Goal: Task Accomplishment & Management: Manage account settings

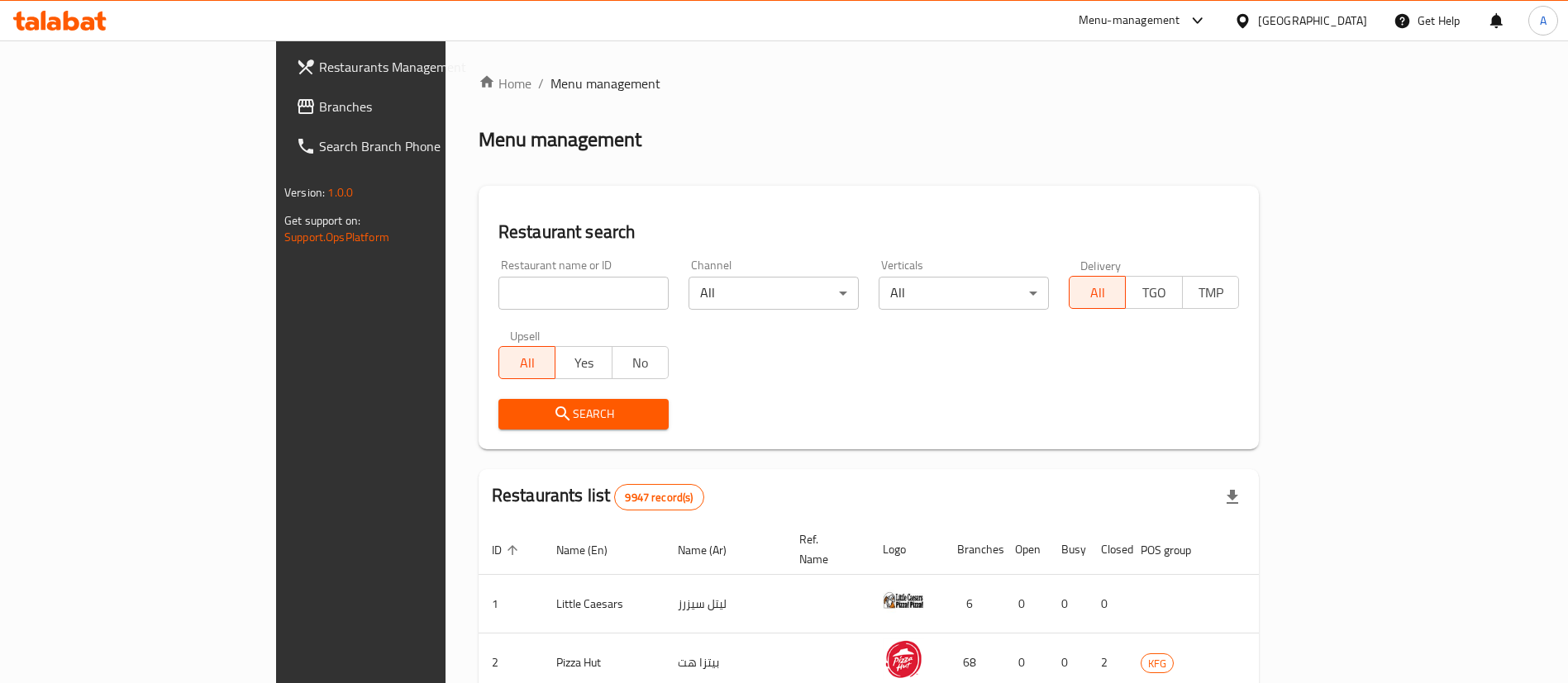
drag, startPoint x: 0, startPoint y: 0, endPoint x: 461, endPoint y: 291, distance: 545.2
click at [498, 291] on input "search" at bounding box center [583, 293] width 170 height 33
type input "ovenly"
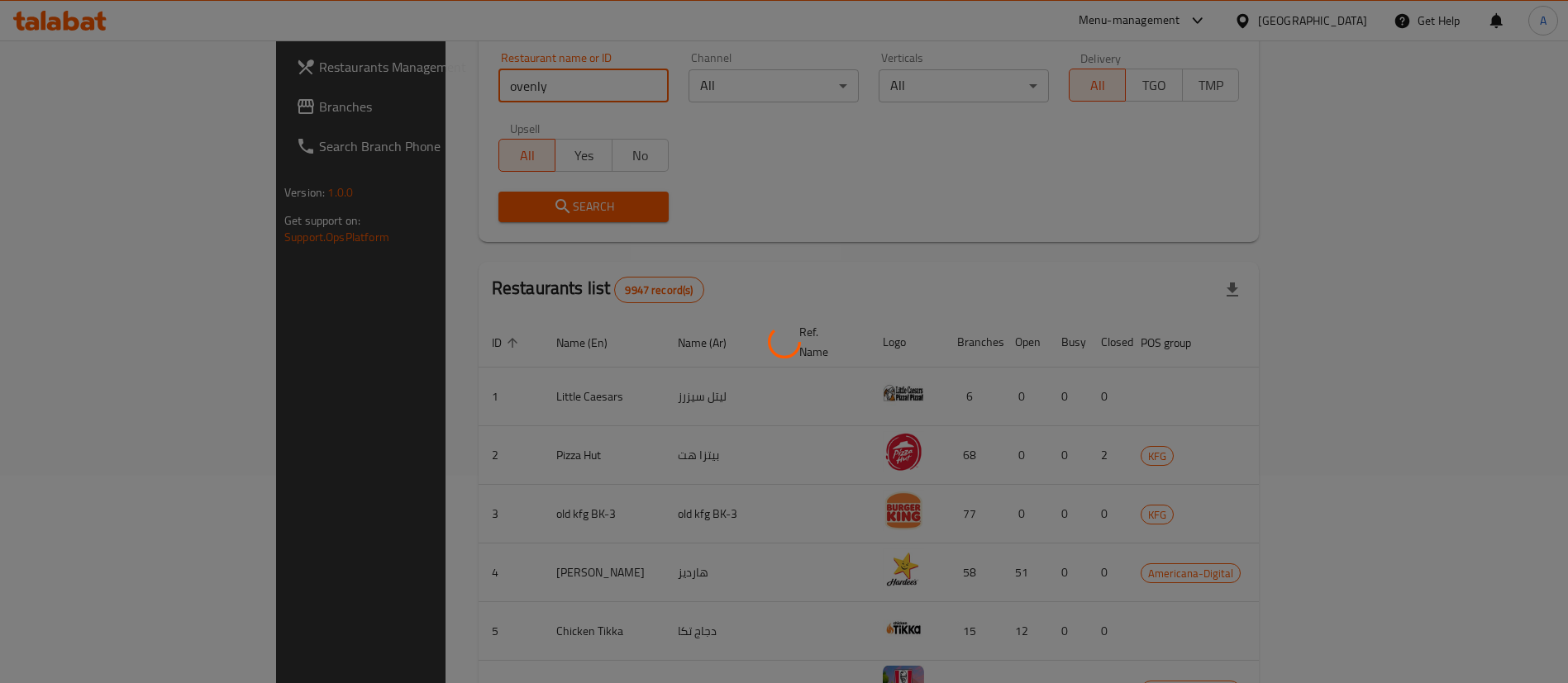
scroll to position [371, 0]
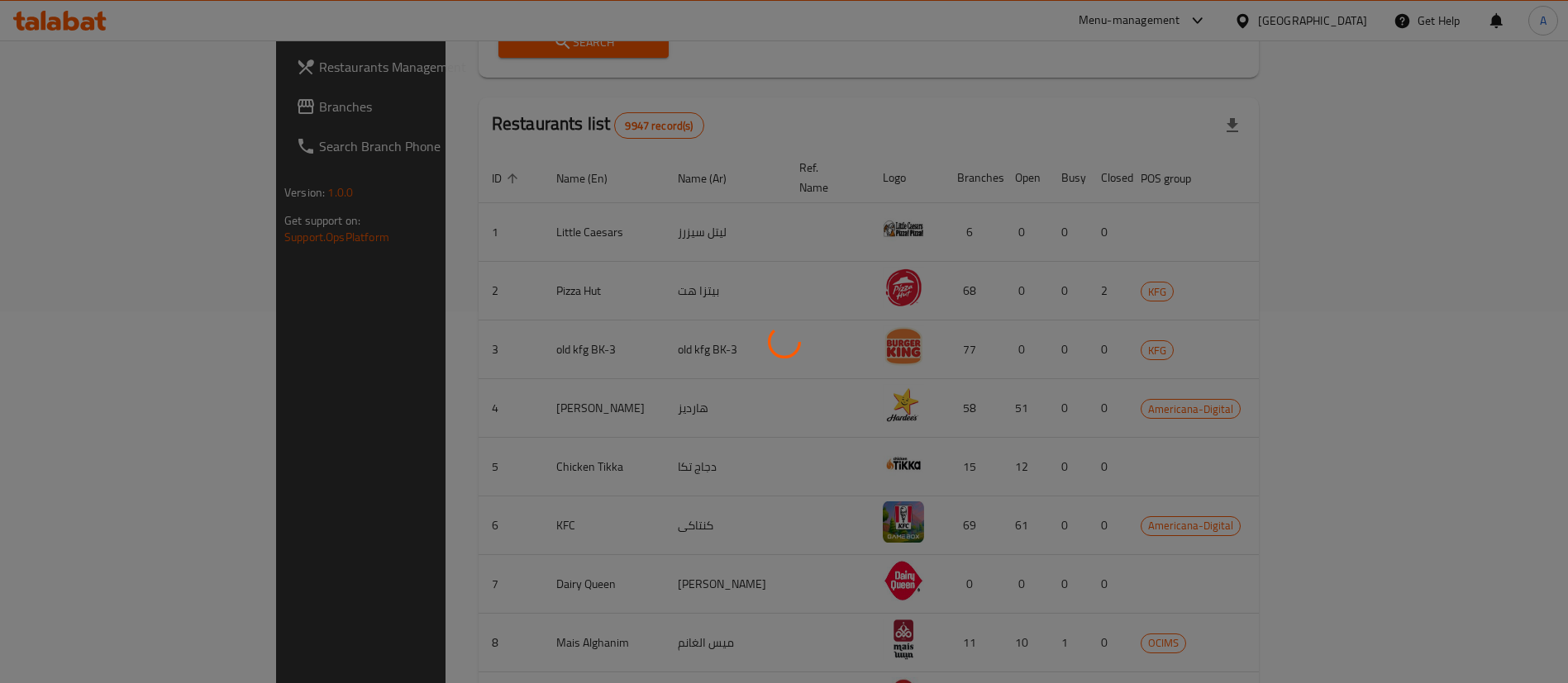
click at [368, 420] on div at bounding box center [784, 342] width 1568 height 683
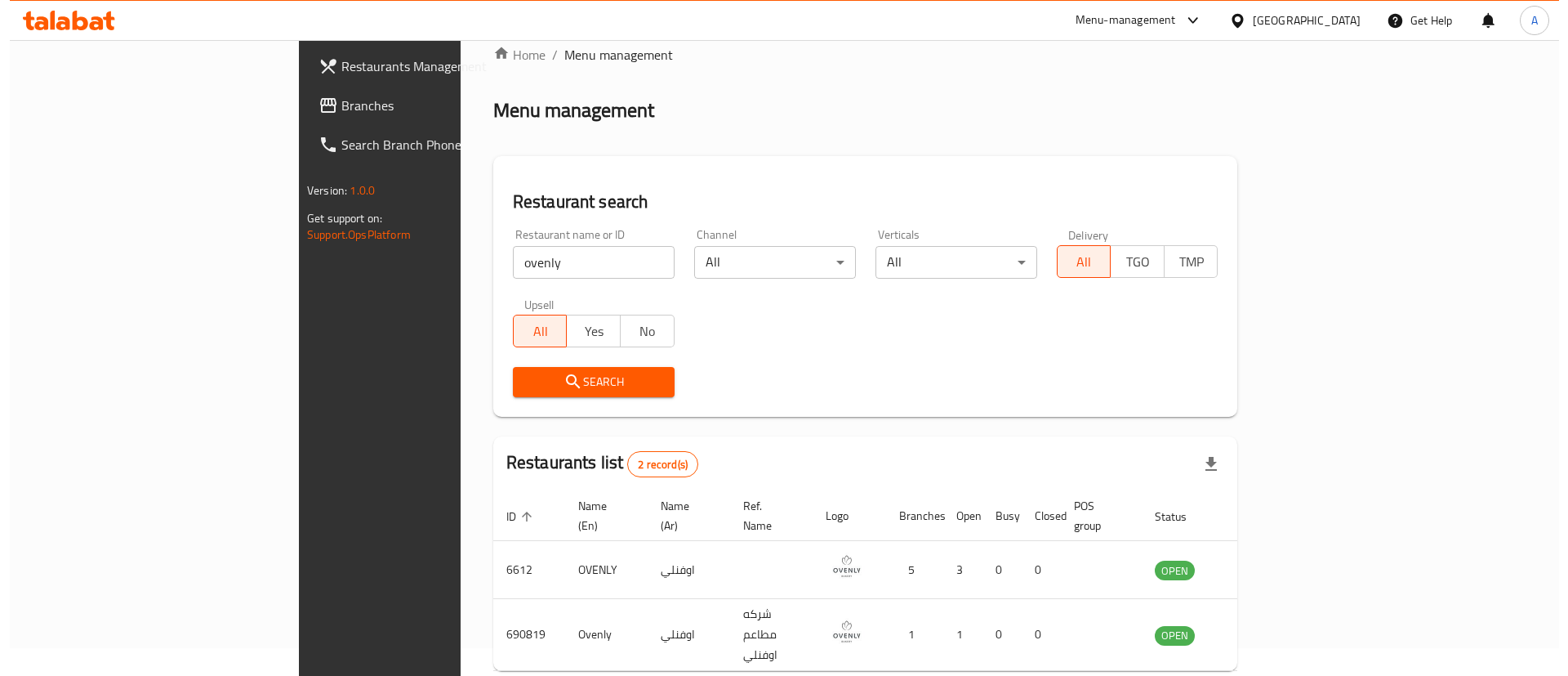
scroll to position [0, 0]
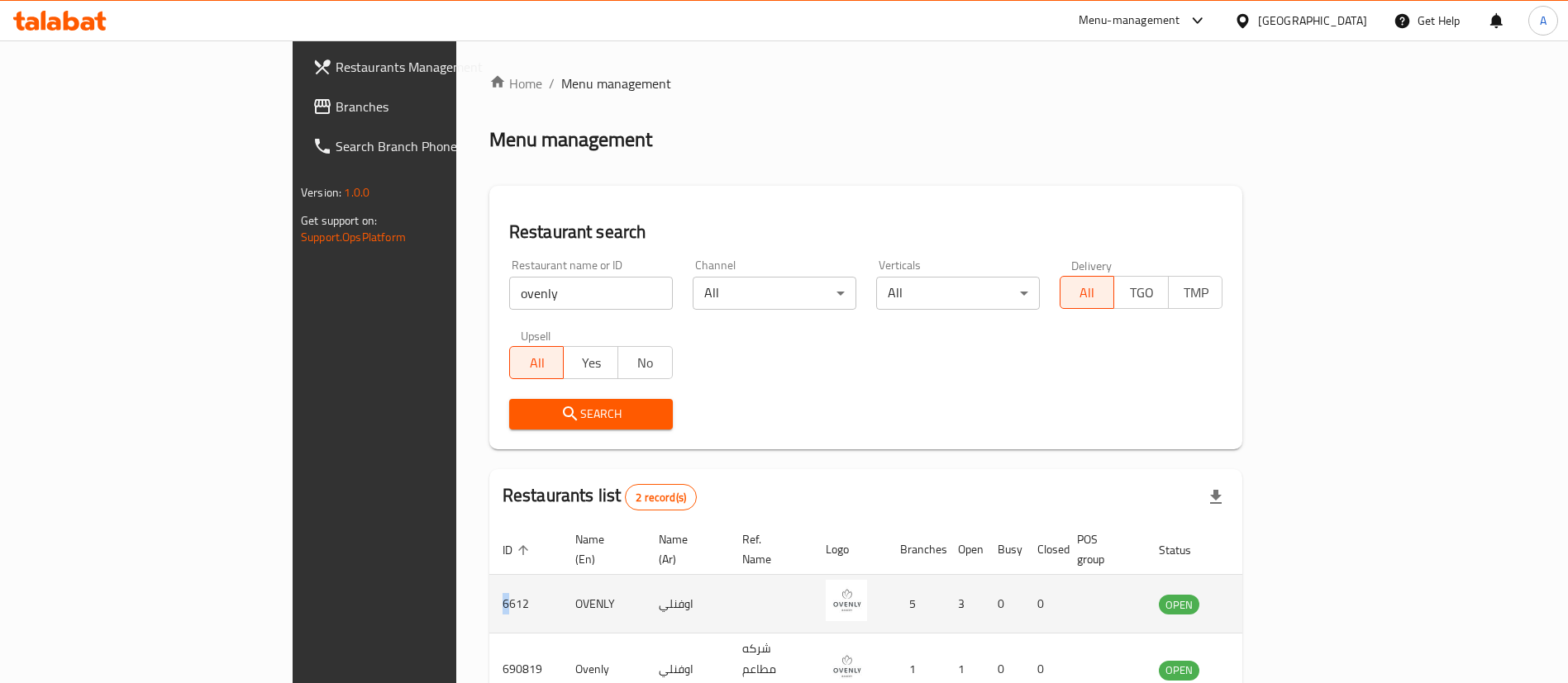
click at [489, 587] on td "6612" at bounding box center [525, 604] width 72 height 59
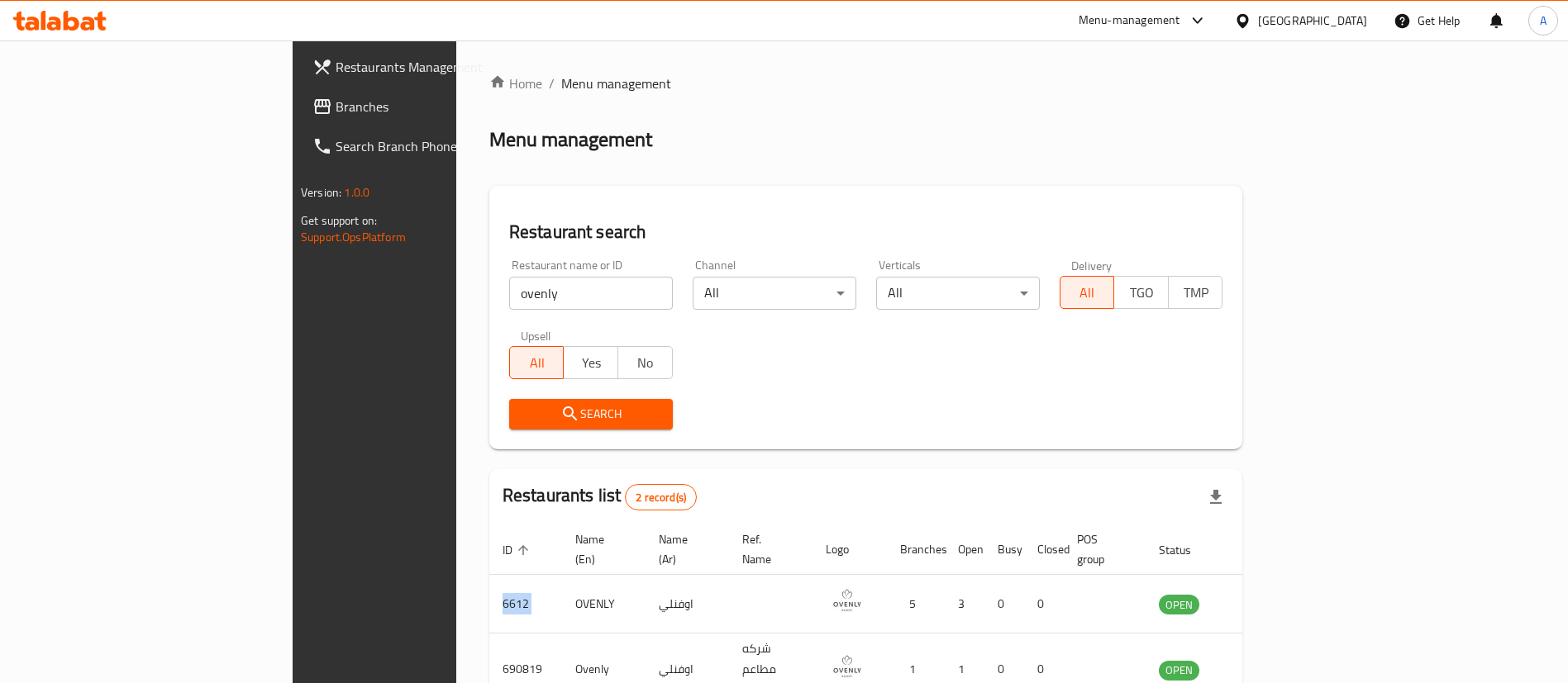
drag, startPoint x: 312, startPoint y: 587, endPoint x: 353, endPoint y: 478, distance: 116.5
click at [489, 587] on td "6612" at bounding box center [525, 604] width 72 height 59
copy td "6612"
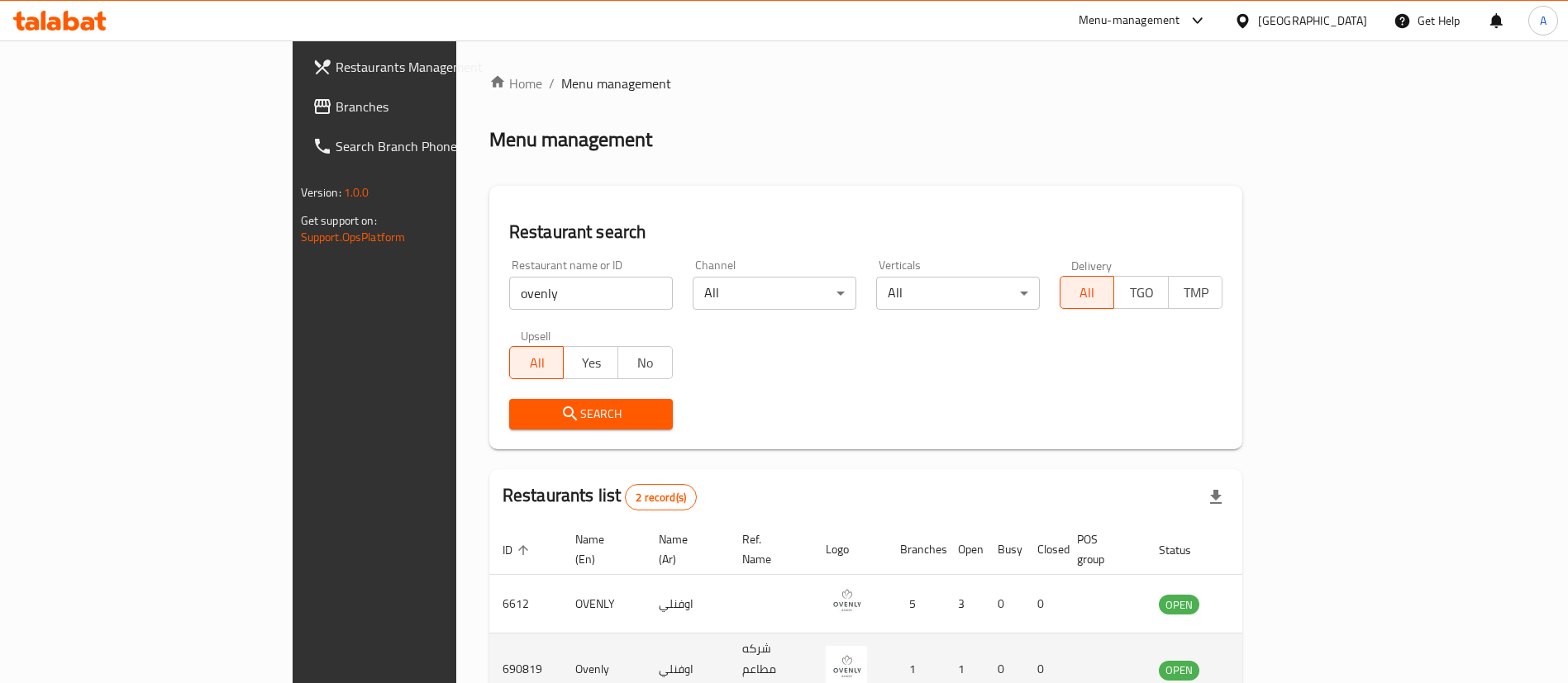
click at [489, 633] on td "690819" at bounding box center [525, 669] width 72 height 72
click at [489, 636] on td "690819" at bounding box center [525, 669] width 72 height 72
click at [489, 637] on td "690819" at bounding box center [525, 669] width 72 height 72
copy td "690819"
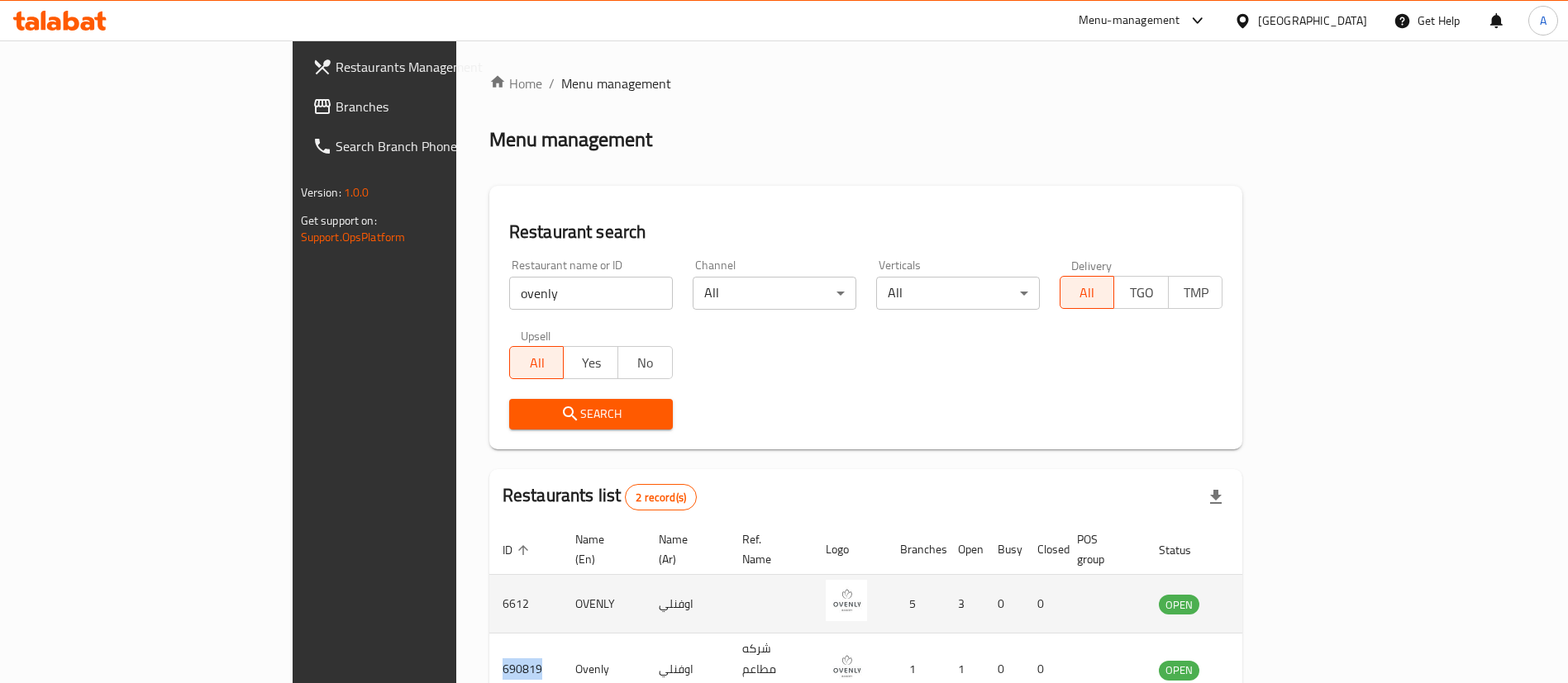
click at [1265, 594] on icon "enhanced table" at bounding box center [1255, 604] width 20 height 20
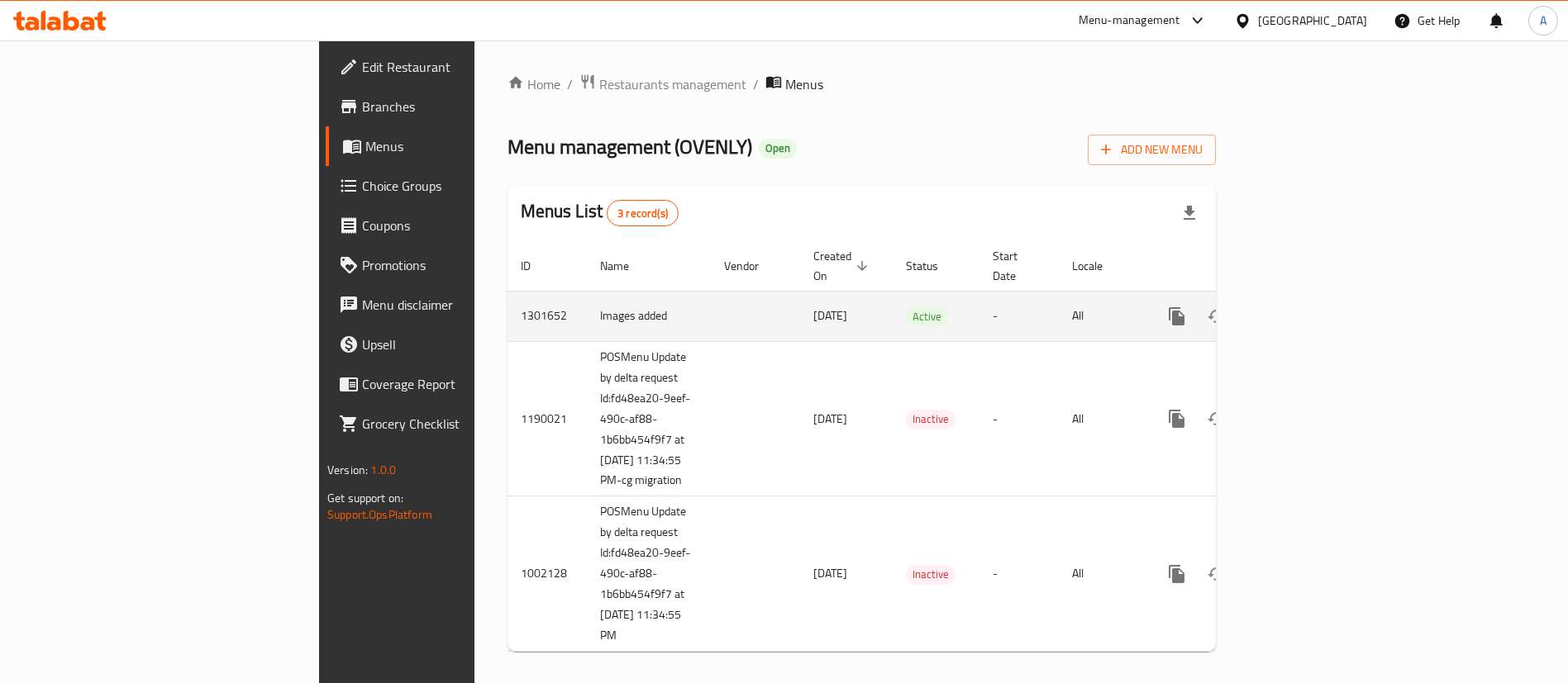
click at [507, 297] on td "1301652" at bounding box center [546, 316] width 79 height 51
copy td "1301652"
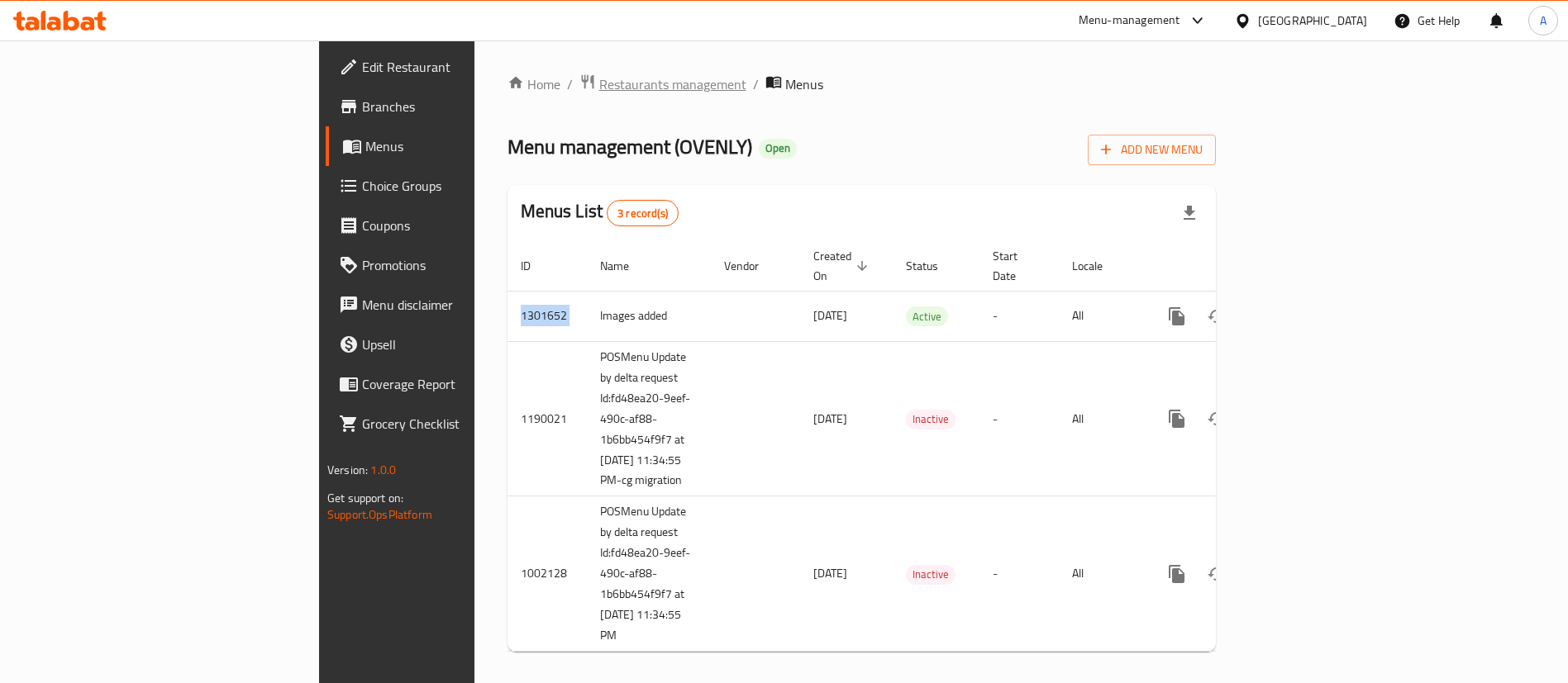
click at [599, 74] on span "Restaurants management" at bounding box center [673, 84] width 147 height 20
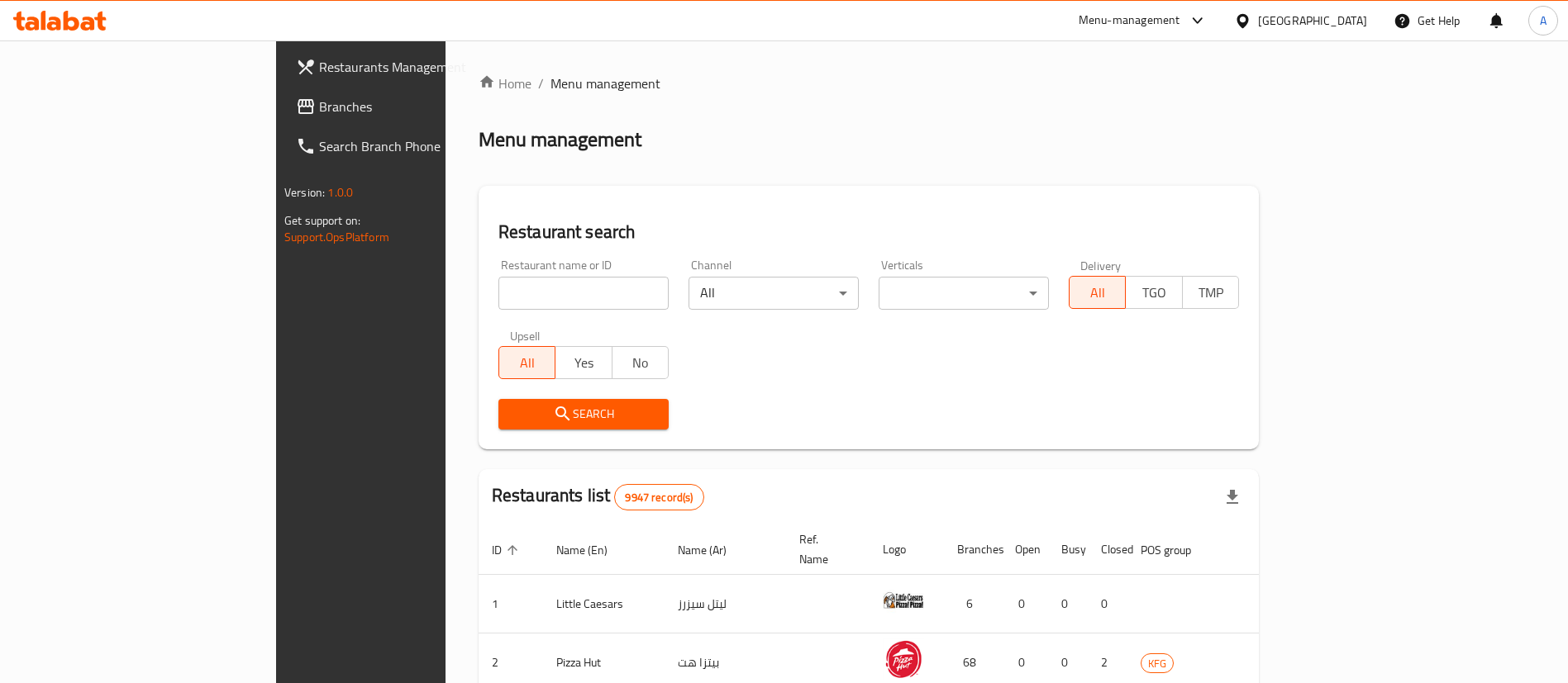
drag, startPoint x: 534, startPoint y: 282, endPoint x: 542, endPoint y: 274, distance: 11.3
click at [535, 282] on input "search" at bounding box center [583, 293] width 170 height 33
type input "ovenly"
click button "Search" at bounding box center [583, 414] width 170 height 31
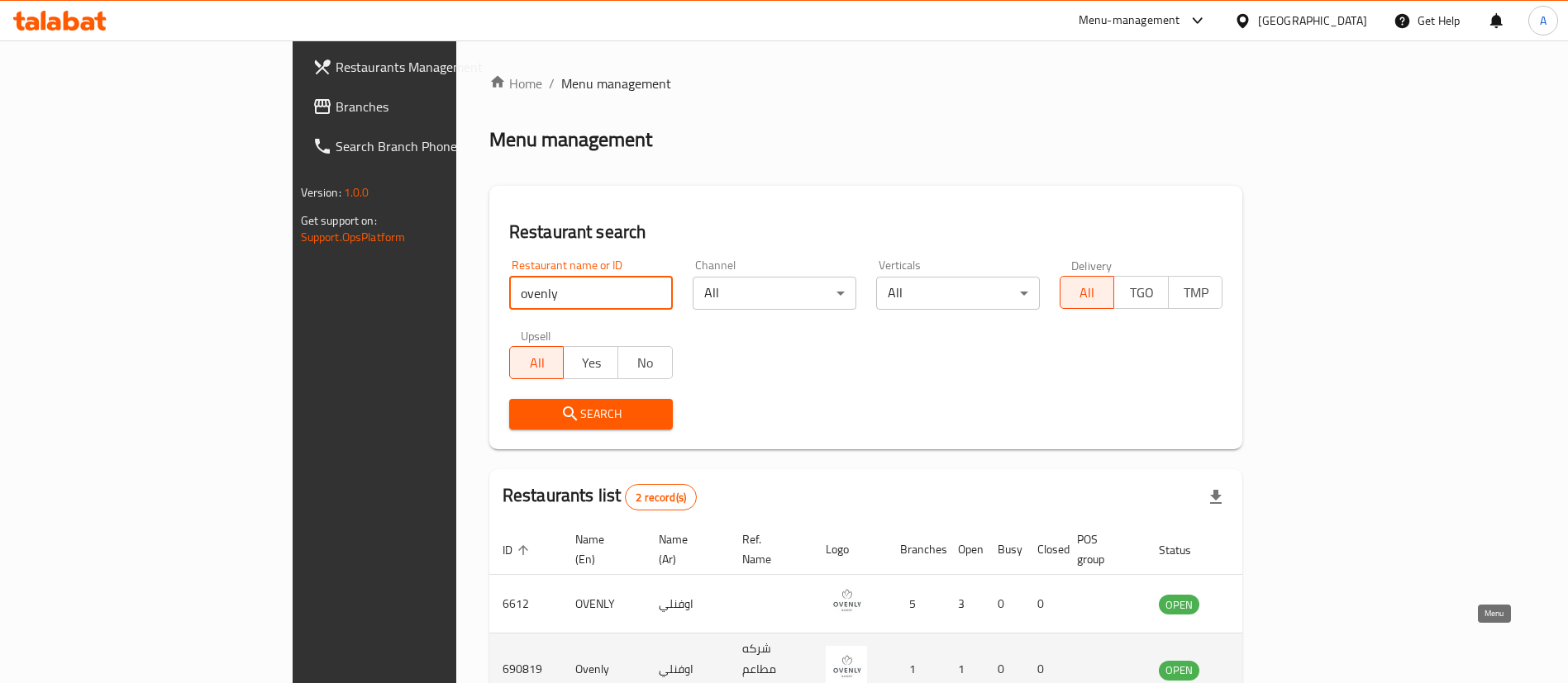
click at [1265, 660] on icon "enhanced table" at bounding box center [1255, 670] width 20 height 20
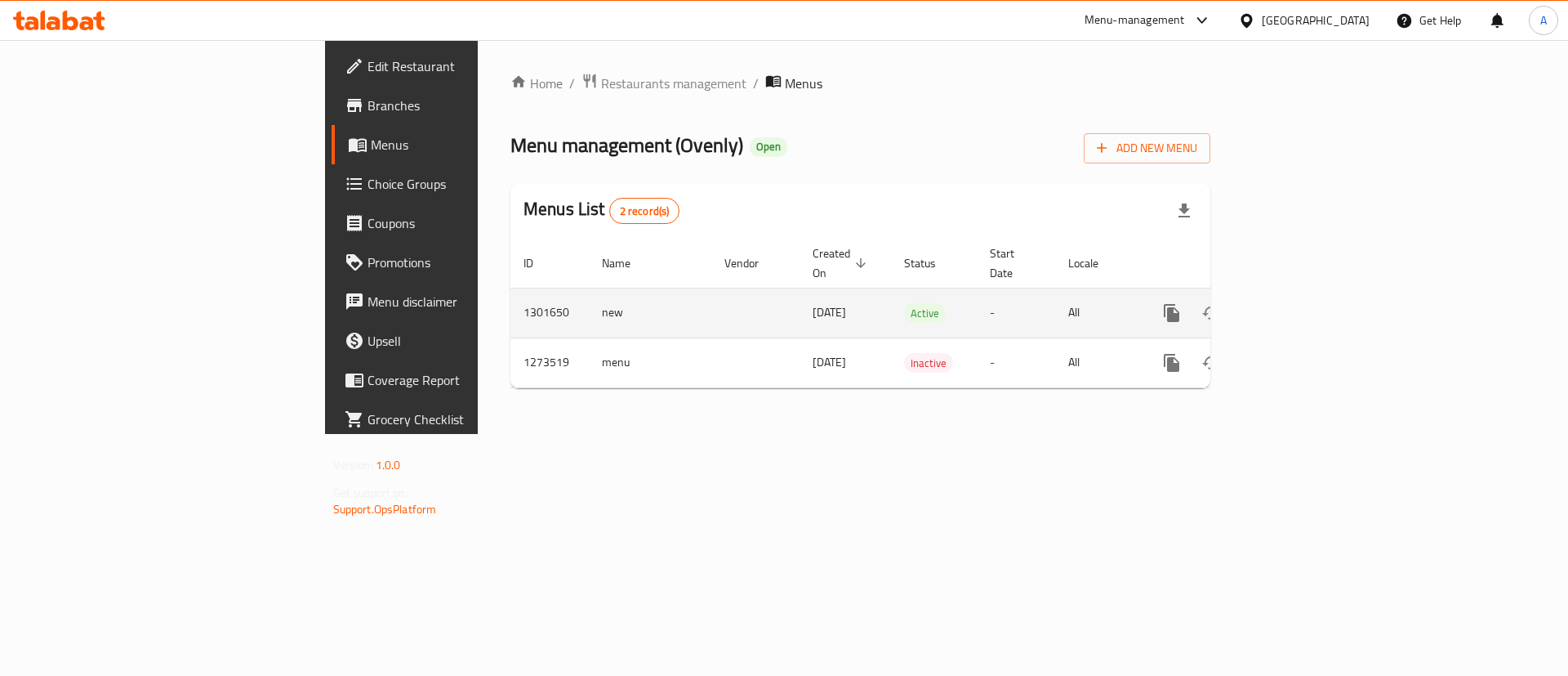
click at [510, 293] on td "1301650" at bounding box center [549, 313] width 78 height 50
copy td "1301650"
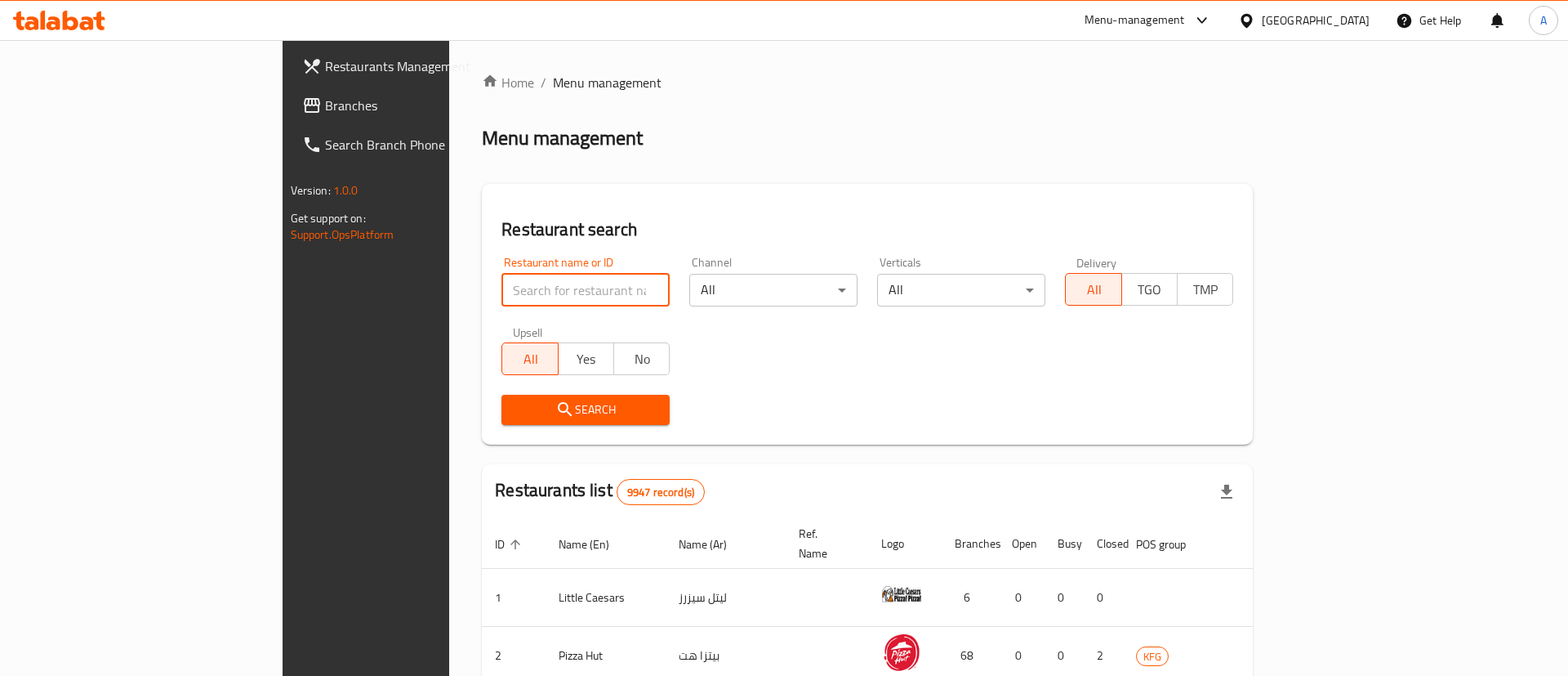
click at [501, 292] on input "search" at bounding box center [585, 290] width 168 height 33
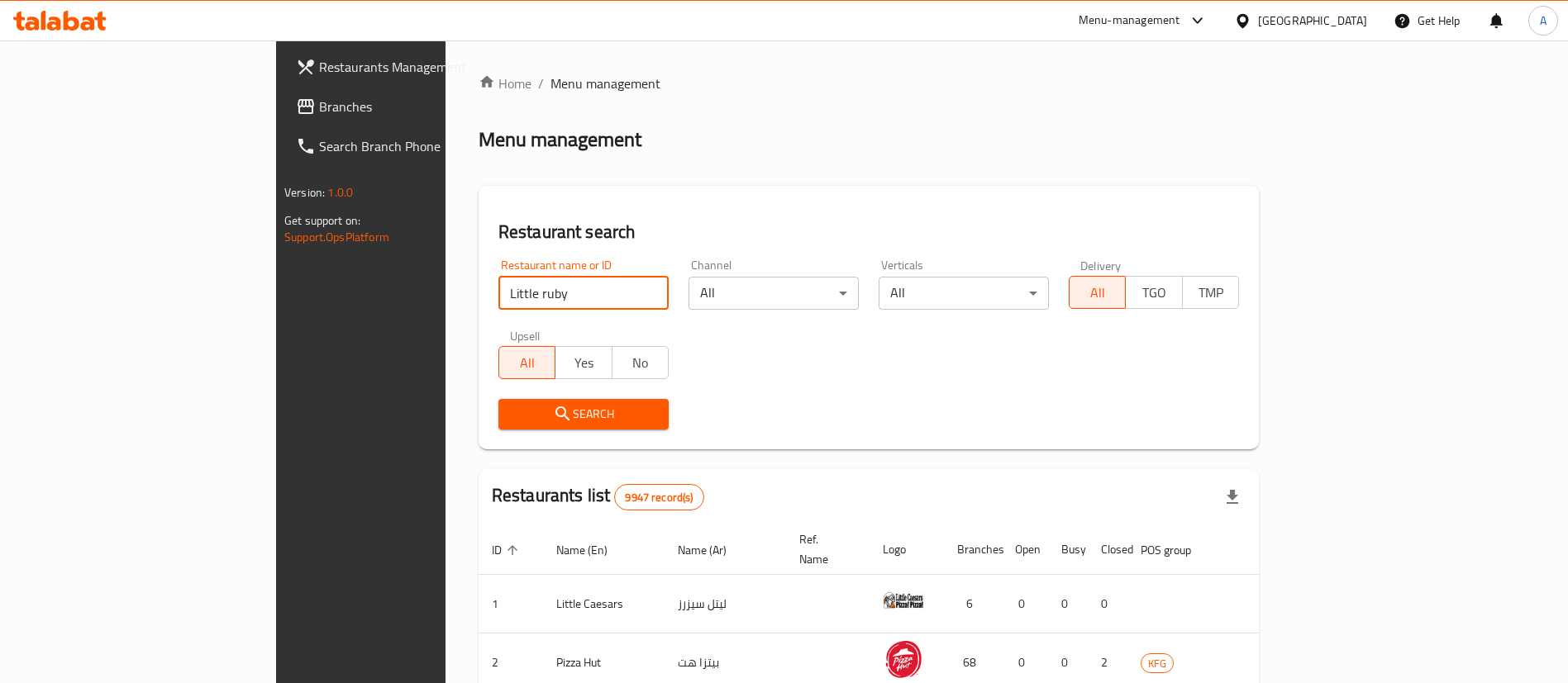
type input "Little ruby"
click button "Search" at bounding box center [583, 414] width 170 height 31
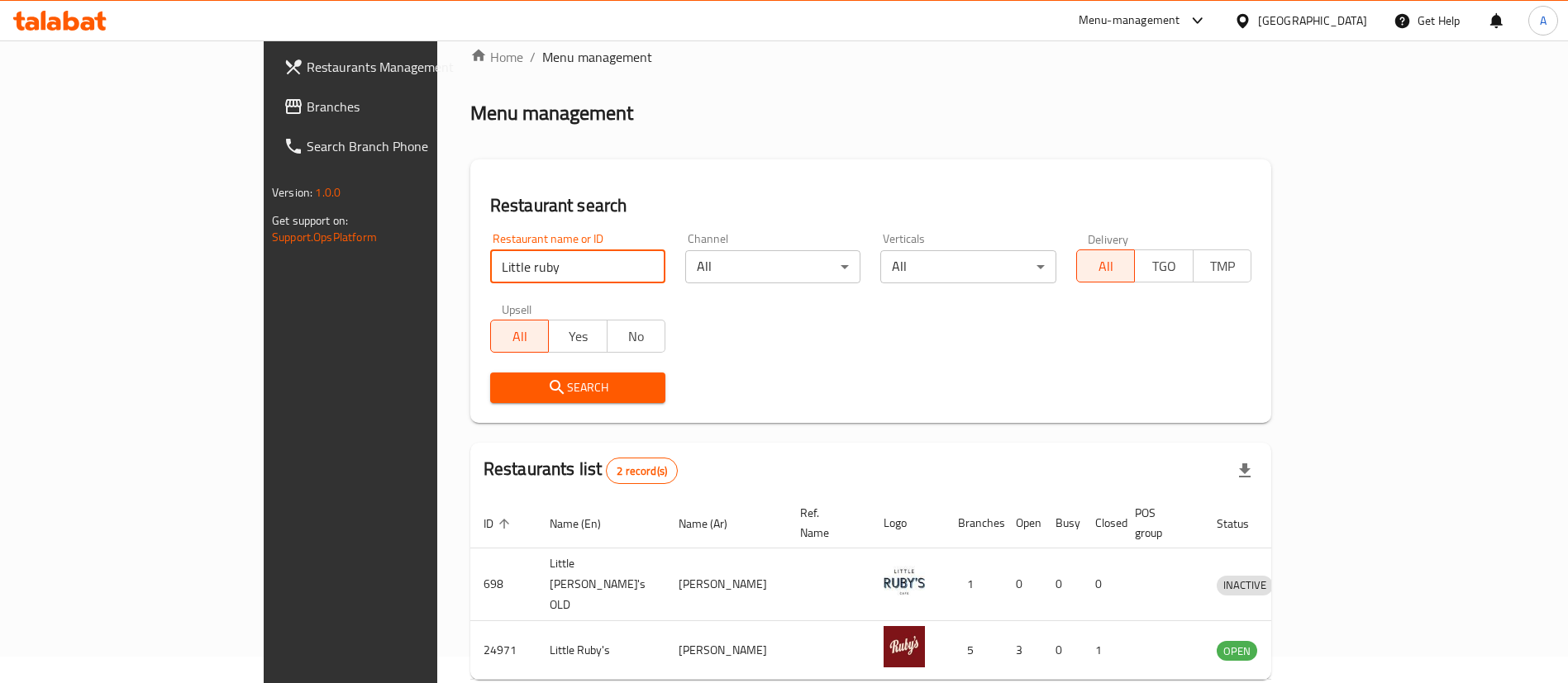
scroll to position [80, 0]
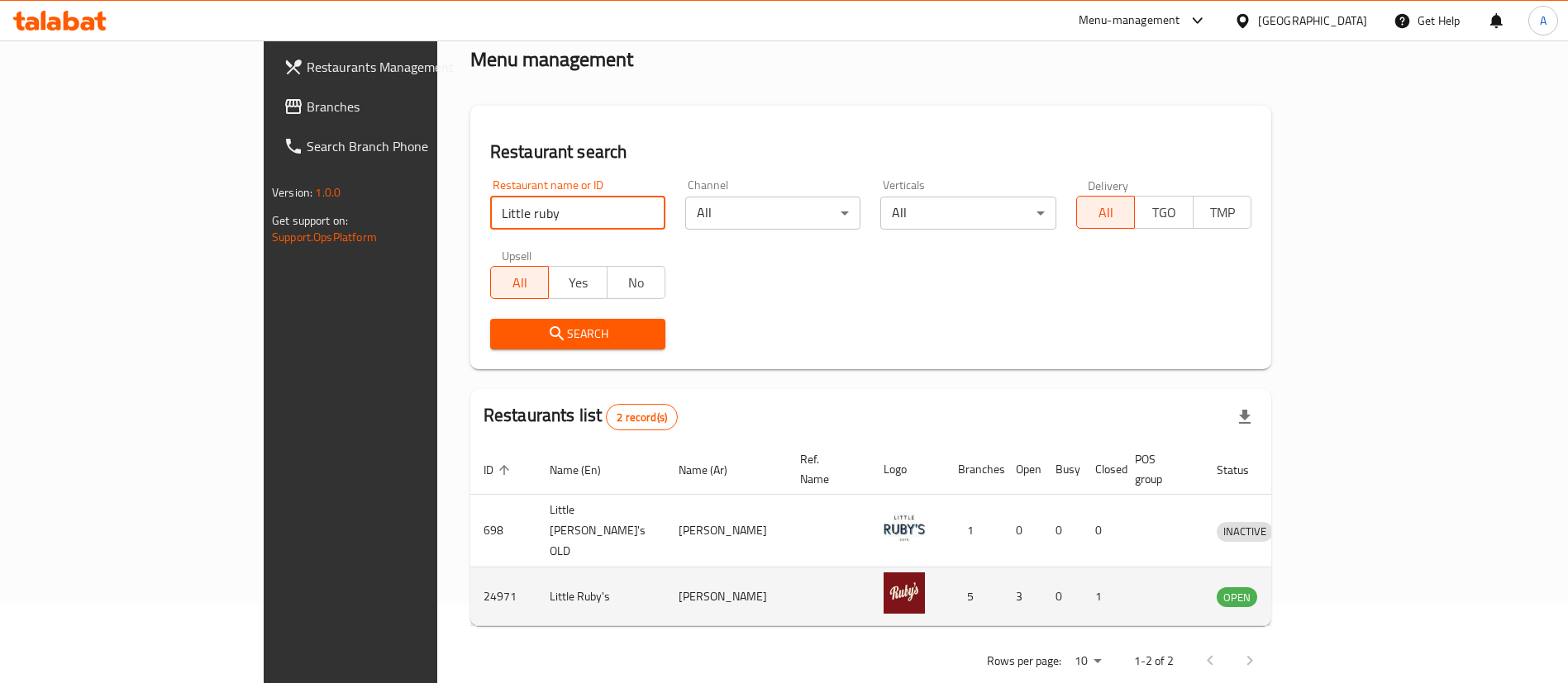
click at [1324, 591] on icon "enhanced table" at bounding box center [1315, 597] width 18 height 14
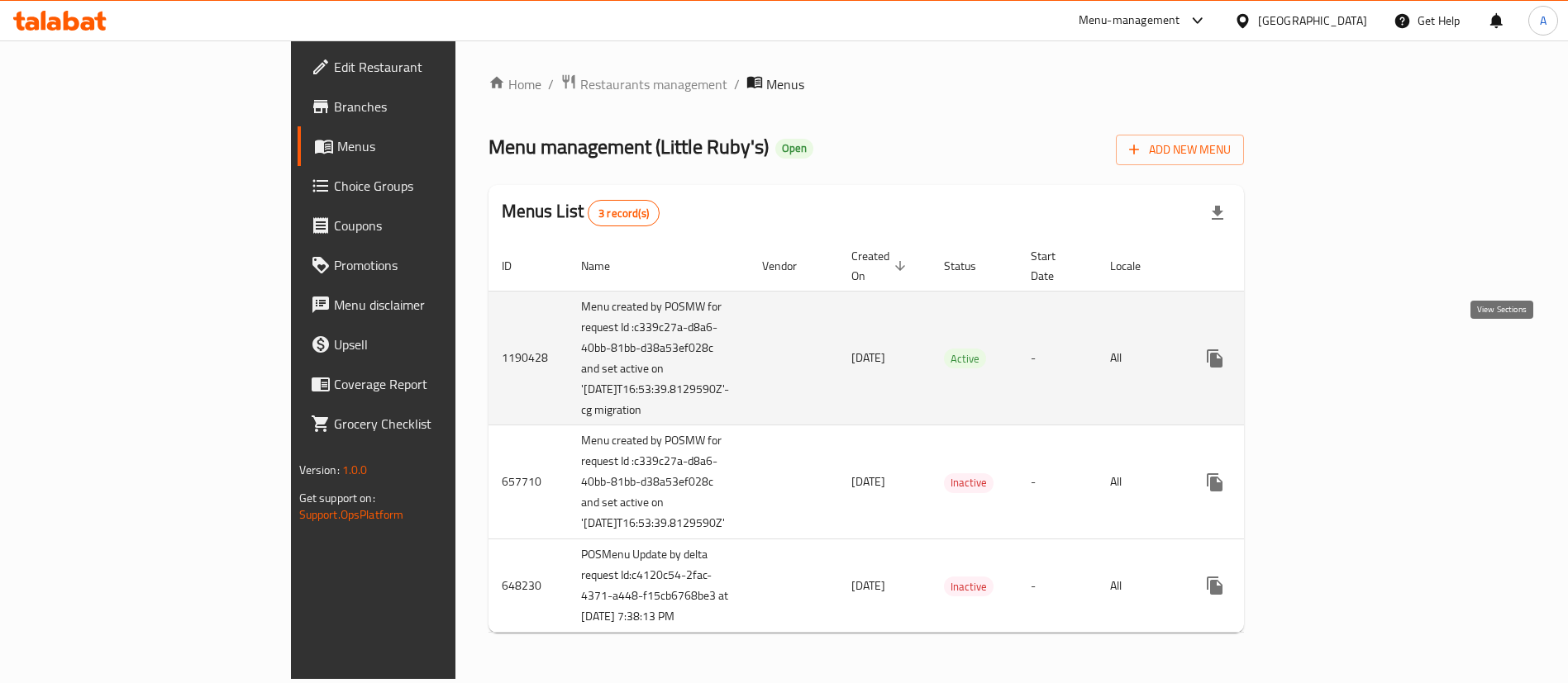
click at [1354, 360] on link "enhanced table" at bounding box center [1334, 359] width 40 height 40
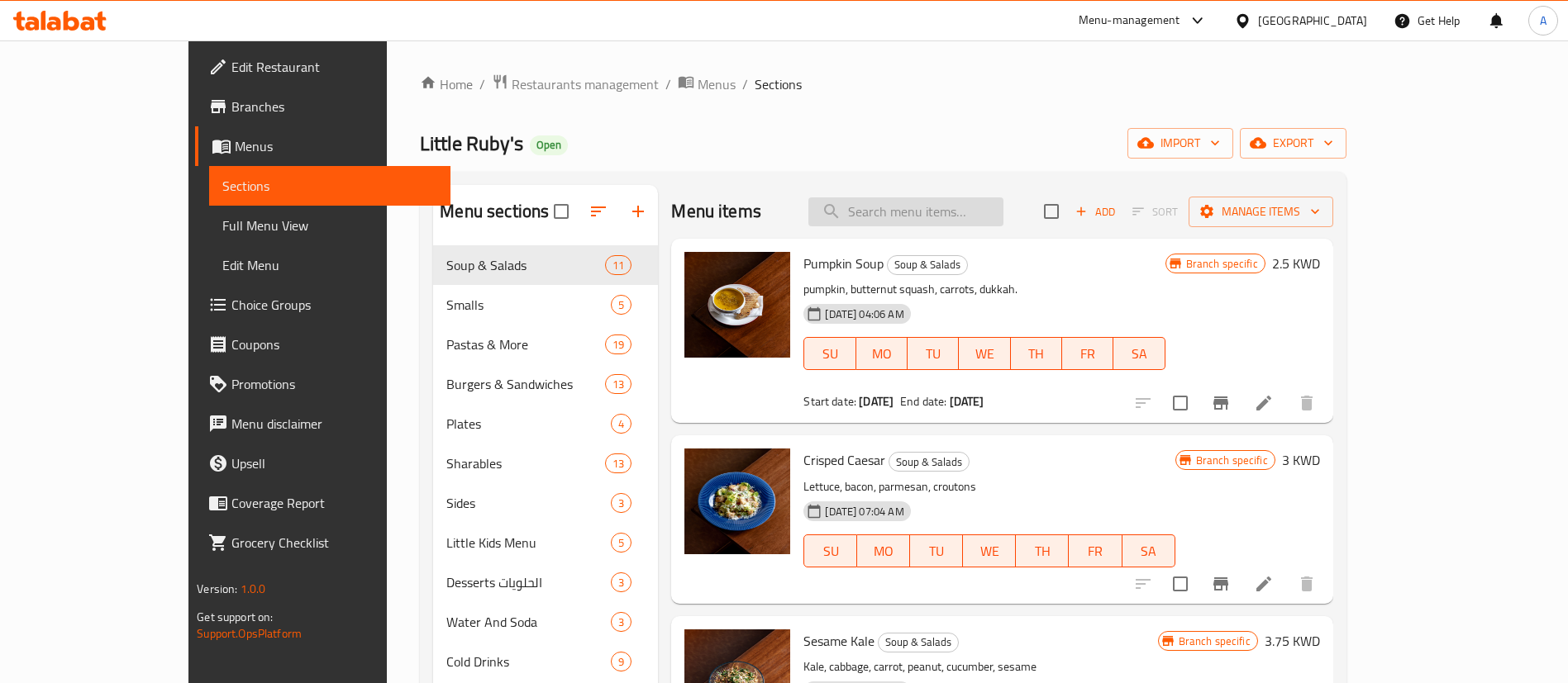
click at [895, 214] on input "search" at bounding box center [905, 212] width 195 height 29
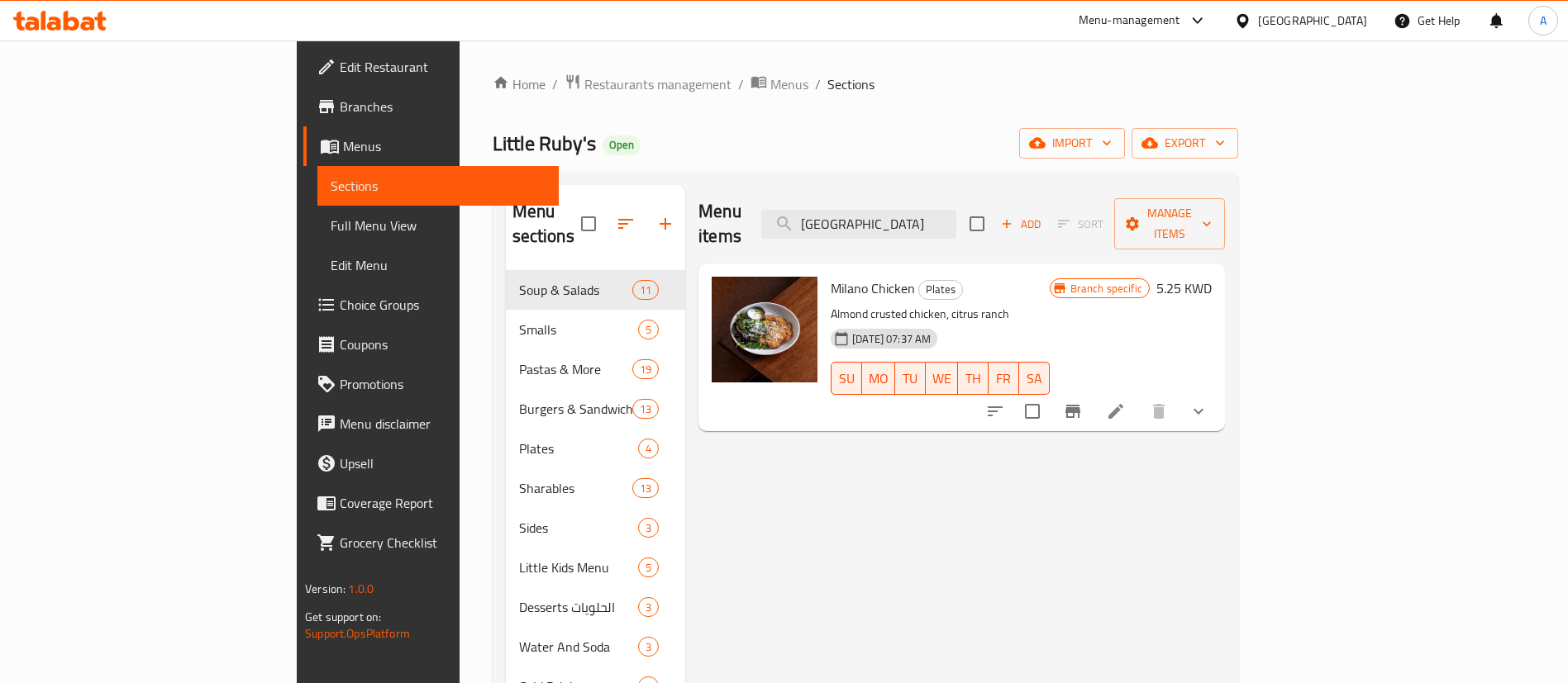
drag, startPoint x: 969, startPoint y: 212, endPoint x: 748, endPoint y: 207, distance: 221.1
click at [748, 207] on div "Menu items milano Add Sort Manage items" at bounding box center [961, 224] width 526 height 78
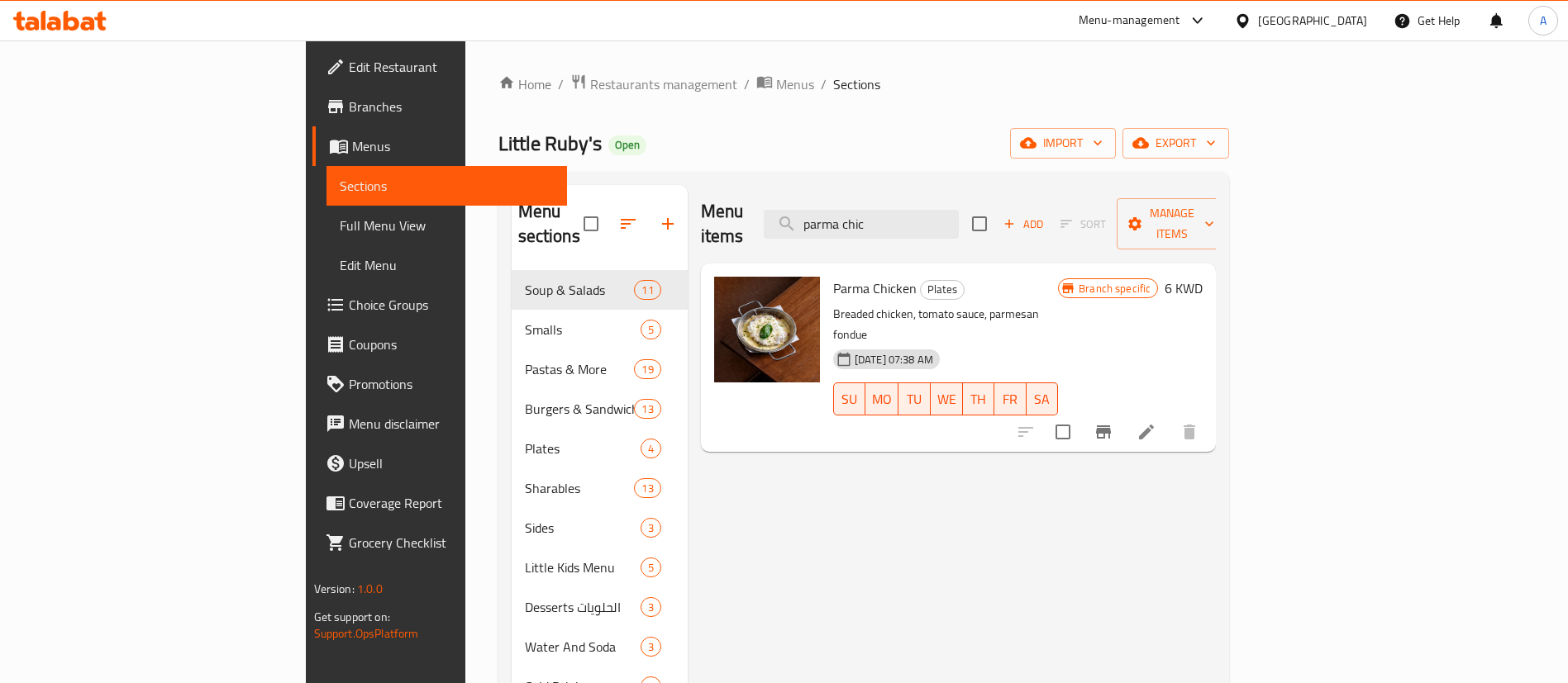
type input "parma chic"
click at [1169, 417] on li at bounding box center [1146, 432] width 47 height 30
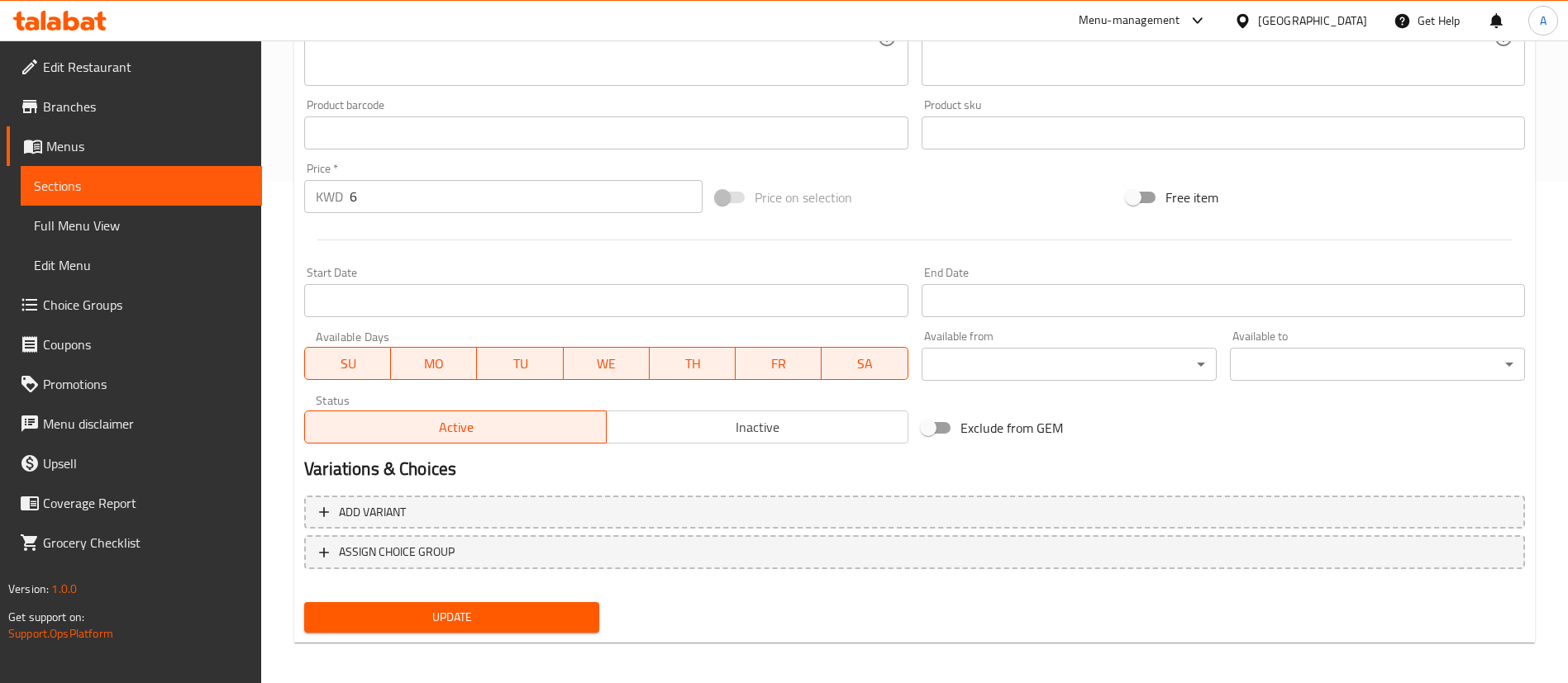
scroll to position [508, 0]
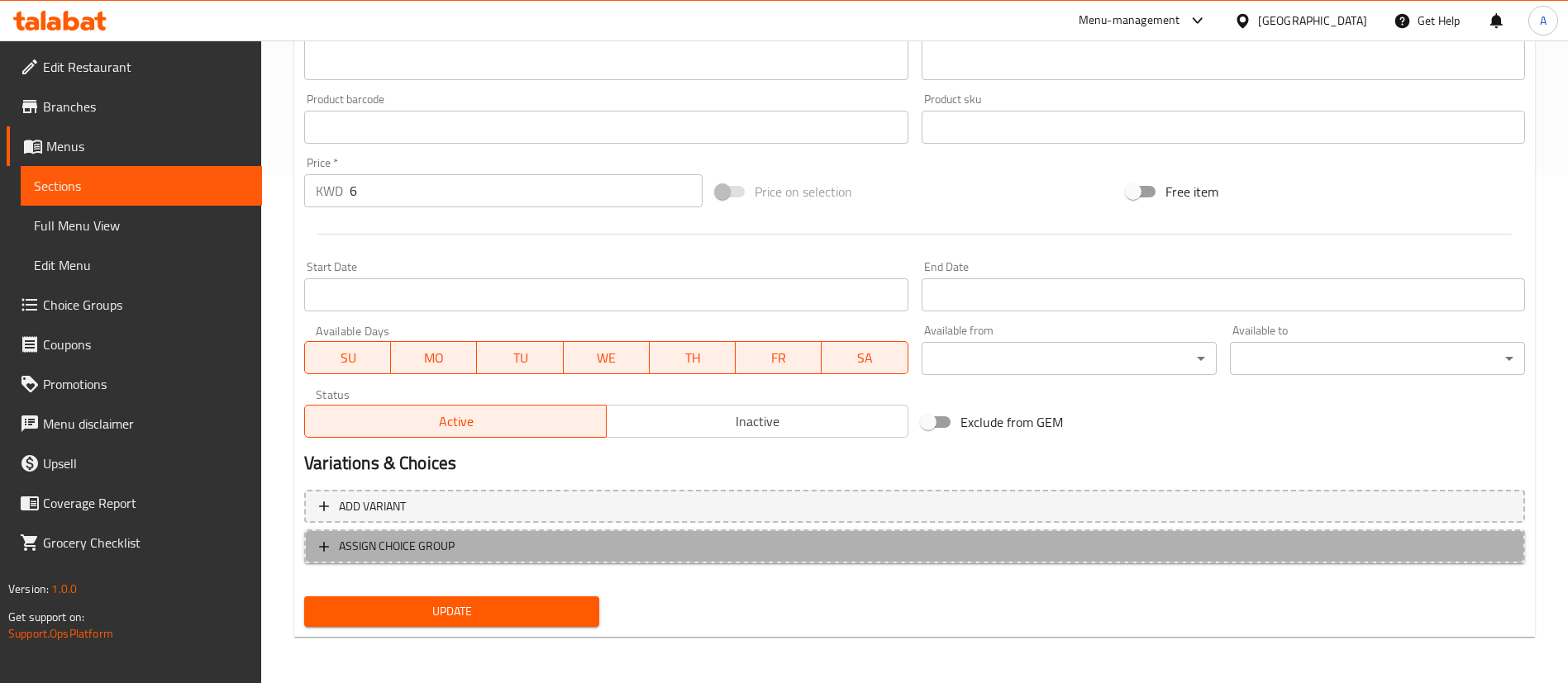
click at [634, 542] on span "ASSIGN CHOICE GROUP" at bounding box center [915, 546] width 1191 height 21
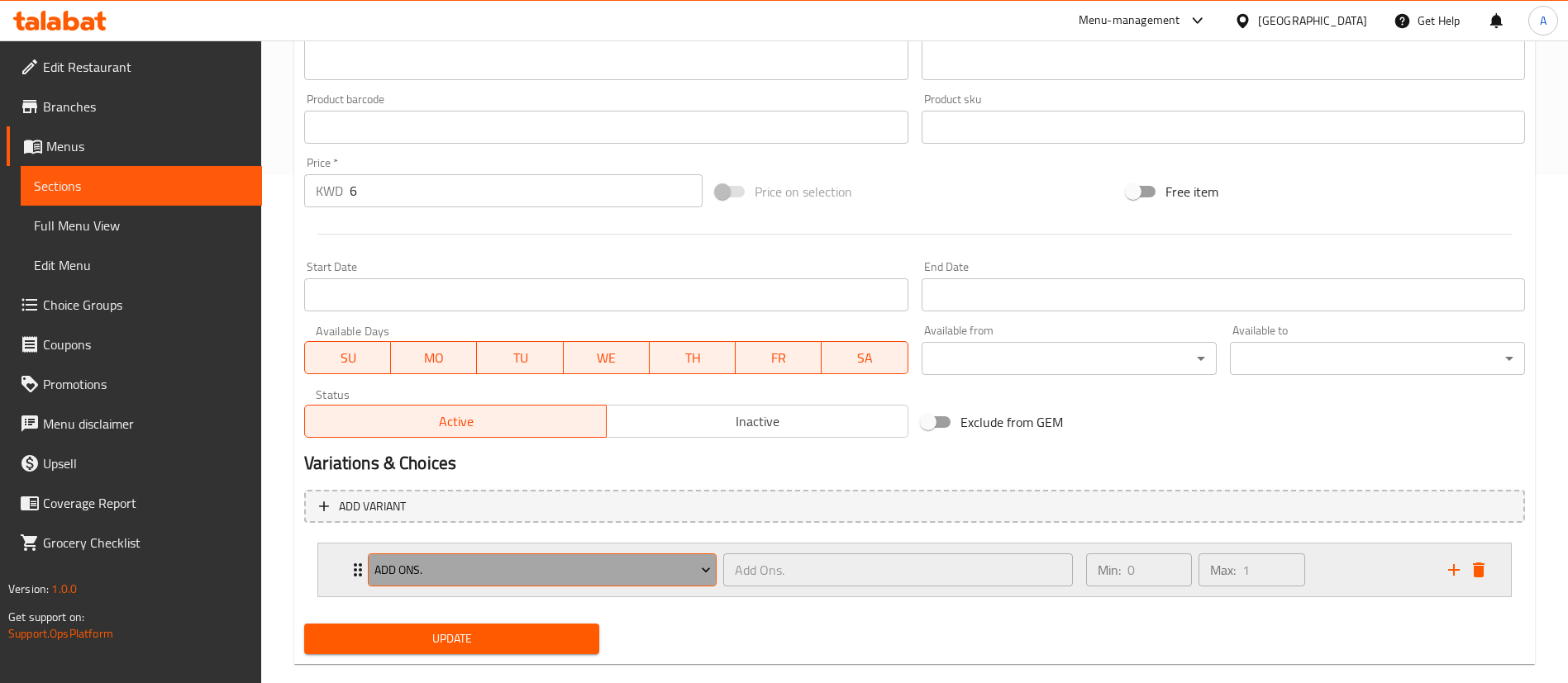
click at [542, 579] on span "Add Ons." at bounding box center [542, 570] width 337 height 21
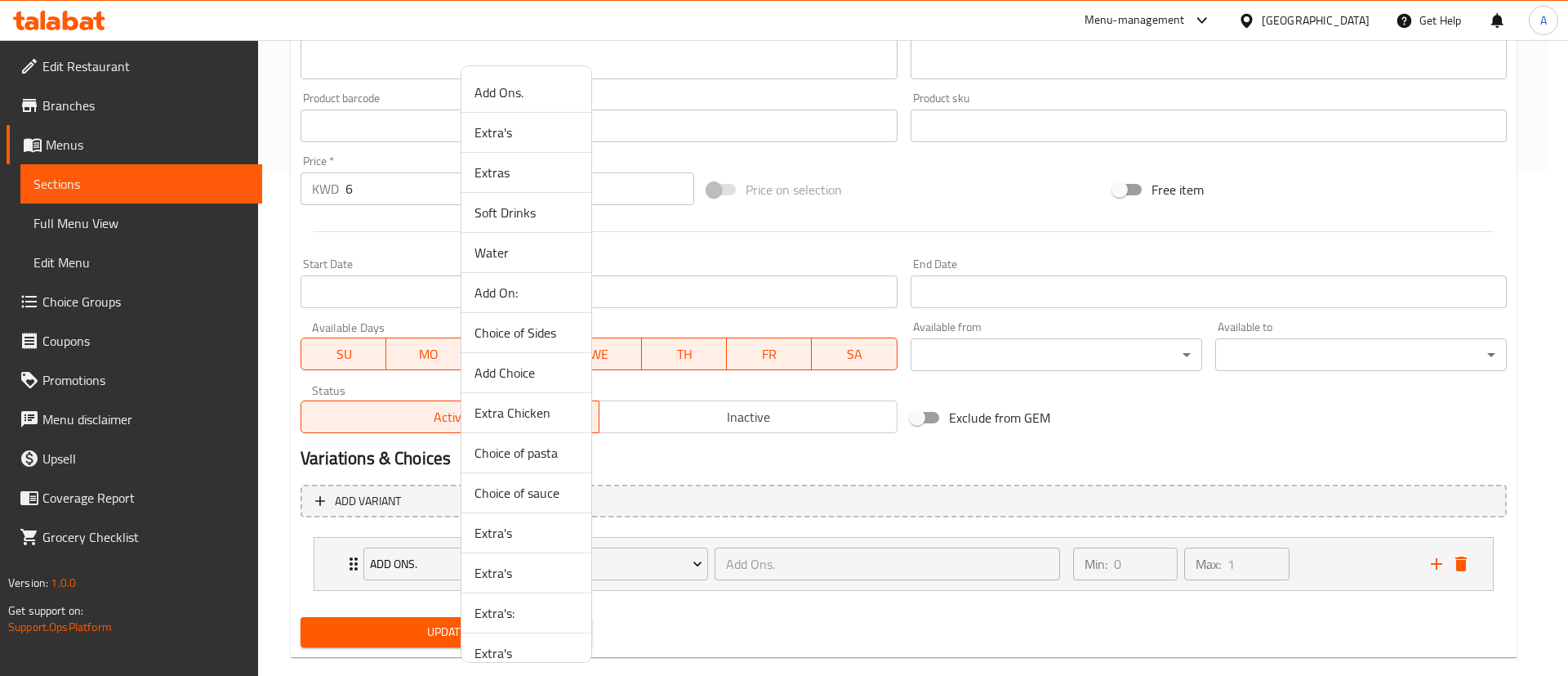
click at [519, 339] on span "Choice of Sides" at bounding box center [526, 333] width 104 height 20
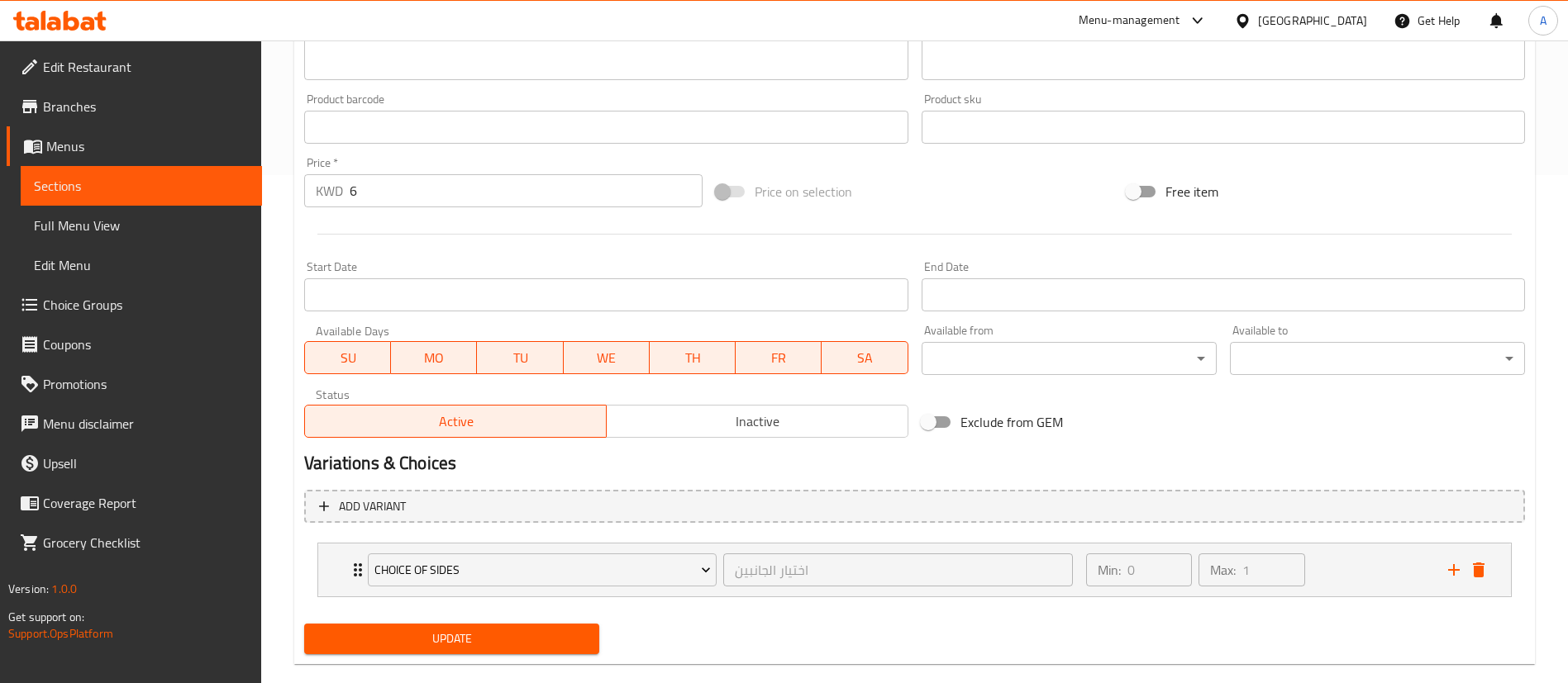
drag, startPoint x: 470, startPoint y: 635, endPoint x: 477, endPoint y: 586, distance: 49.5
click at [471, 635] on span "Update" at bounding box center [451, 638] width 269 height 21
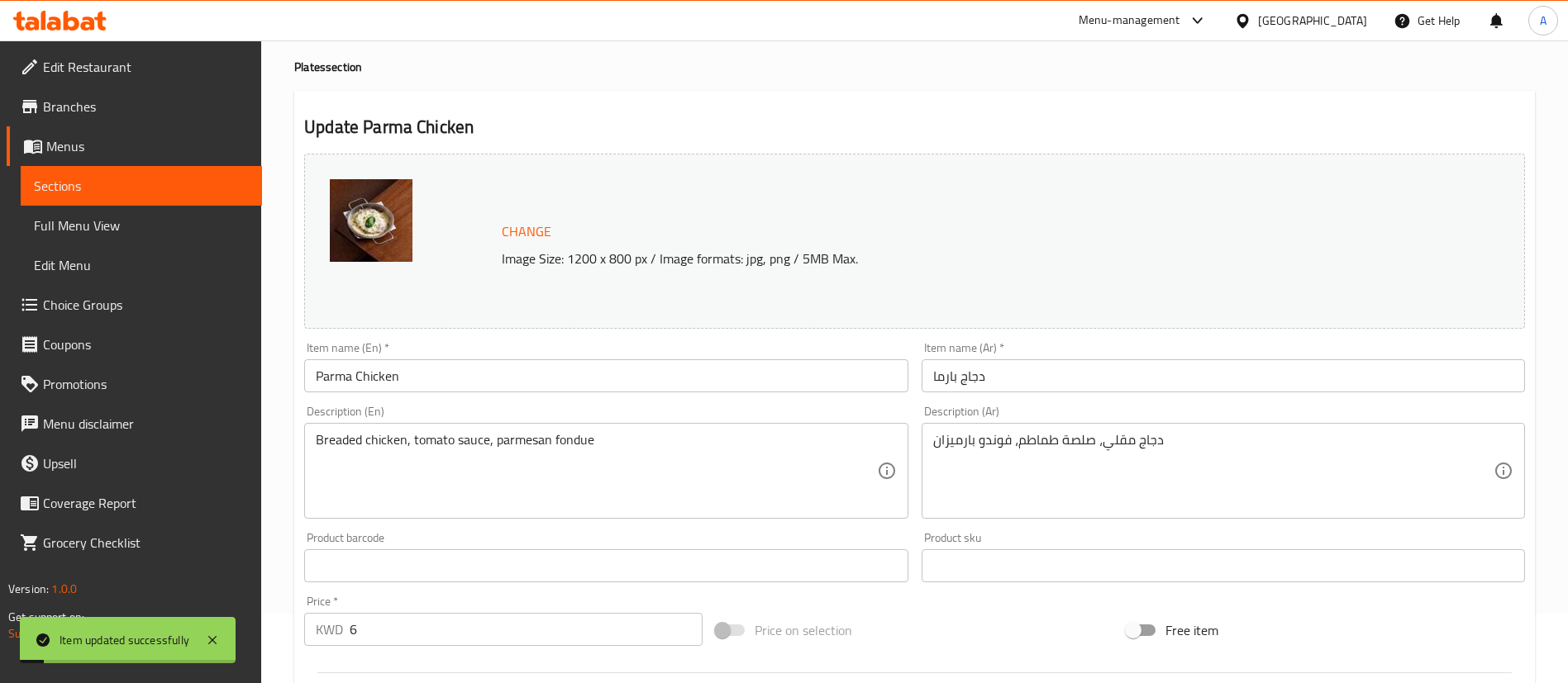
scroll to position [0, 0]
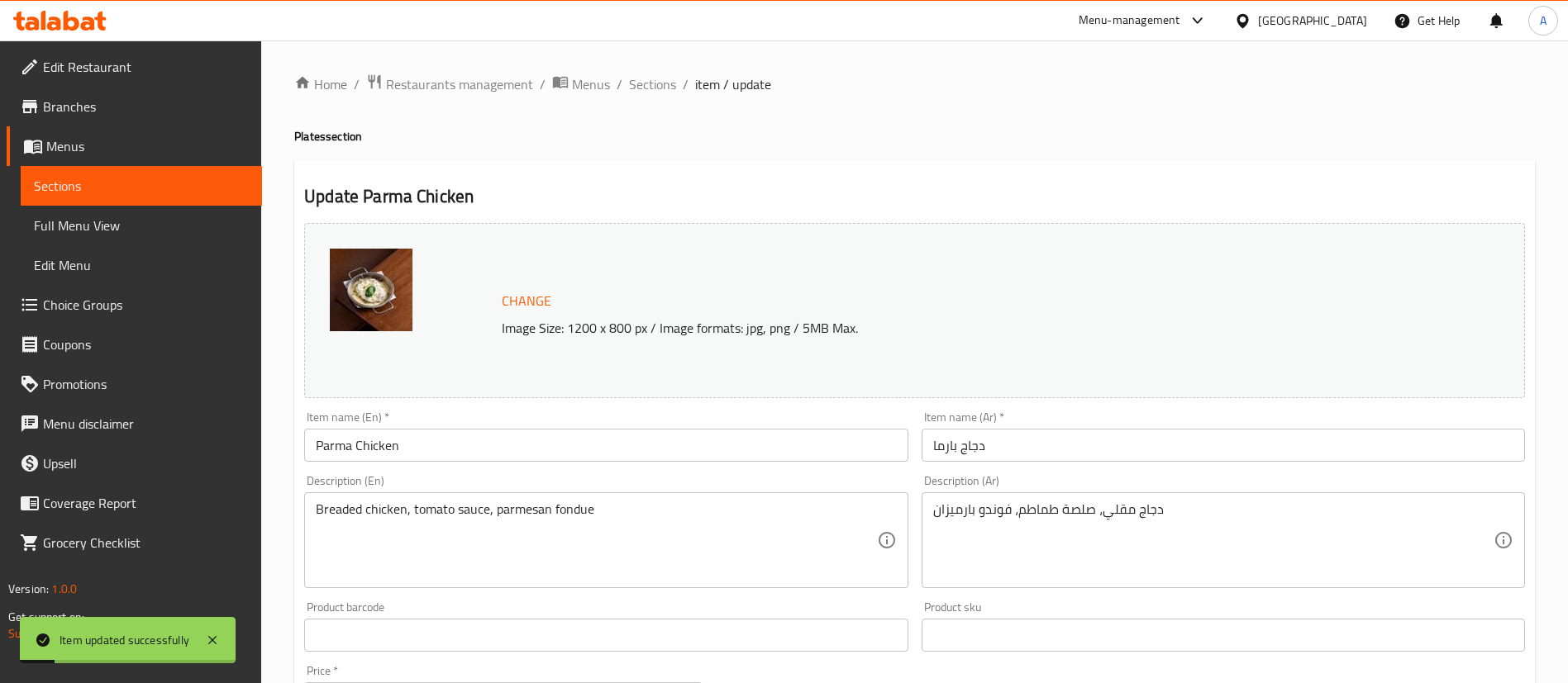
drag, startPoint x: 639, startPoint y: 85, endPoint x: 623, endPoint y: 113, distance: 32.2
click at [640, 85] on span "Sections" at bounding box center [652, 84] width 47 height 20
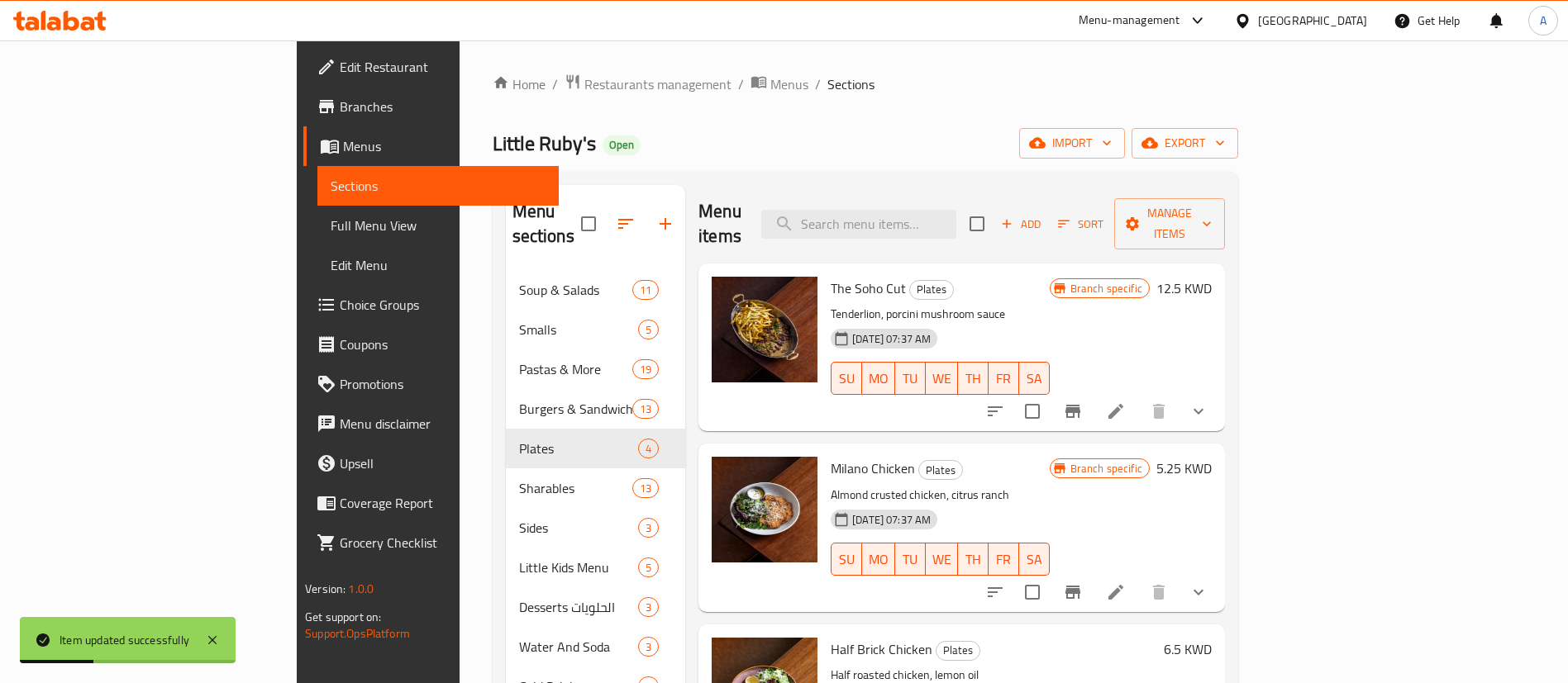
click at [303, 292] on link "Choice Groups" at bounding box center [431, 305] width 255 height 40
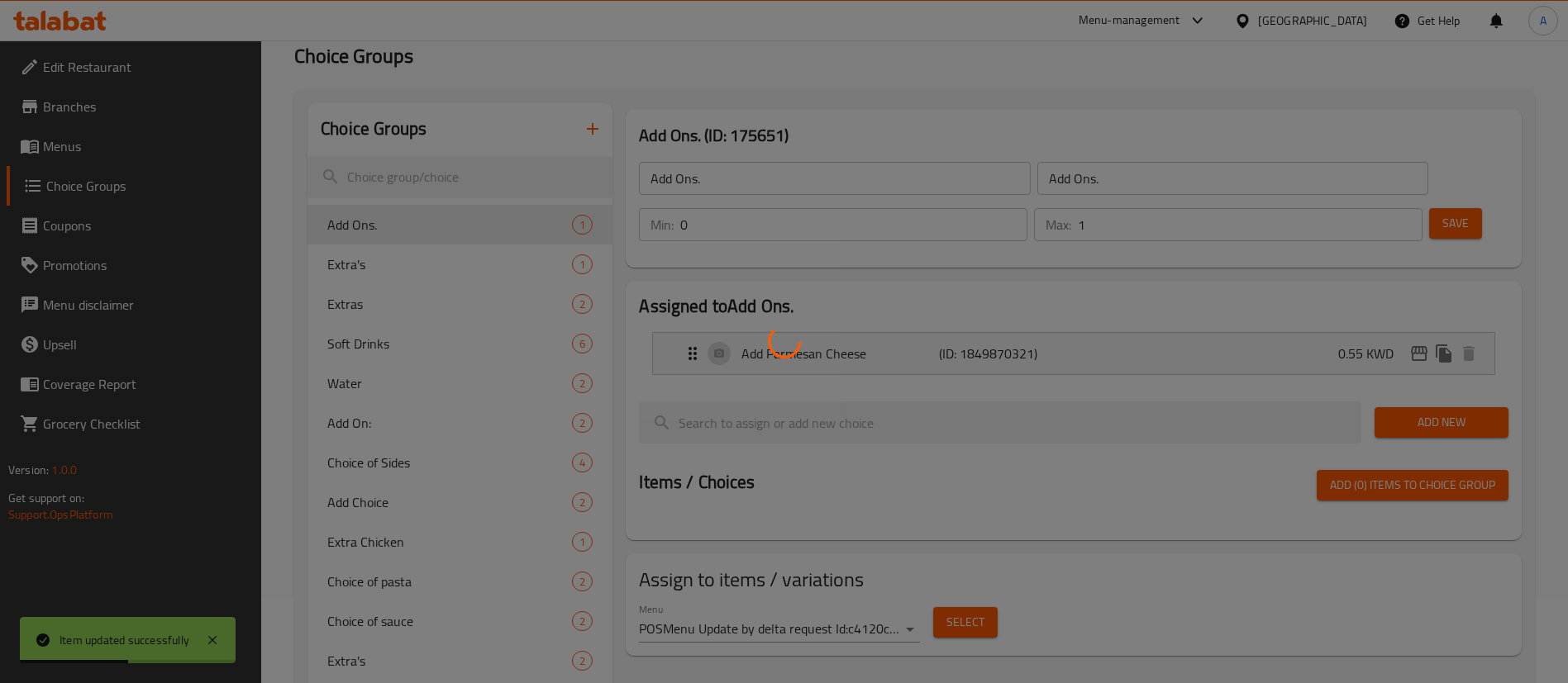
scroll to position [124, 0]
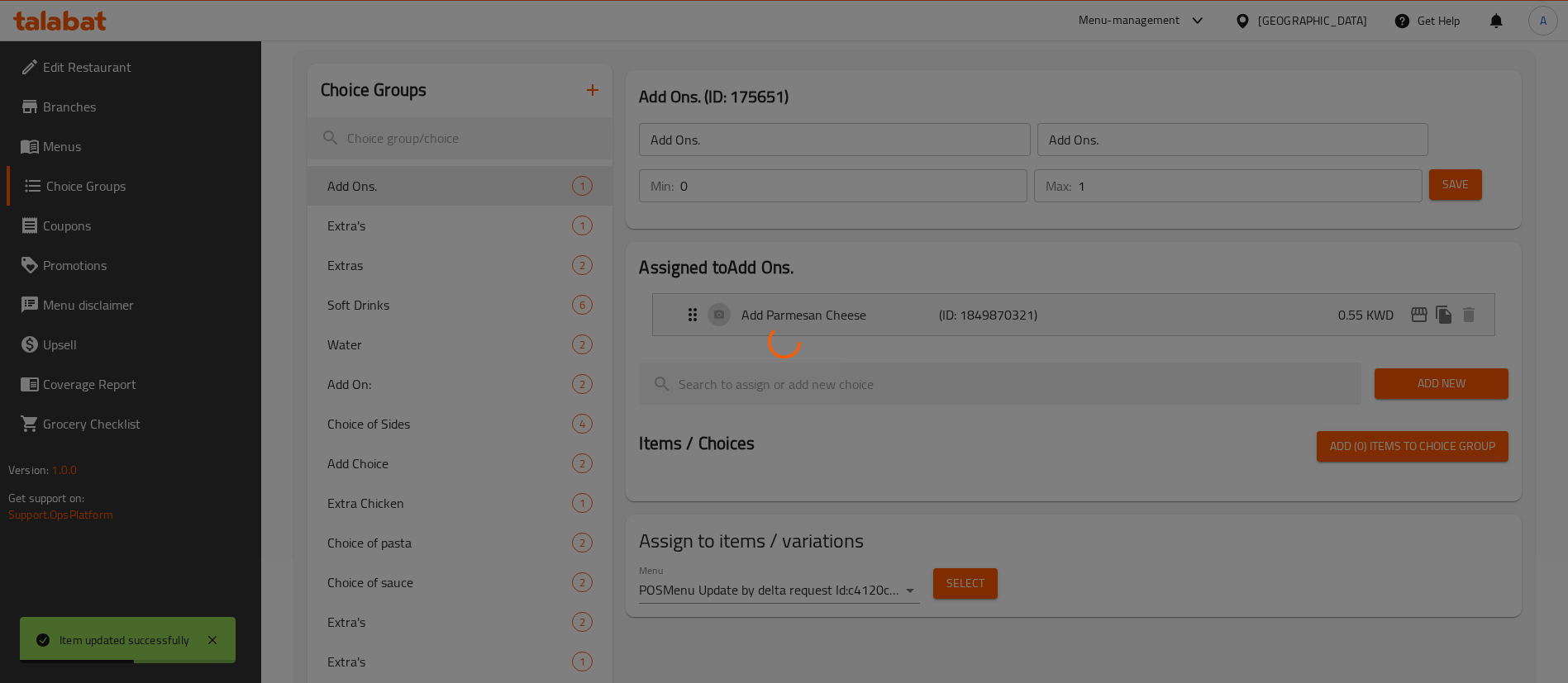
click at [450, 545] on div at bounding box center [784, 342] width 1568 height 683
click at [447, 580] on div at bounding box center [784, 342] width 1568 height 683
click at [447, 583] on div at bounding box center [784, 342] width 1568 height 683
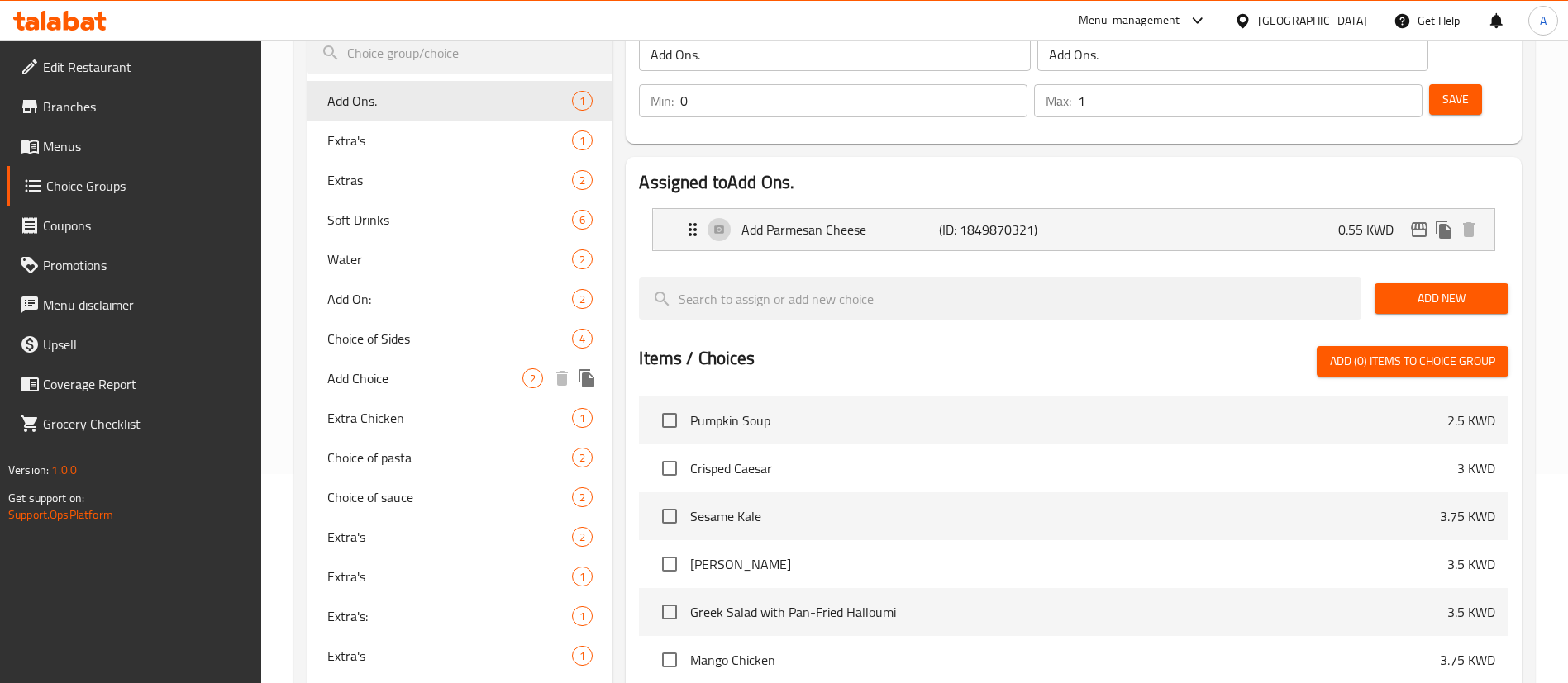
scroll to position [248, 0]
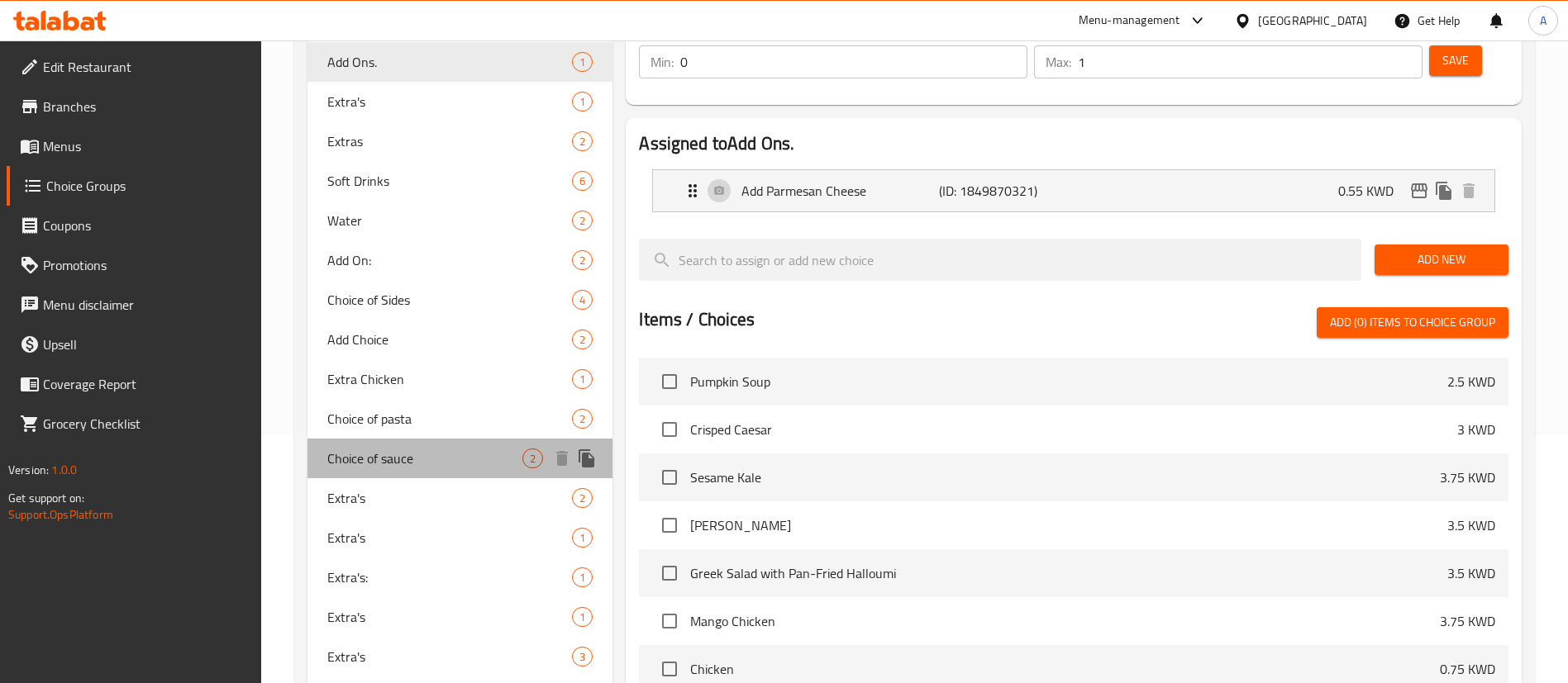
click at [440, 461] on span "Choice of sauce" at bounding box center [425, 459] width 195 height 20
type input "Choice of sauce"
type input "اختيار الصلصة"
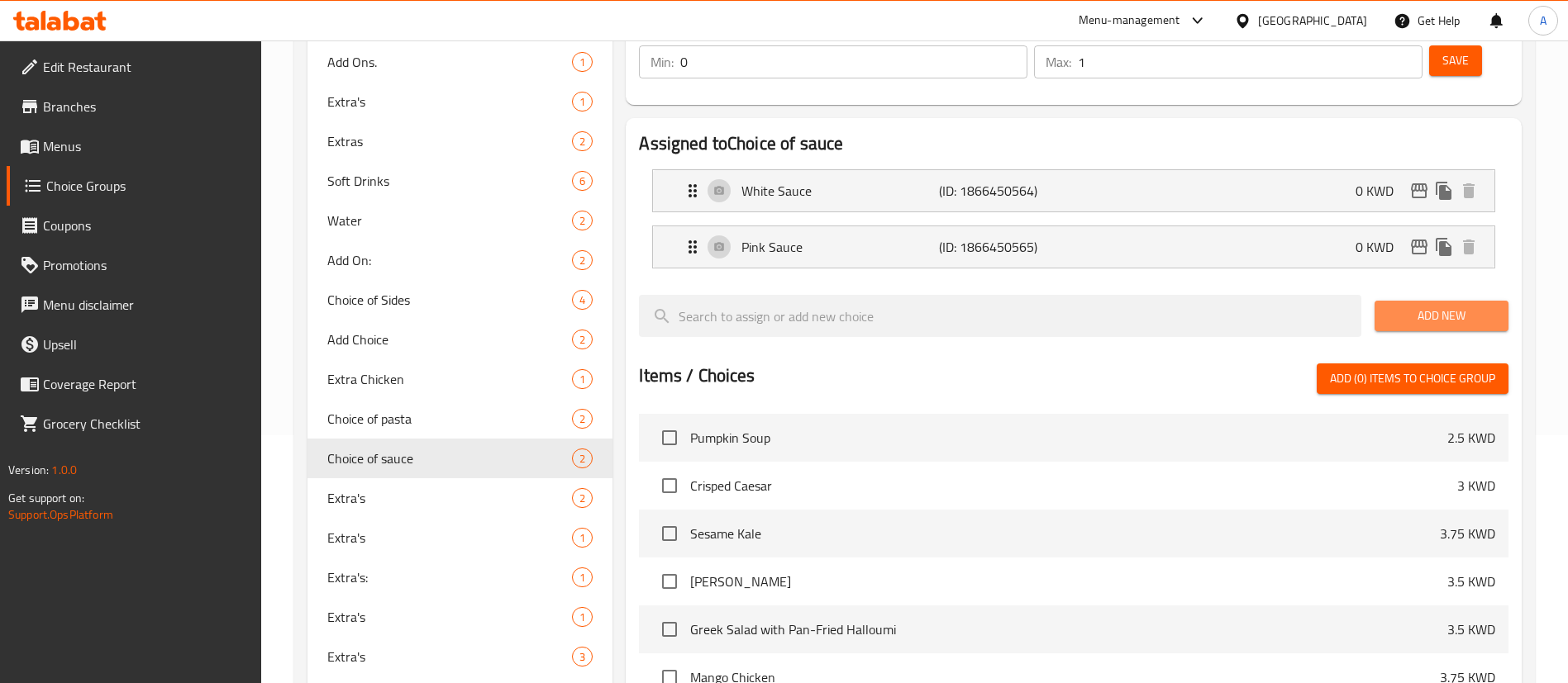
click at [1396, 306] on span "Add New" at bounding box center [1441, 316] width 107 height 21
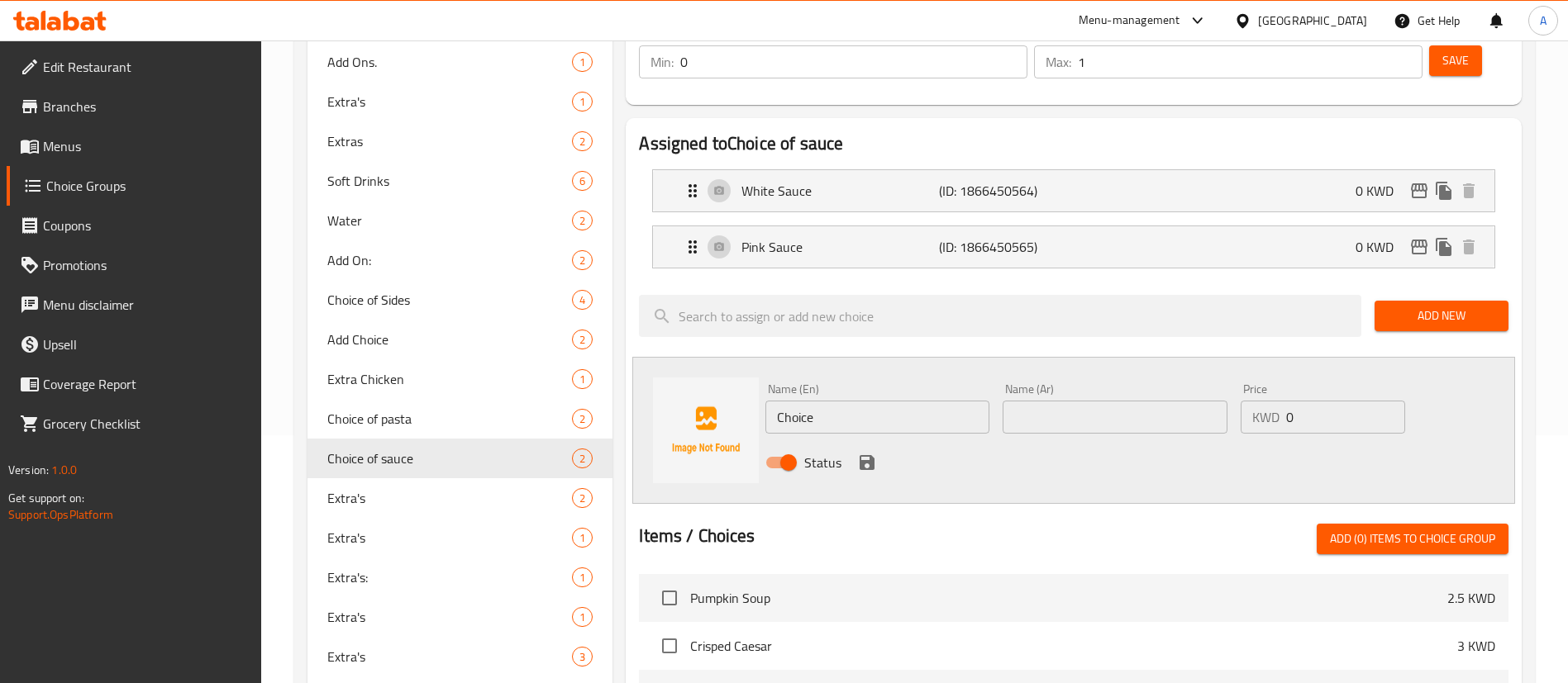
click at [1114, 400] on input "text" at bounding box center [1114, 417] width 224 height 33
paste input "صلصة حمراء"
type input "صلصة حمراء"
drag, startPoint x: 944, startPoint y: 366, endPoint x: 657, endPoint y: 371, distance: 287.0
click at [715, 373] on div "Name (En) Choice Name (En) Name (Ar) صلصة حمراء Name (Ar) Price KWD 0 Price Sta…" at bounding box center [1073, 430] width 883 height 147
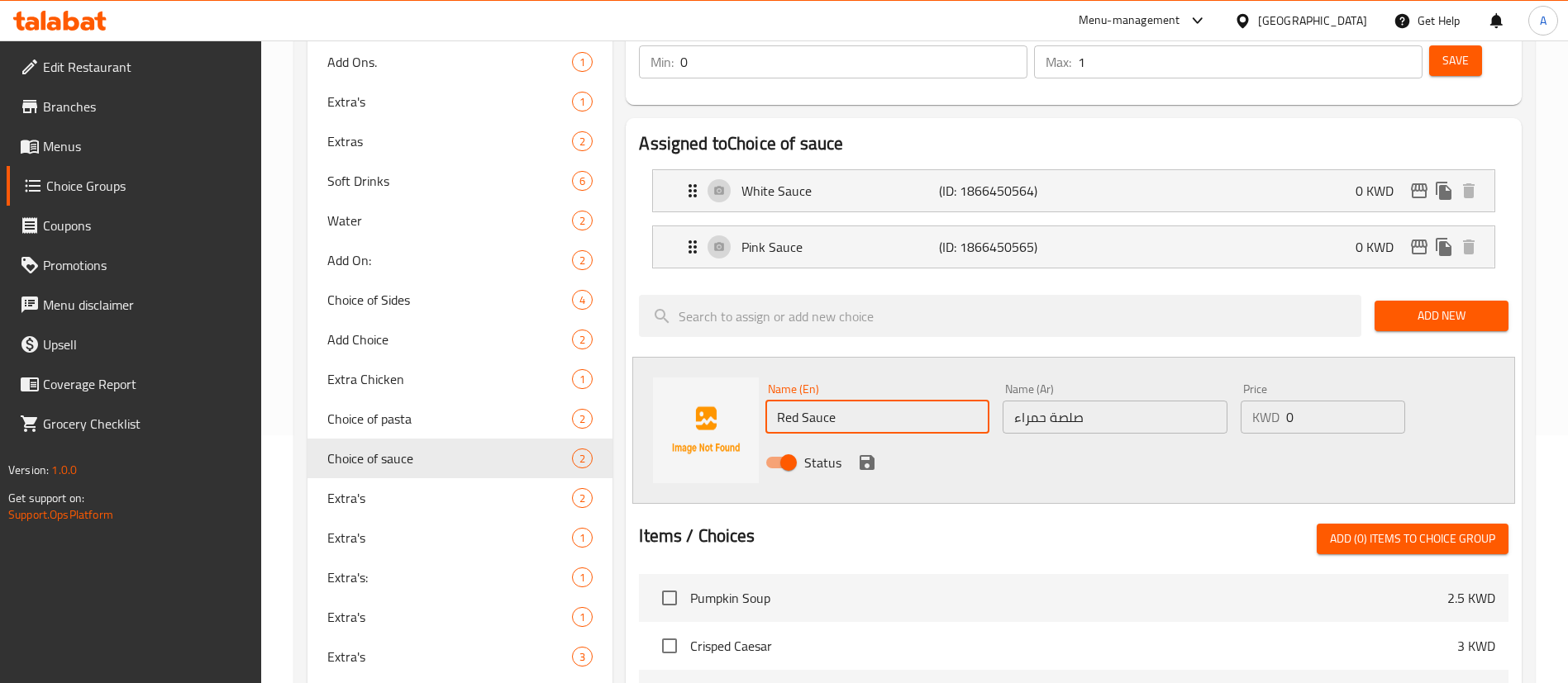
type input "Red Sauce"
click at [861, 453] on icon "save" at bounding box center [867, 463] width 20 height 20
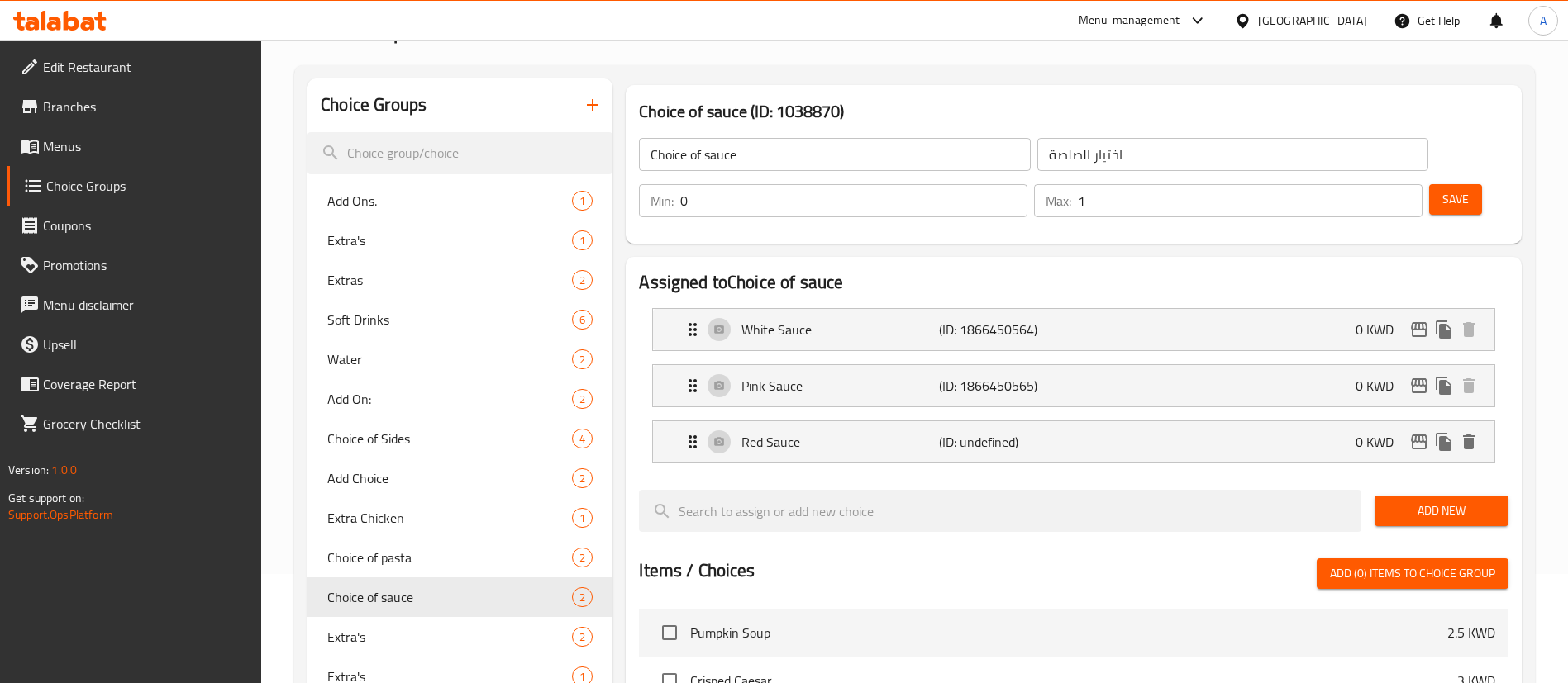
scroll to position [0, 0]
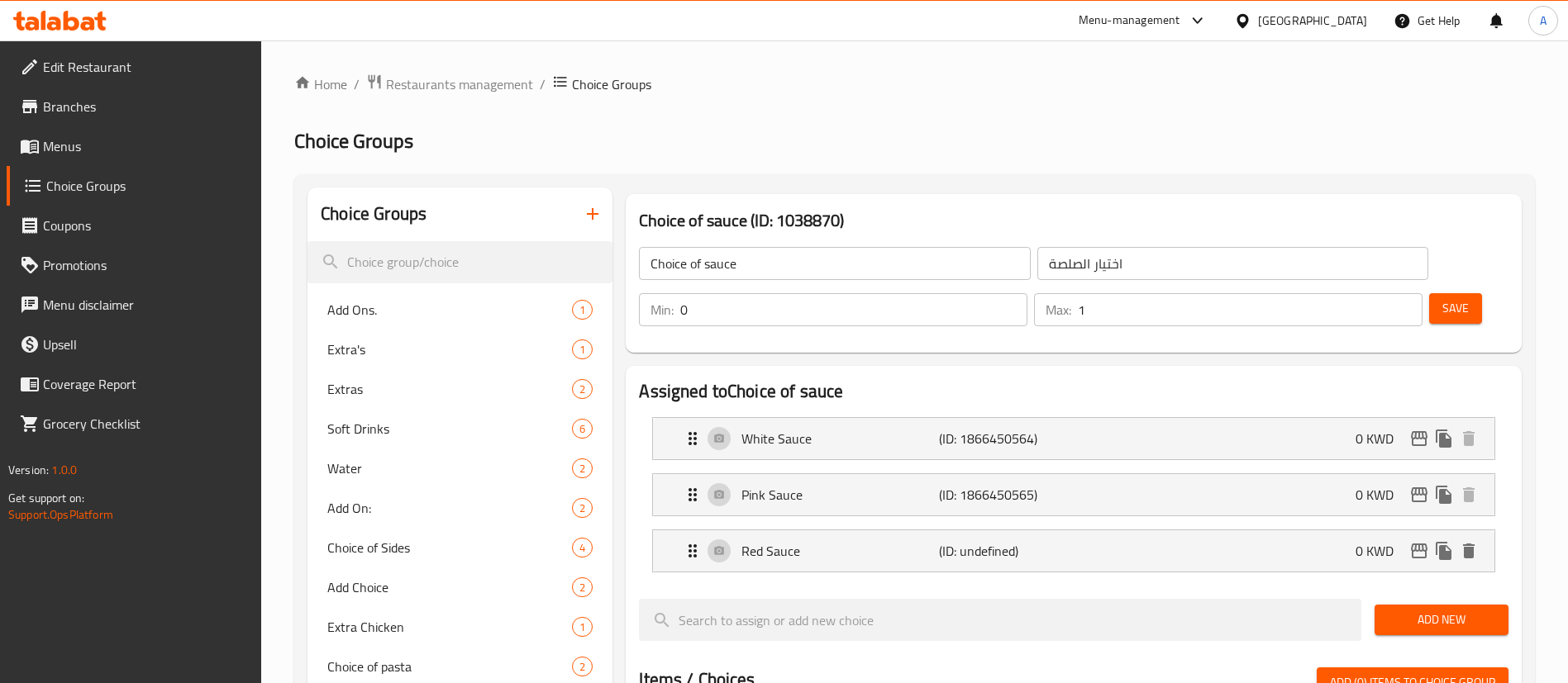
click at [1432, 290] on div "Save" at bounding box center [1462, 310] width 72 height 40
click at [1434, 293] on button "Save" at bounding box center [1456, 308] width 53 height 31
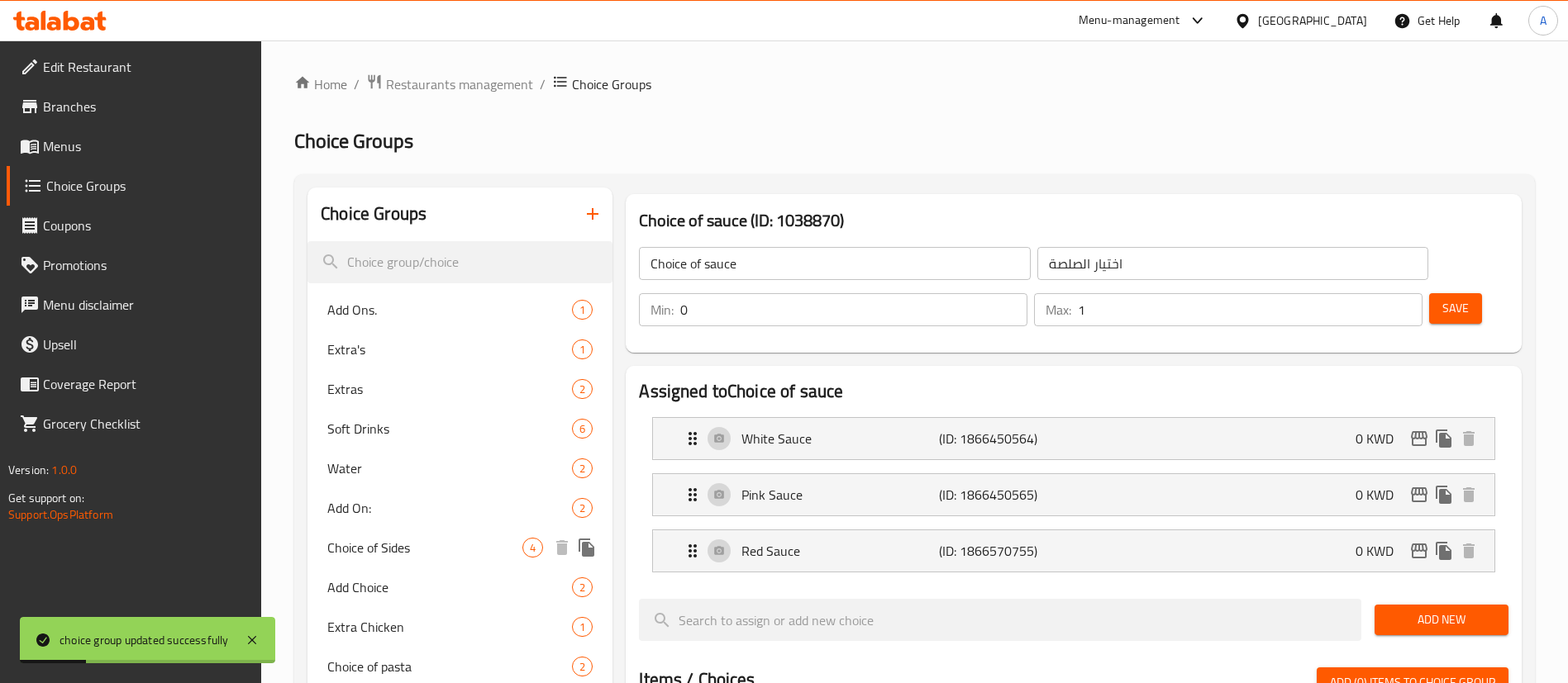
click at [481, 540] on span "Choice of Sides" at bounding box center [425, 548] width 195 height 20
type input "Choice of Sides"
type input "اختيار الجانبين"
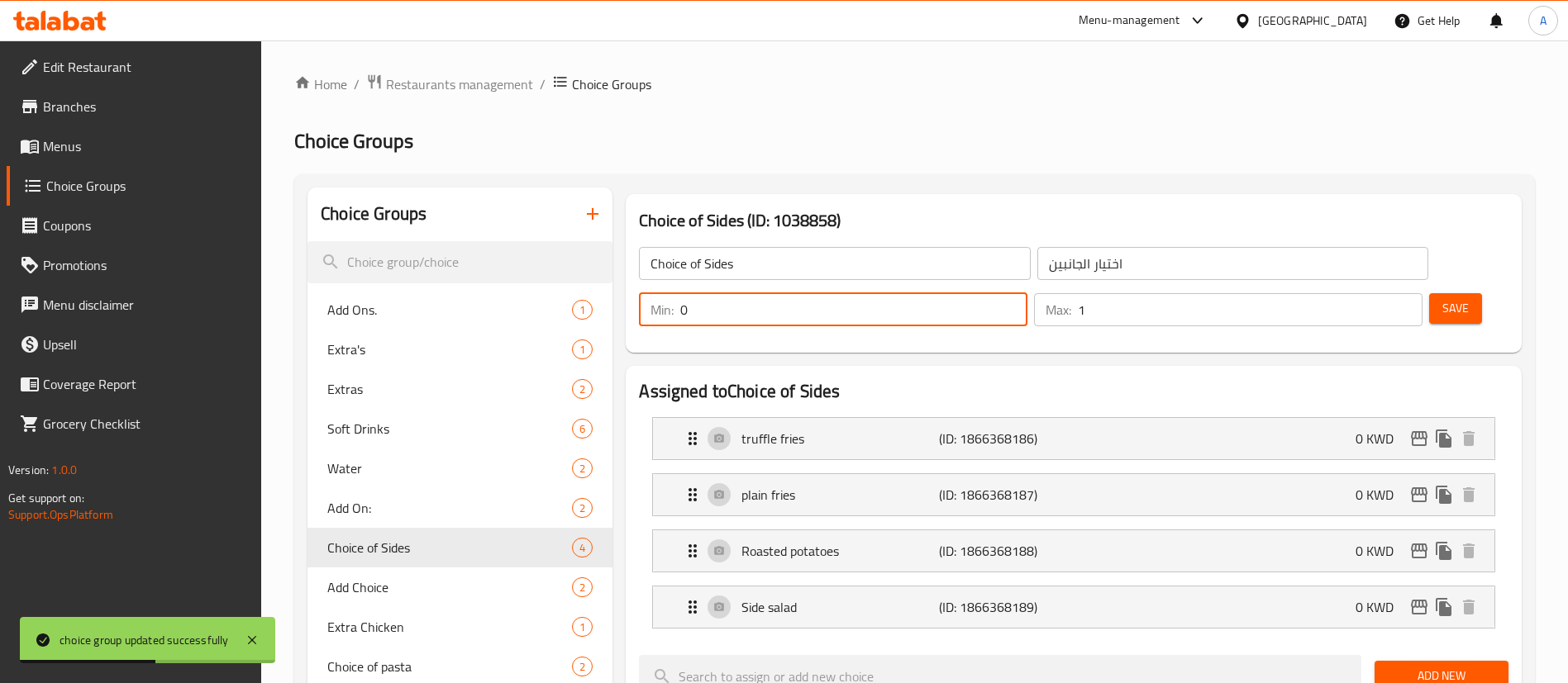
click at [1027, 293] on input "0" at bounding box center [853, 310] width 347 height 33
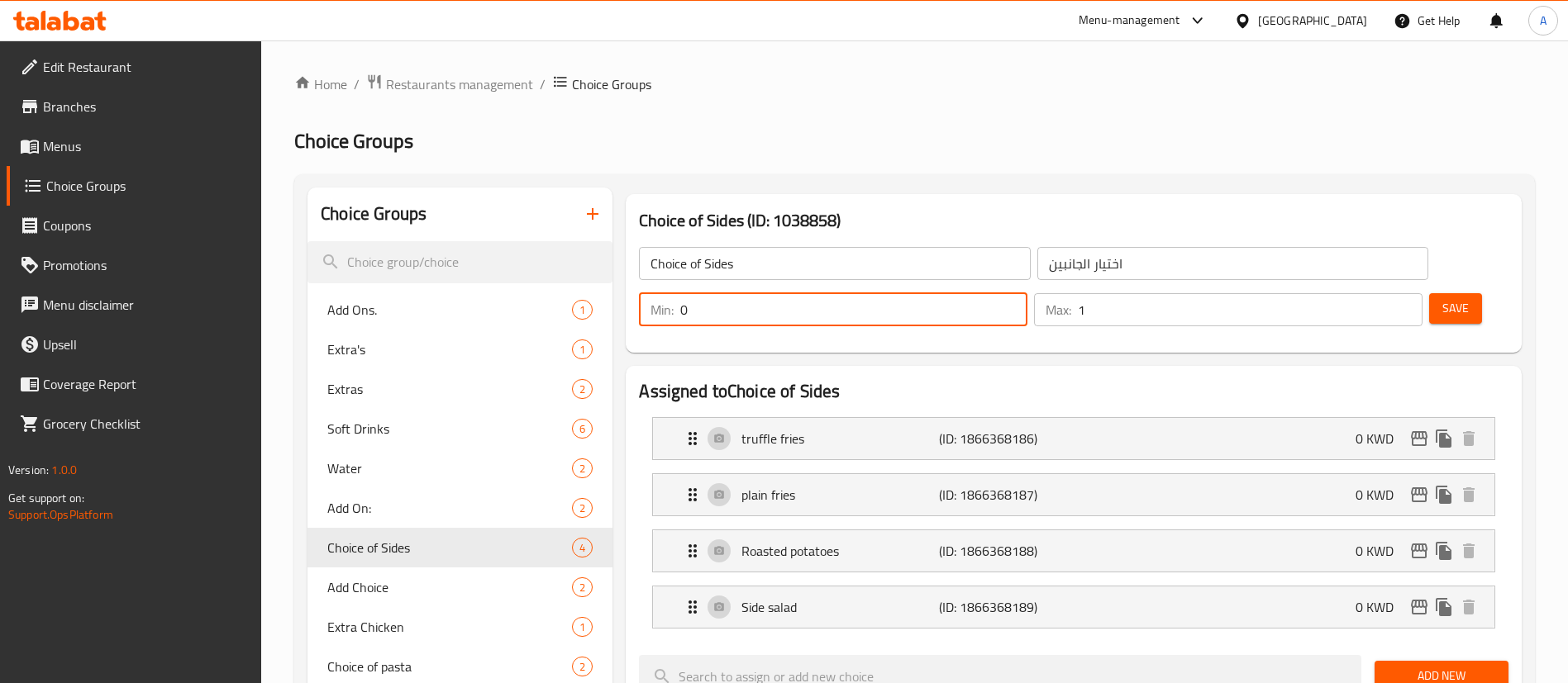
drag, startPoint x: 525, startPoint y: 86, endPoint x: 546, endPoint y: 118, distance: 38.3
click at [525, 86] on span "Restaurants management" at bounding box center [459, 84] width 147 height 20
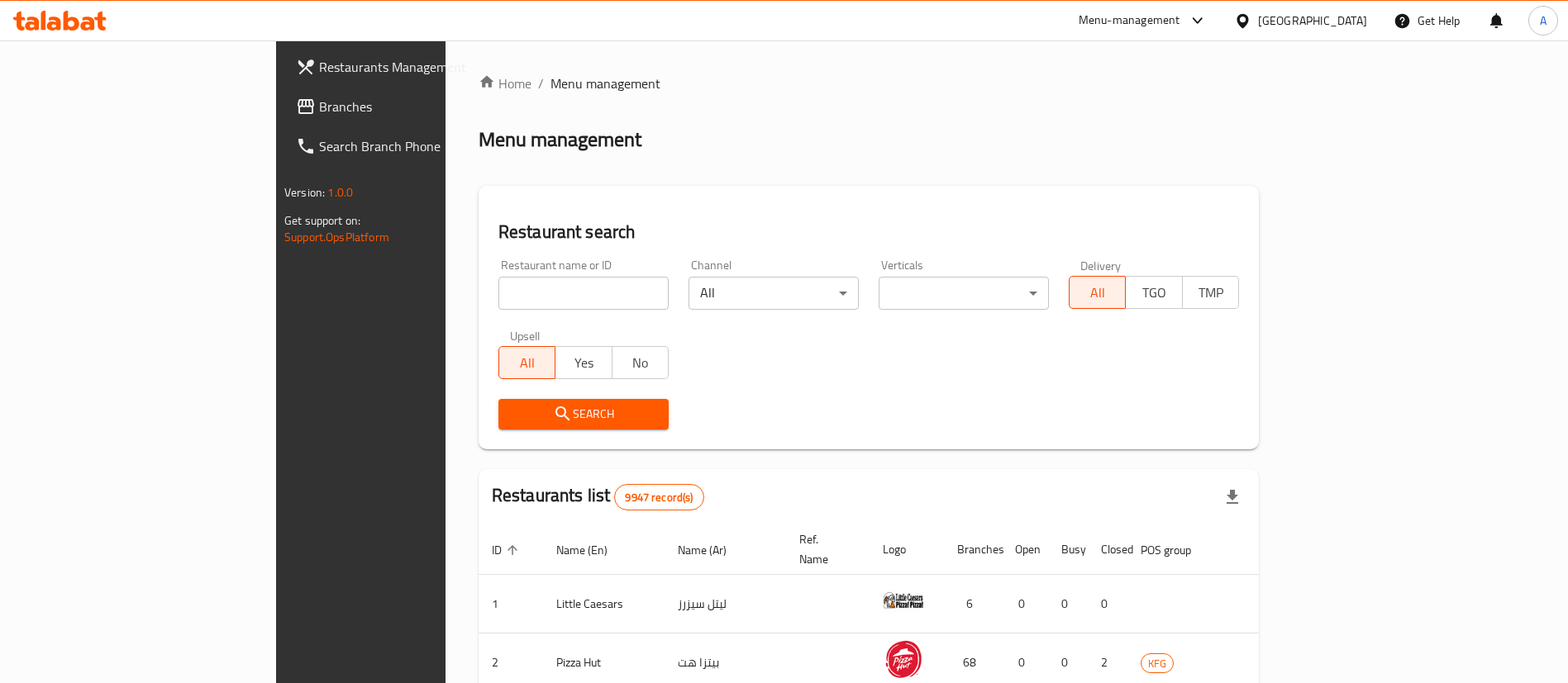
click at [518, 280] on input "search" at bounding box center [583, 293] width 170 height 33
type input "Little ruby"
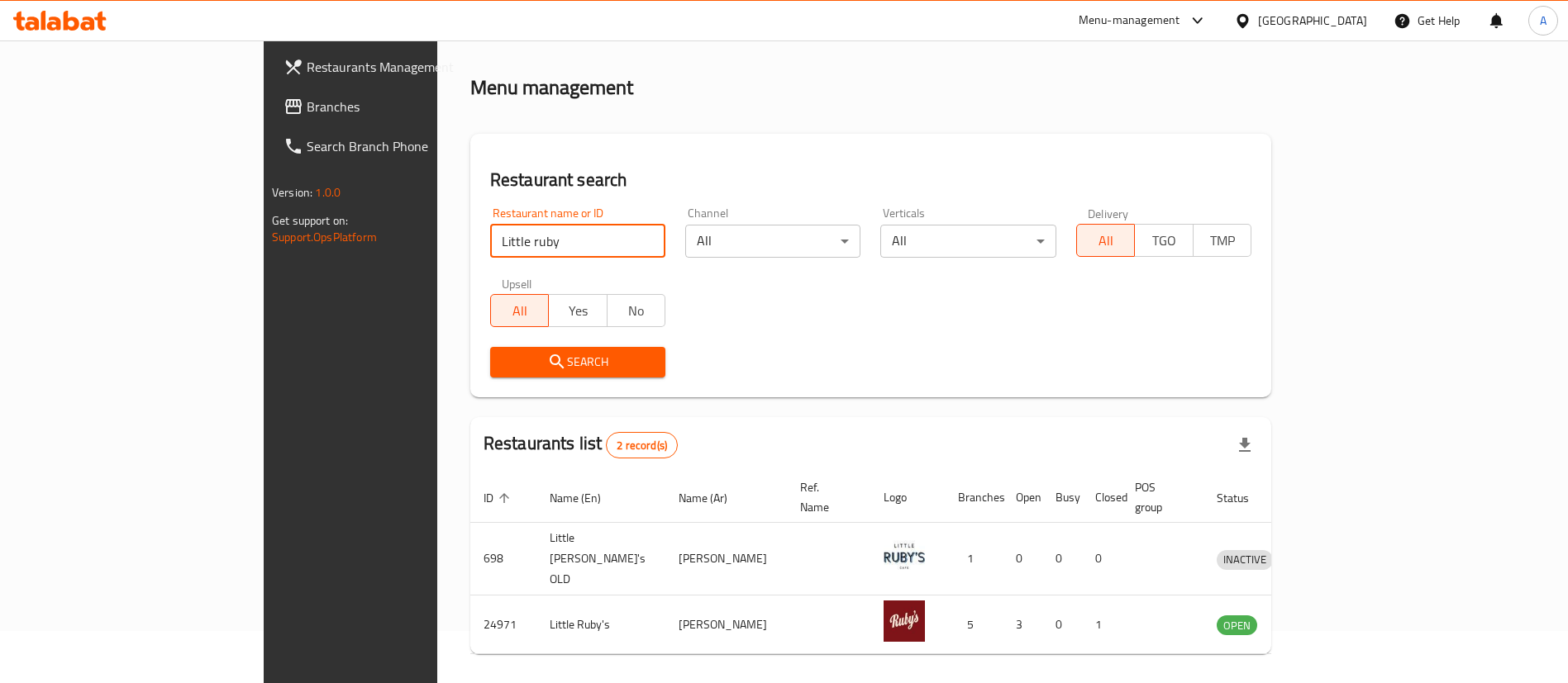
scroll to position [80, 0]
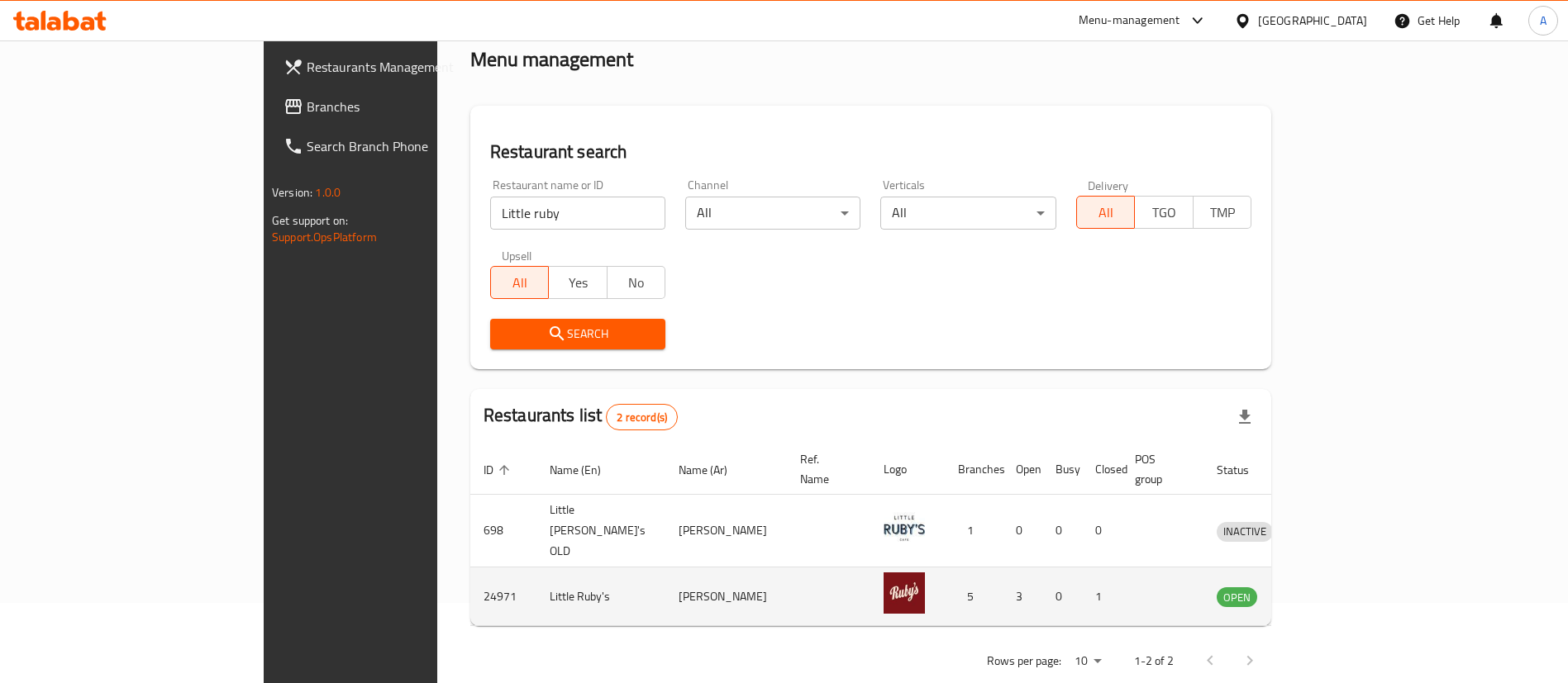
click at [1349, 568] on td "enhanced table" at bounding box center [1321, 597] width 57 height 59
click at [1325, 587] on icon "enhanced table" at bounding box center [1315, 597] width 20 height 20
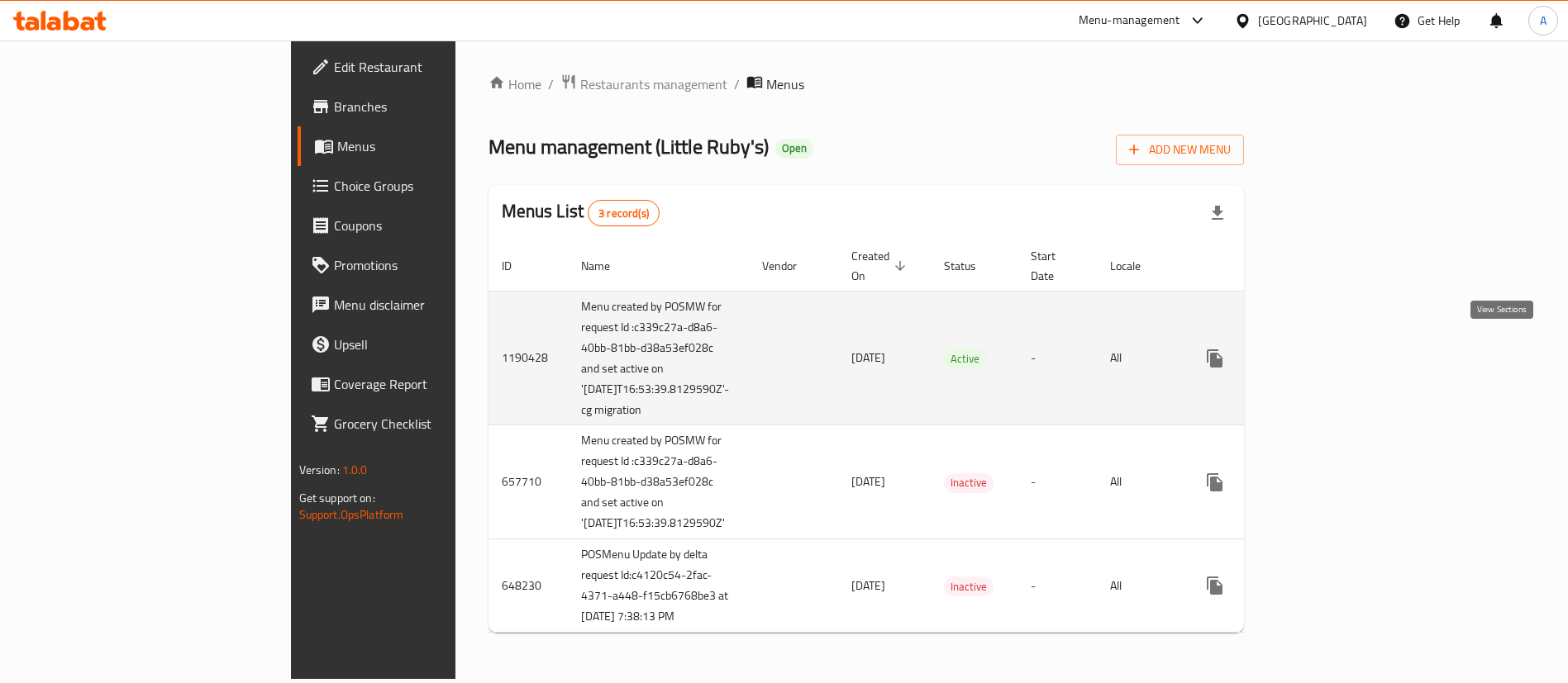
click at [1344, 348] on icon "enhanced table" at bounding box center [1334, 358] width 20 height 20
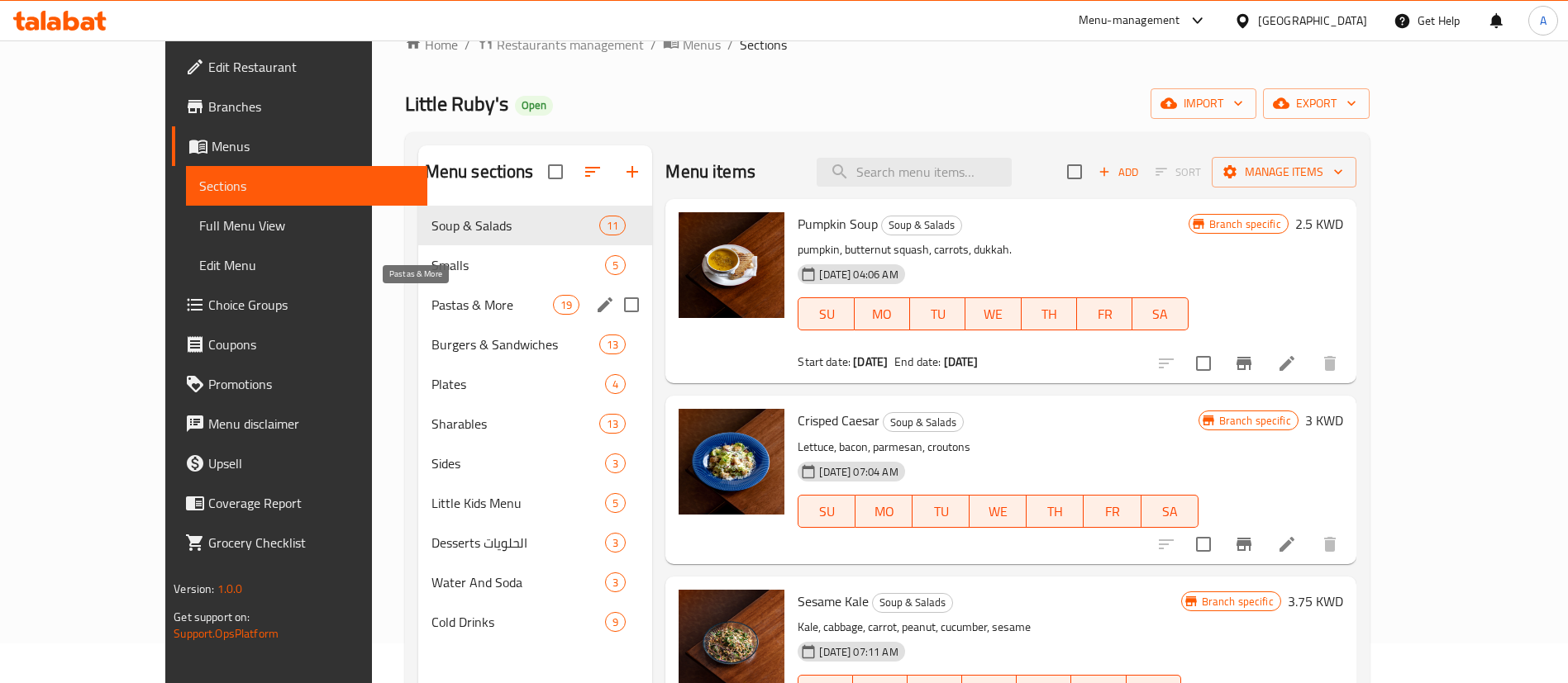
click at [443, 307] on span "Pastas & More" at bounding box center [492, 305] width 121 height 20
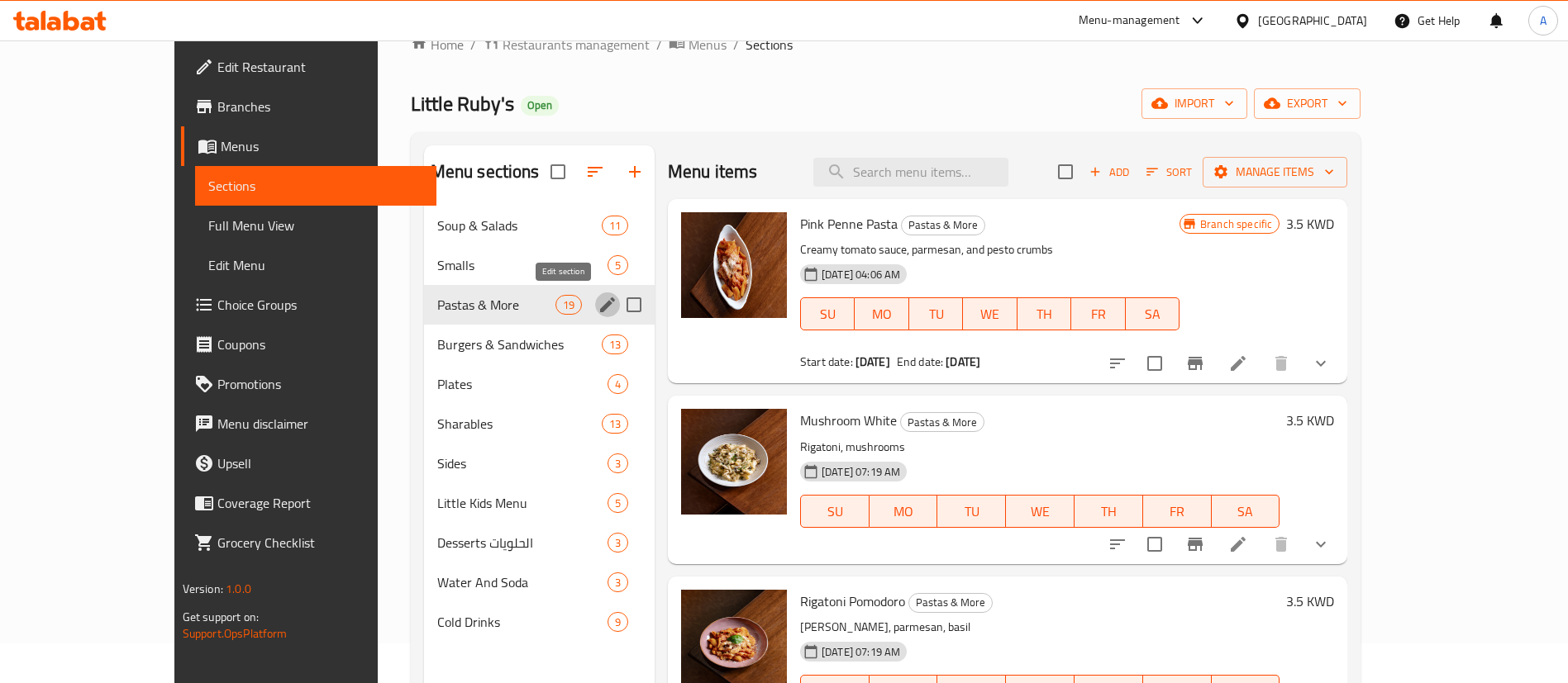
click at [595, 302] on button "edit" at bounding box center [608, 305] width 25 height 25
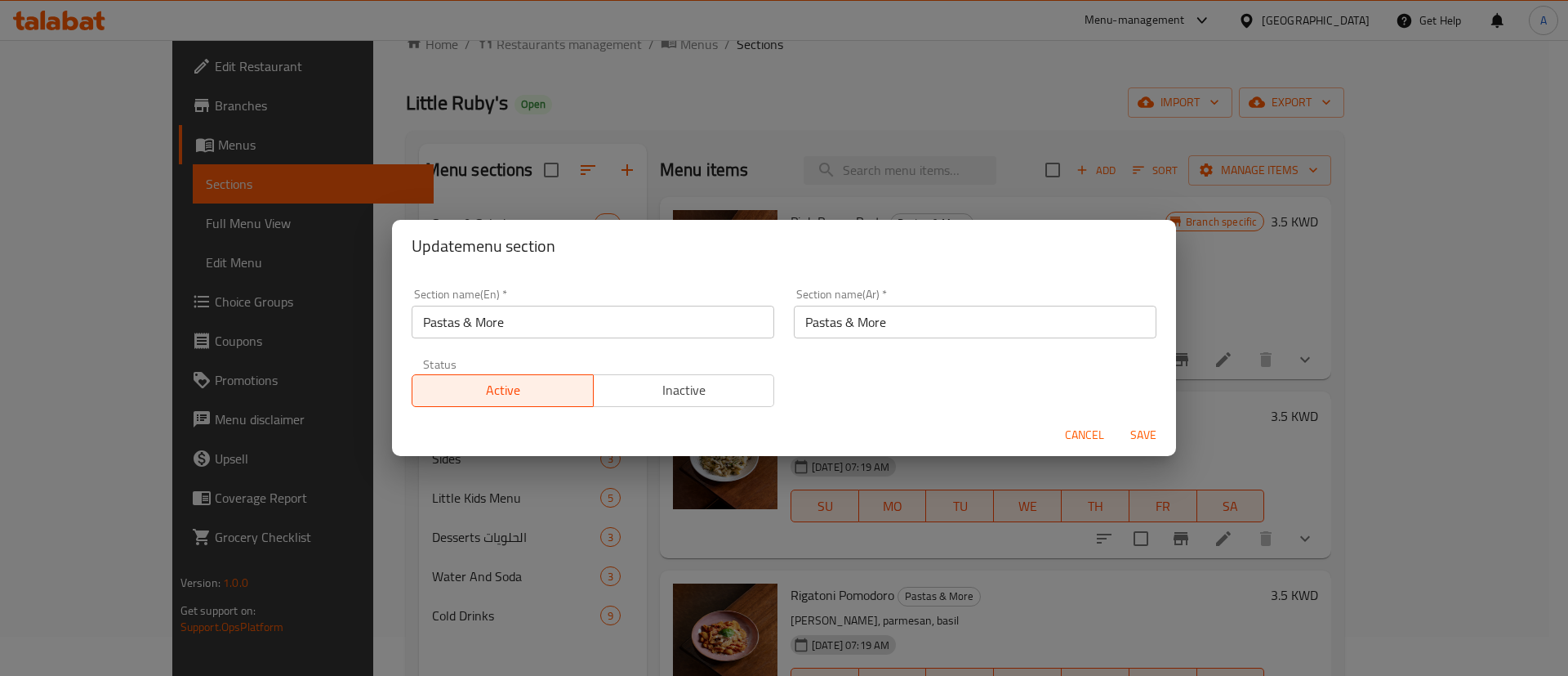
click at [591, 331] on input "Pastas & More" at bounding box center [593, 322] width 362 height 33
click at [589, 331] on input "Pastas & More" at bounding box center [593, 322] width 362 height 33
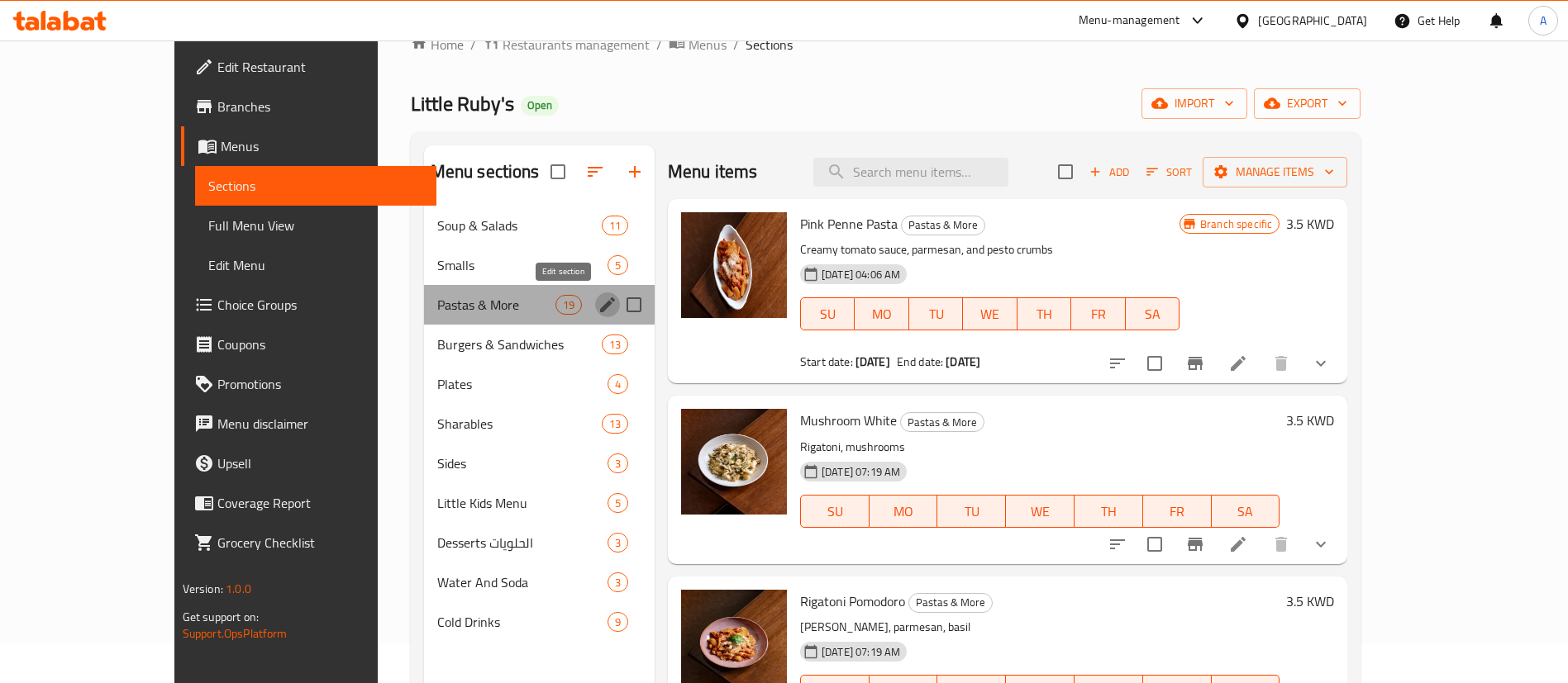
click at [598, 307] on icon "edit" at bounding box center [608, 305] width 20 height 20
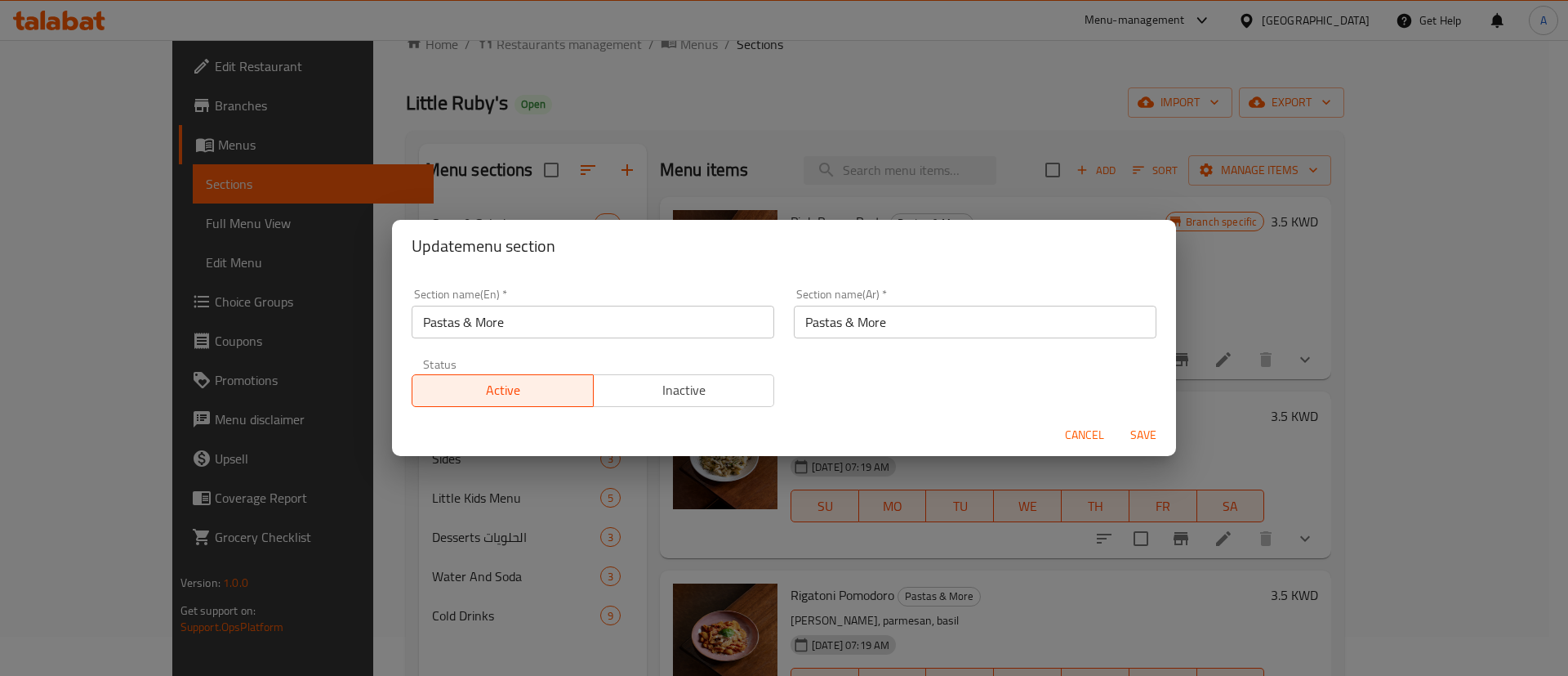
click at [948, 327] on input "Pastas & More" at bounding box center [975, 322] width 362 height 33
paste input "المعكرونة والأرز"
type input "المعكرونة والأرز"
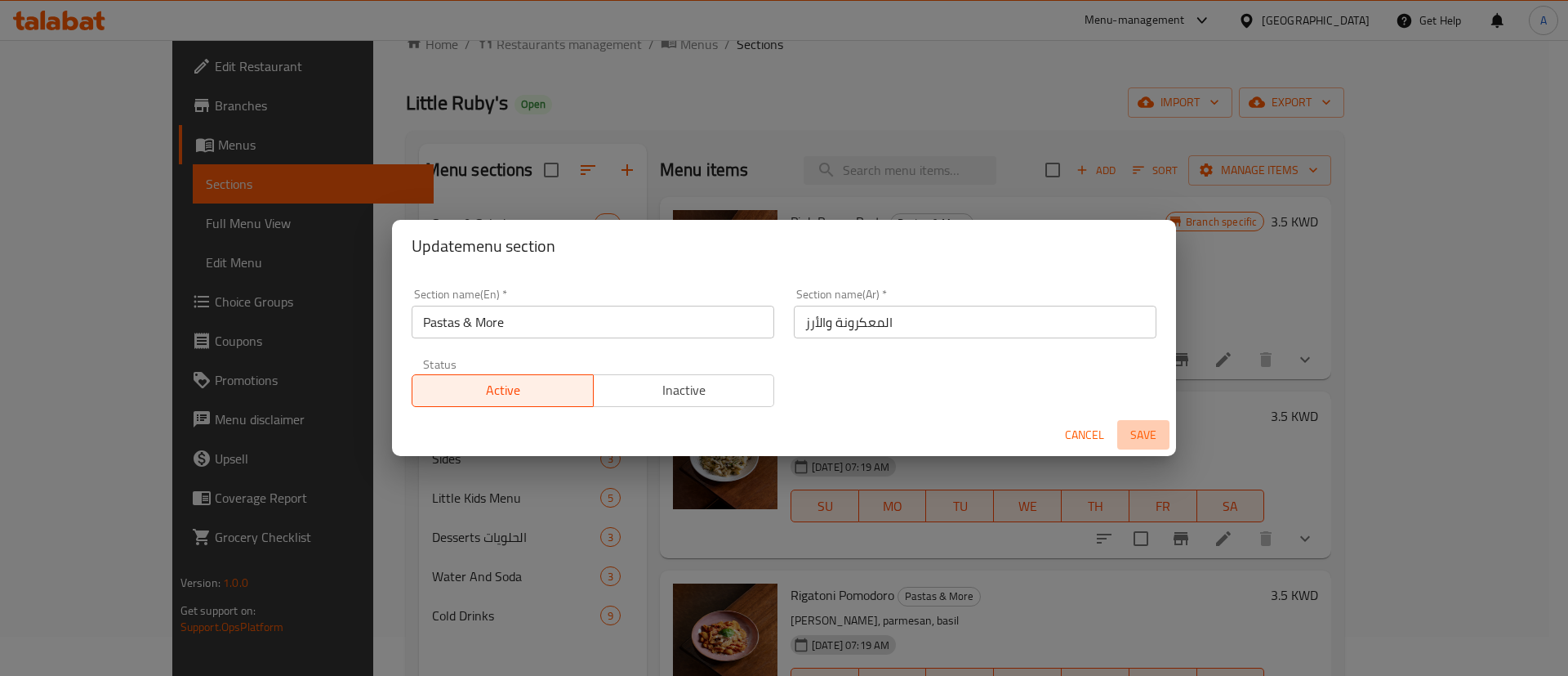
click at [1151, 440] on span "Save" at bounding box center [1144, 435] width 39 height 21
click at [1151, 440] on div "Menu sections" at bounding box center [784, 338] width 1568 height 676
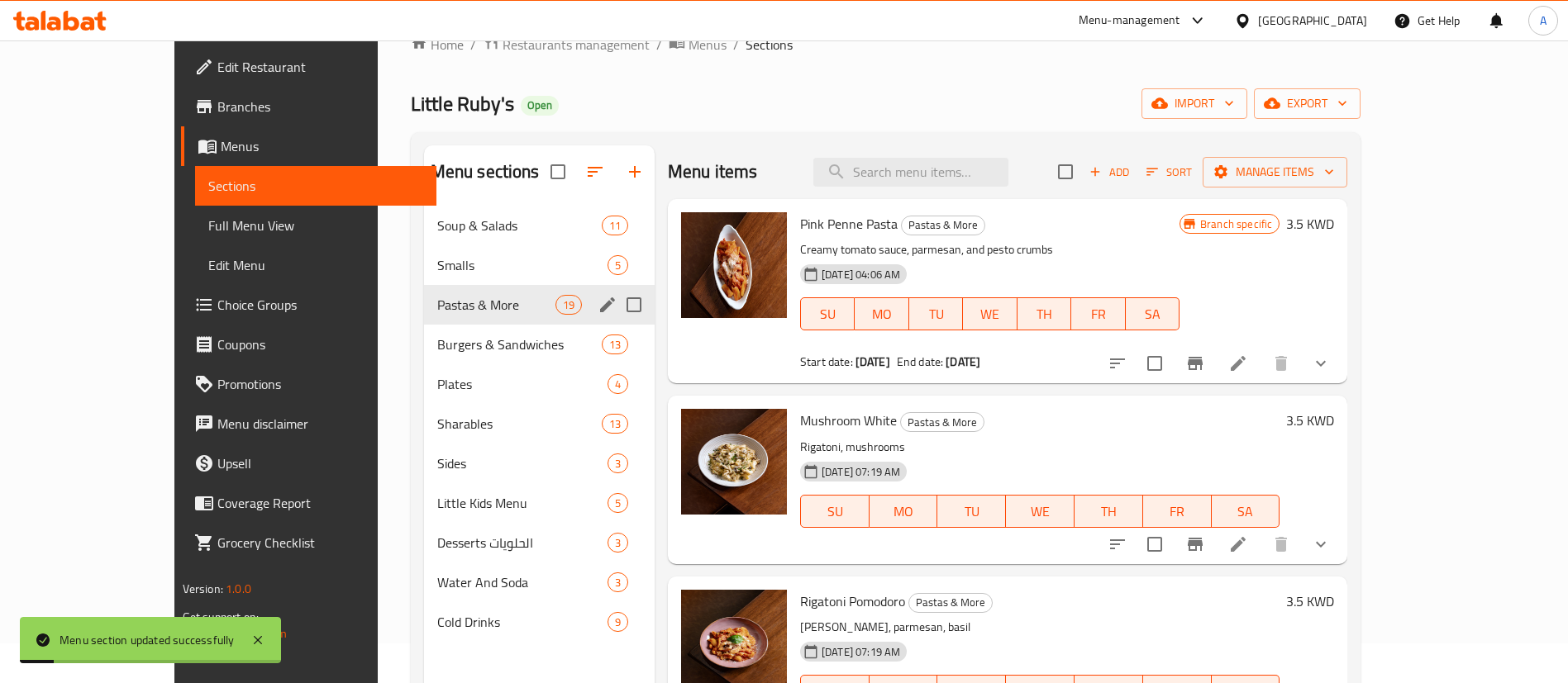
click at [598, 312] on icon "edit" at bounding box center [608, 305] width 20 height 20
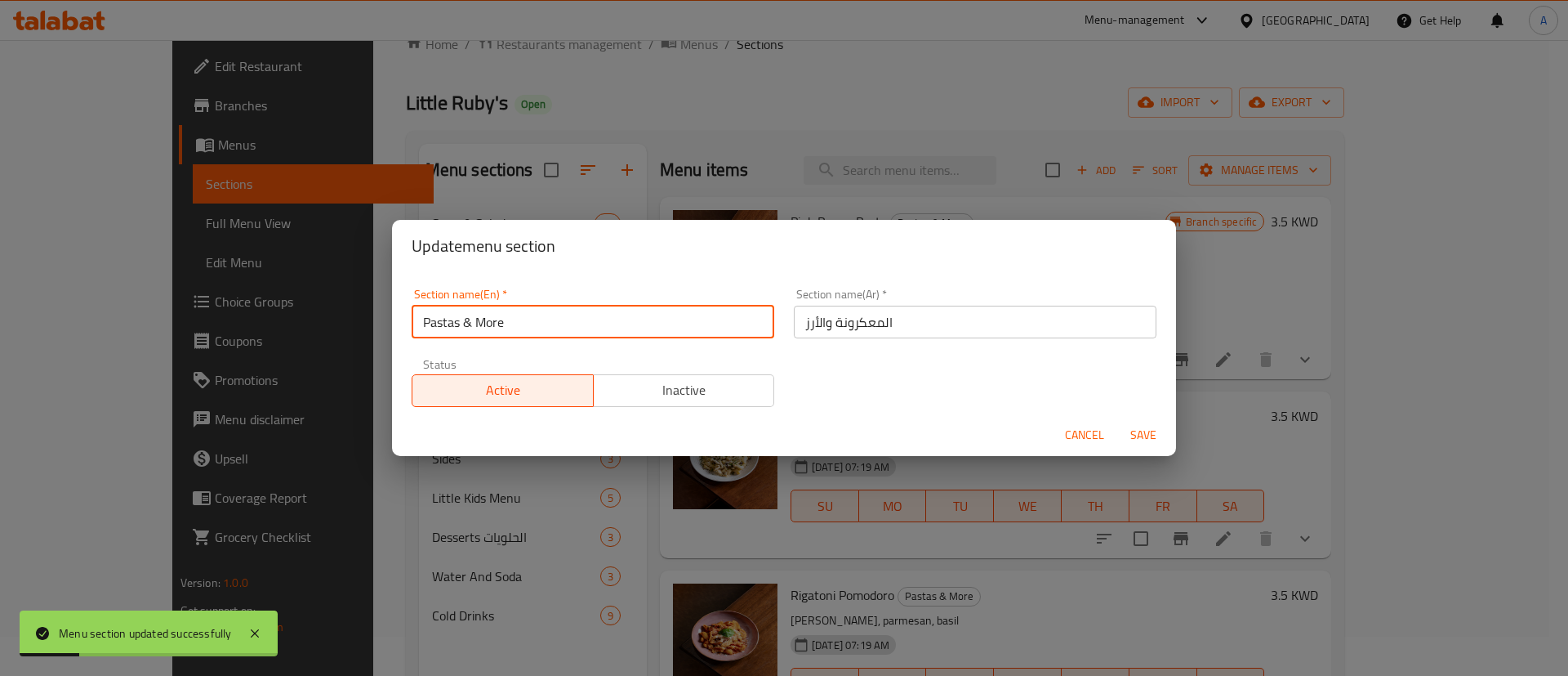
click at [520, 332] on input "Pastas & More" at bounding box center [593, 322] width 362 height 33
type input "Pastas & Rice"
click at [1152, 442] on span "Save" at bounding box center [1144, 435] width 39 height 21
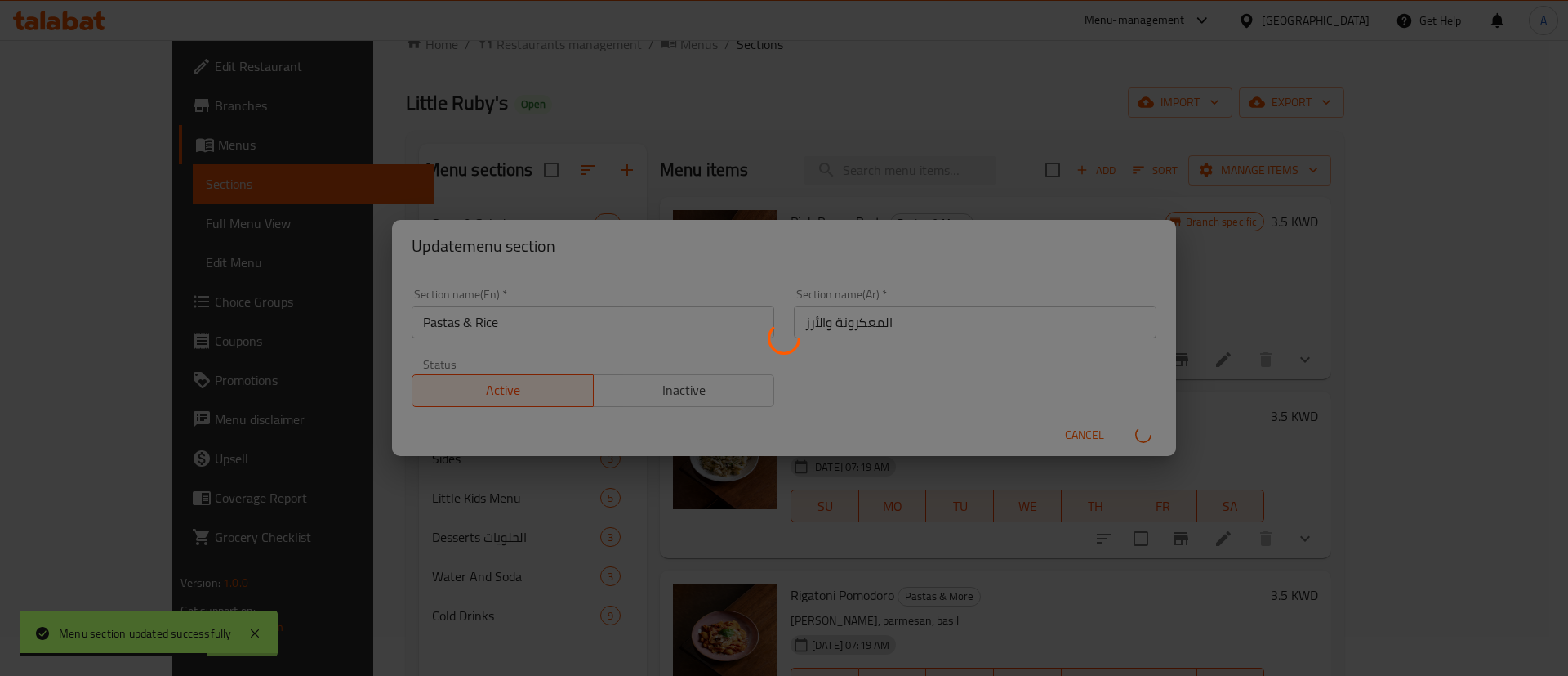
click at [1152, 442] on div "Menu sections" at bounding box center [784, 338] width 1568 height 676
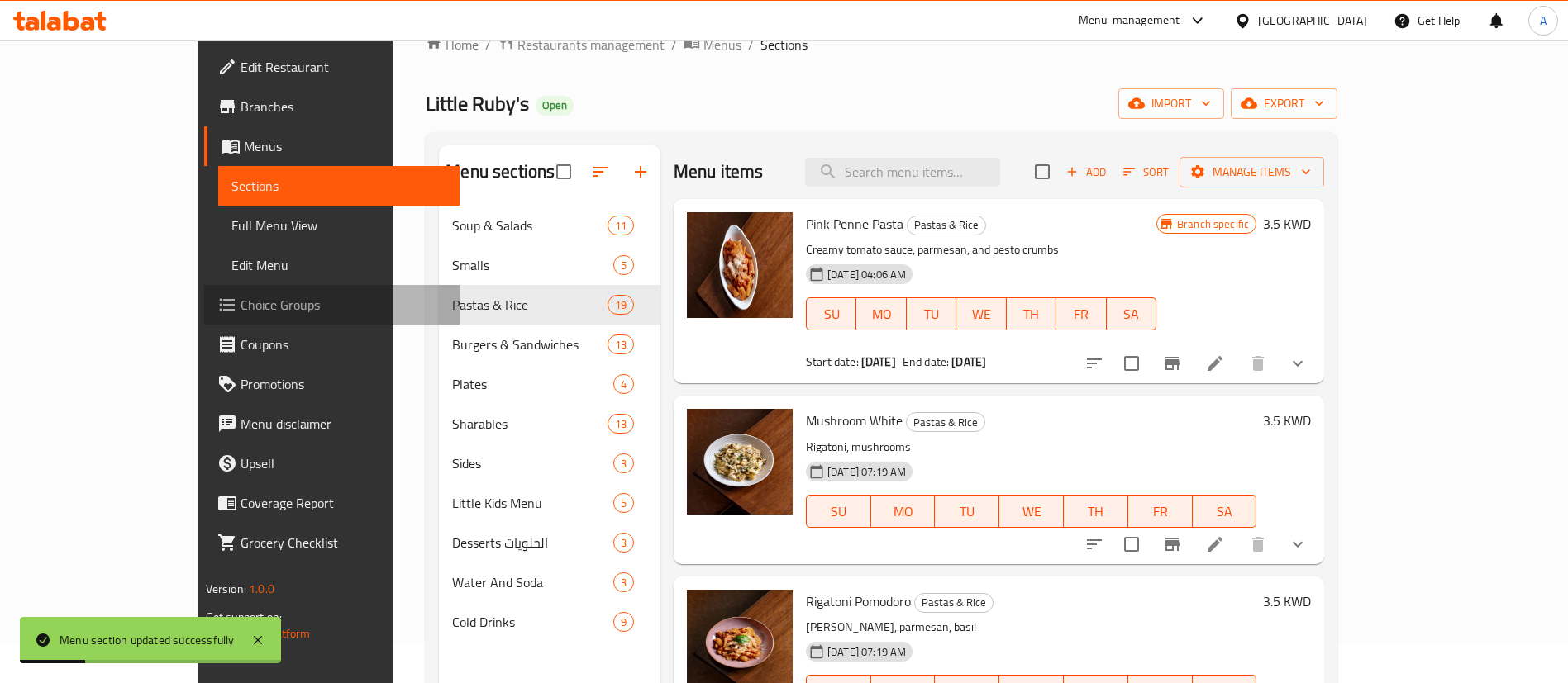
click at [240, 307] on span "Choice Groups" at bounding box center [343, 305] width 205 height 20
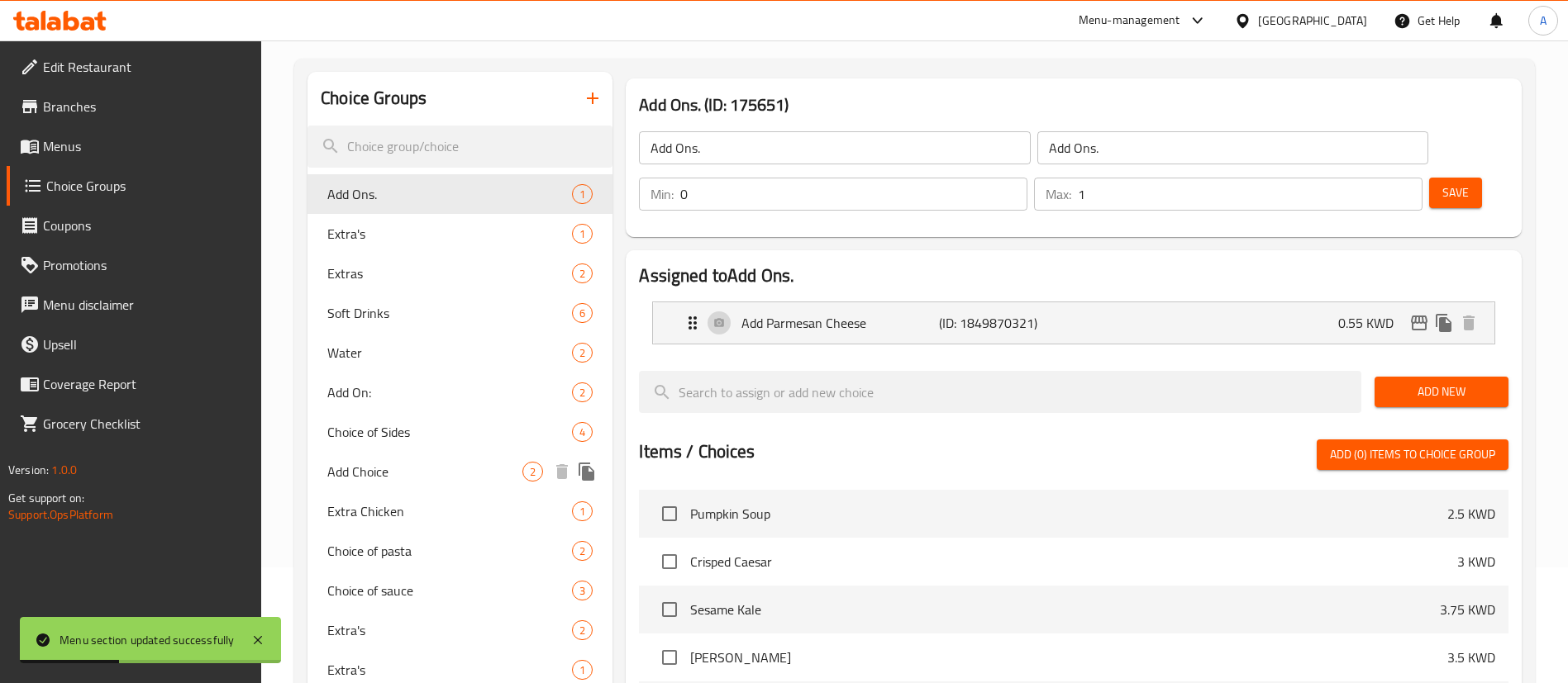
scroll to position [287, 0]
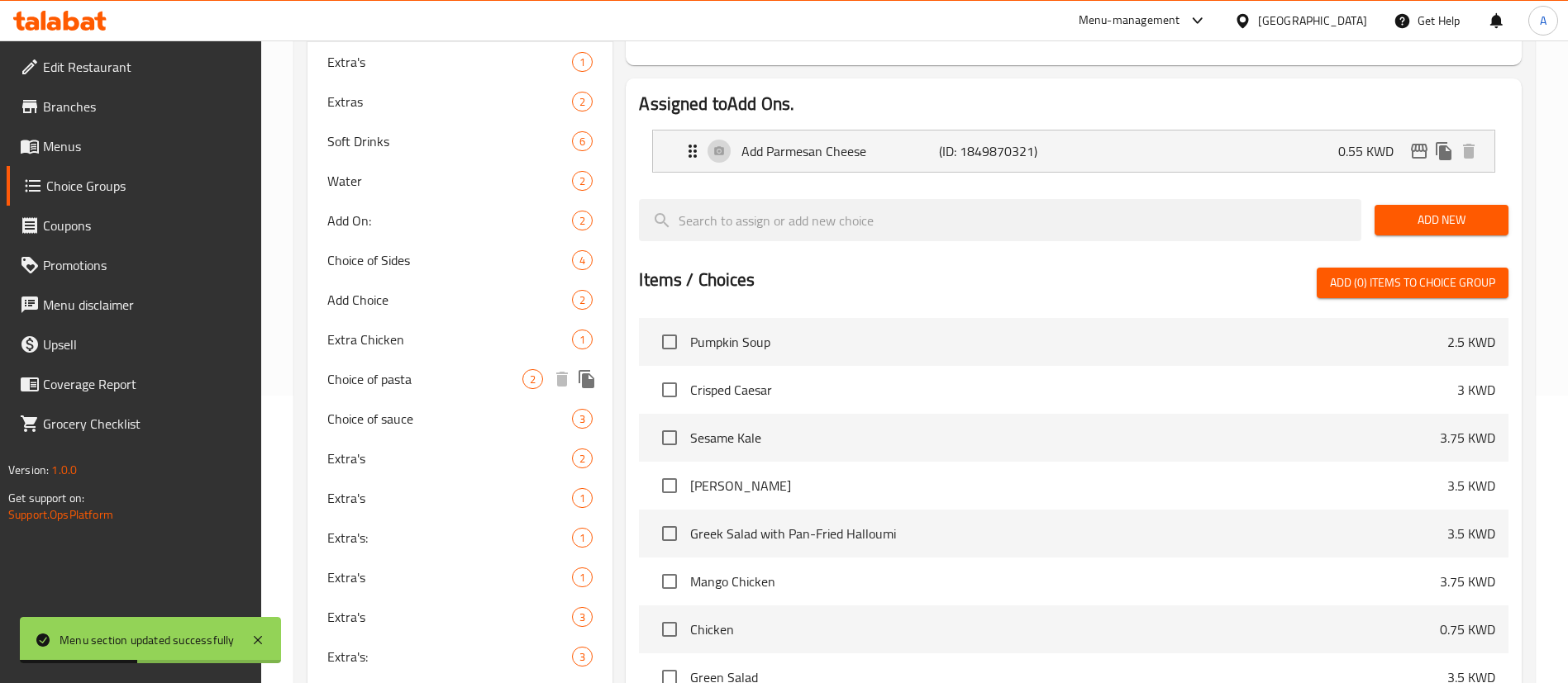
click at [434, 389] on div "Choice of pasta 2" at bounding box center [460, 379] width 305 height 40
type input "Choice of pasta"
type input "اختيار المعكرونة"
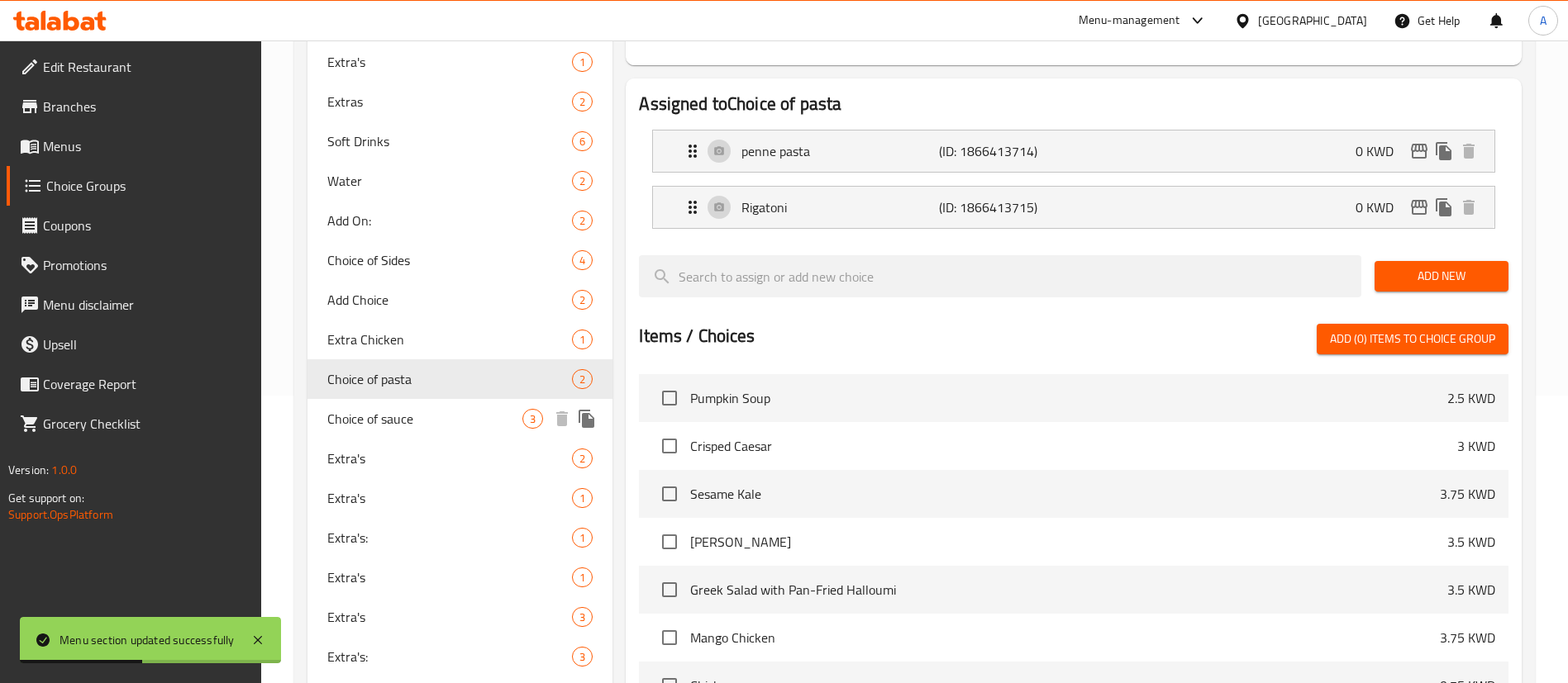
click at [434, 425] on span "Choice of sauce" at bounding box center [425, 419] width 195 height 20
type input "Choice of sauce"
type input "اختيار الصلصة"
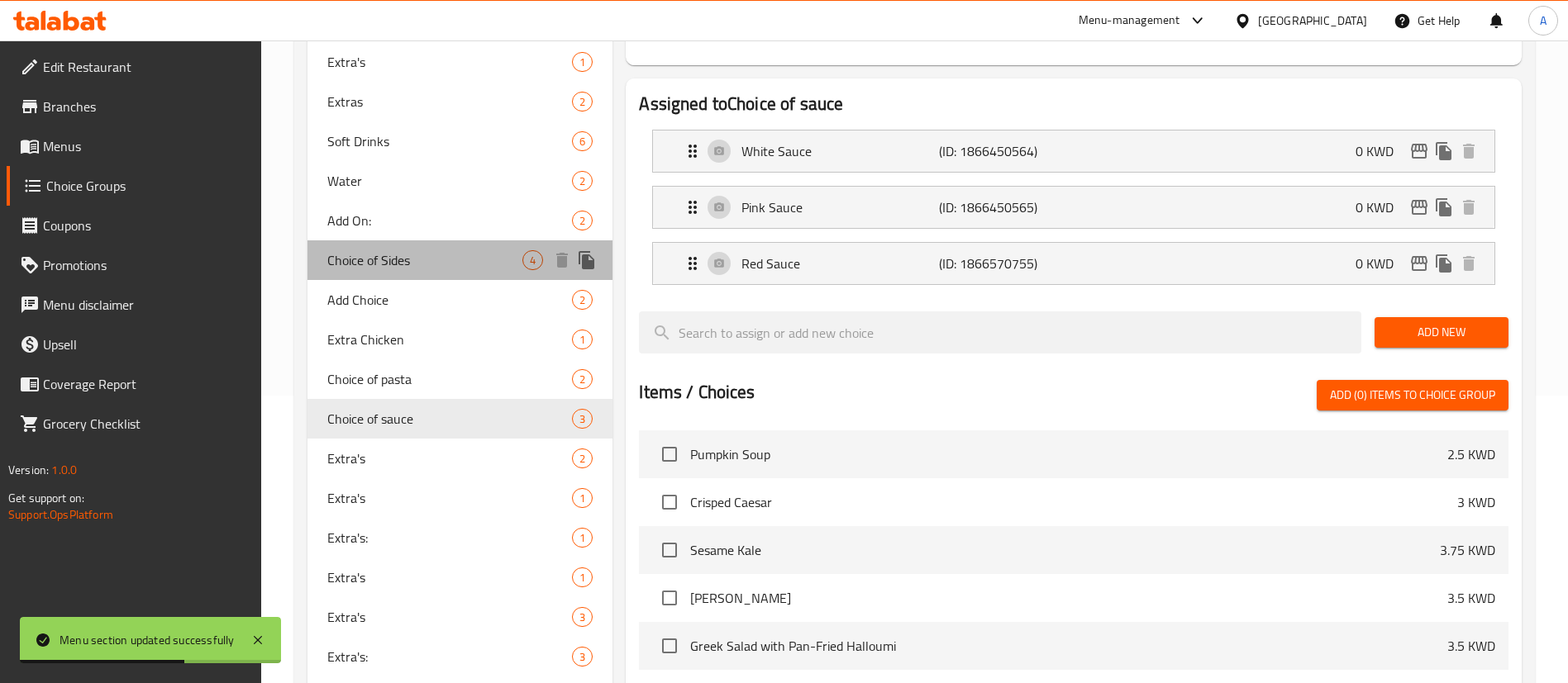
click at [440, 266] on span "Choice of Sides" at bounding box center [425, 260] width 195 height 20
type input "Choice of Sides"
type input "اختيار الجانبين"
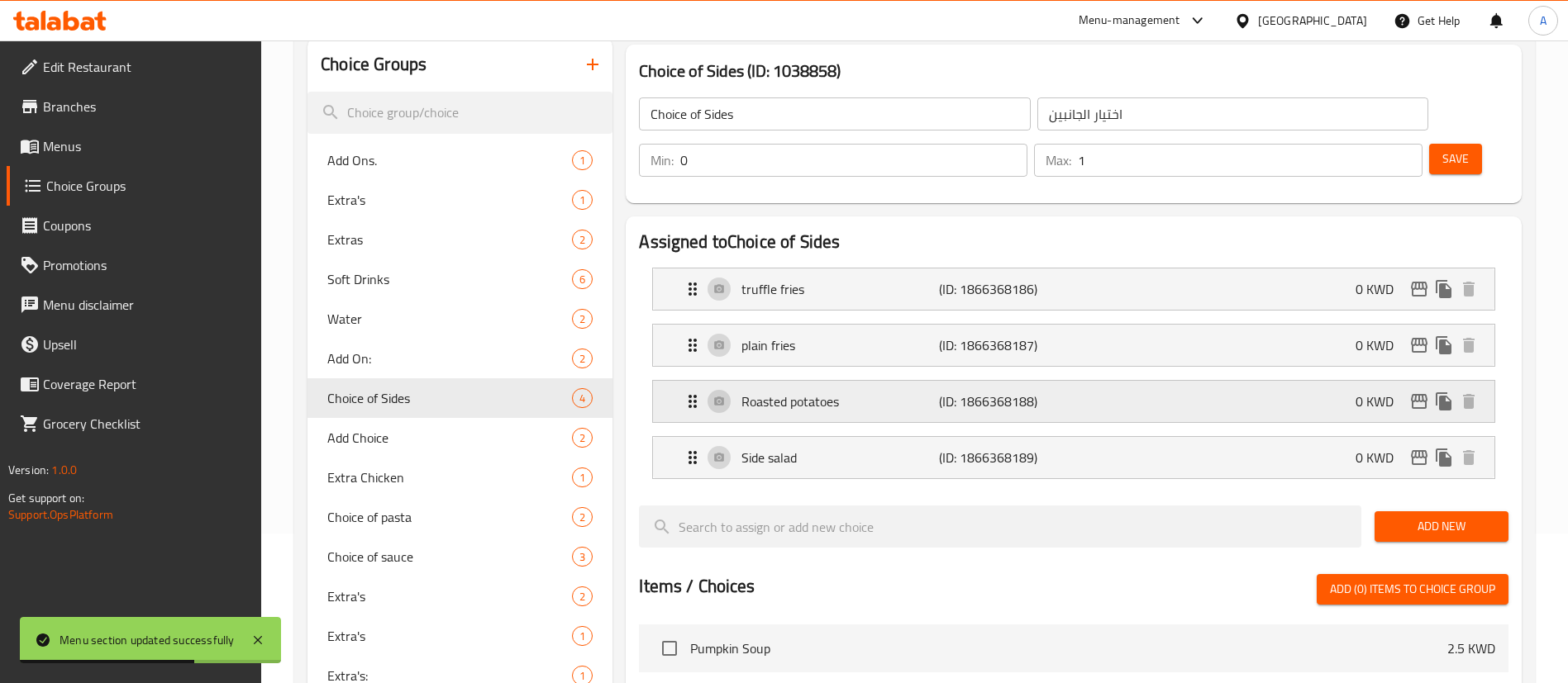
scroll to position [0, 0]
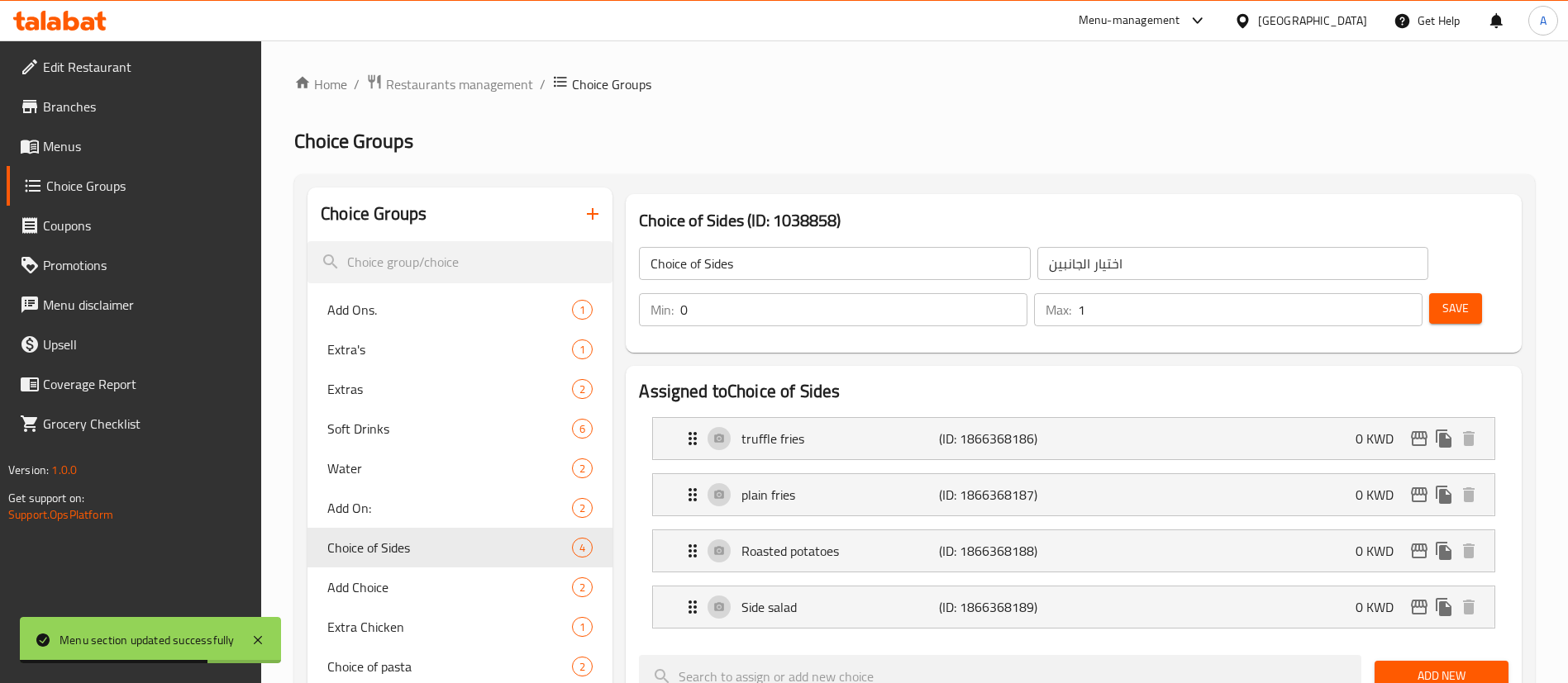
click at [1027, 293] on input "0" at bounding box center [853, 310] width 347 height 33
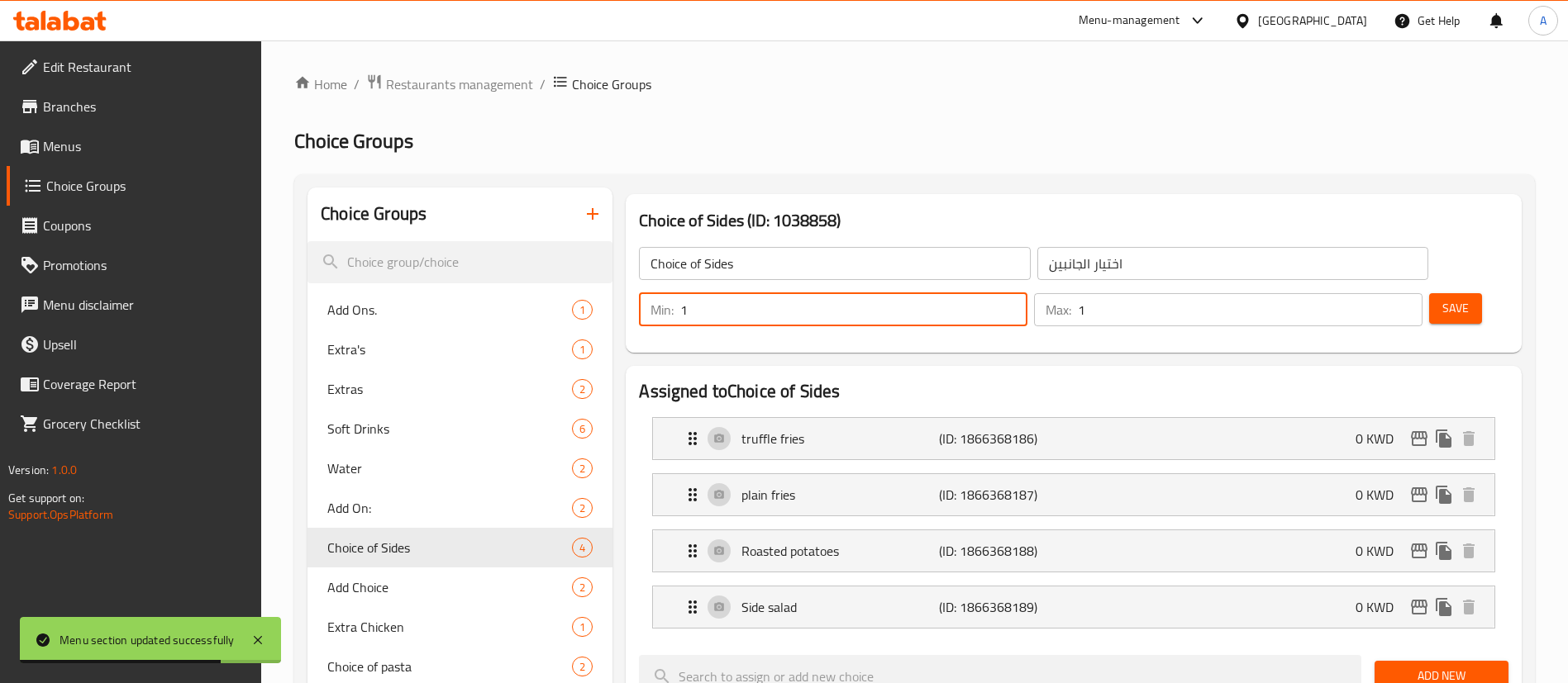
type input "1"
click at [1027, 293] on input "1" at bounding box center [853, 310] width 347 height 33
click at [1442, 298] on span "Save" at bounding box center [1455, 308] width 27 height 21
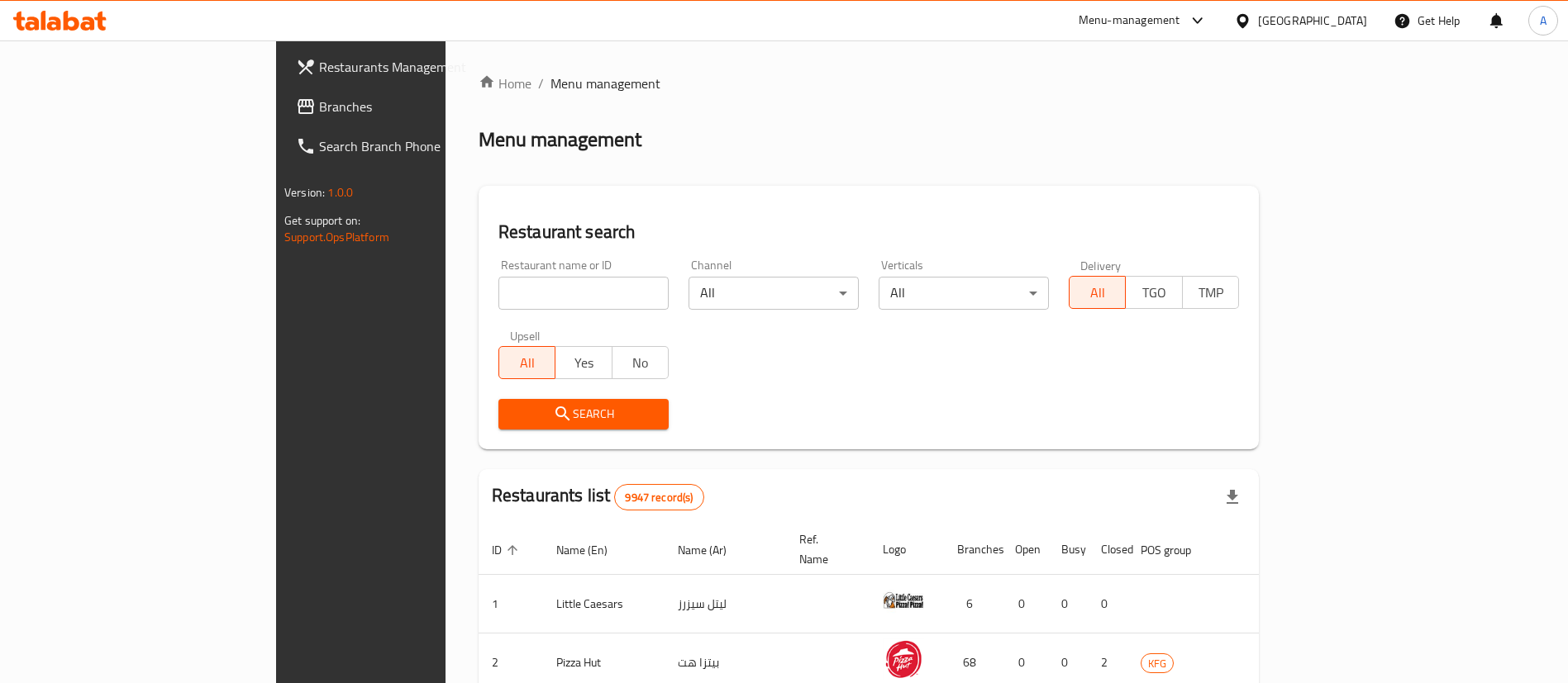
click at [510, 283] on input "search" at bounding box center [583, 293] width 170 height 33
click button "Search" at bounding box center [583, 414] width 170 height 31
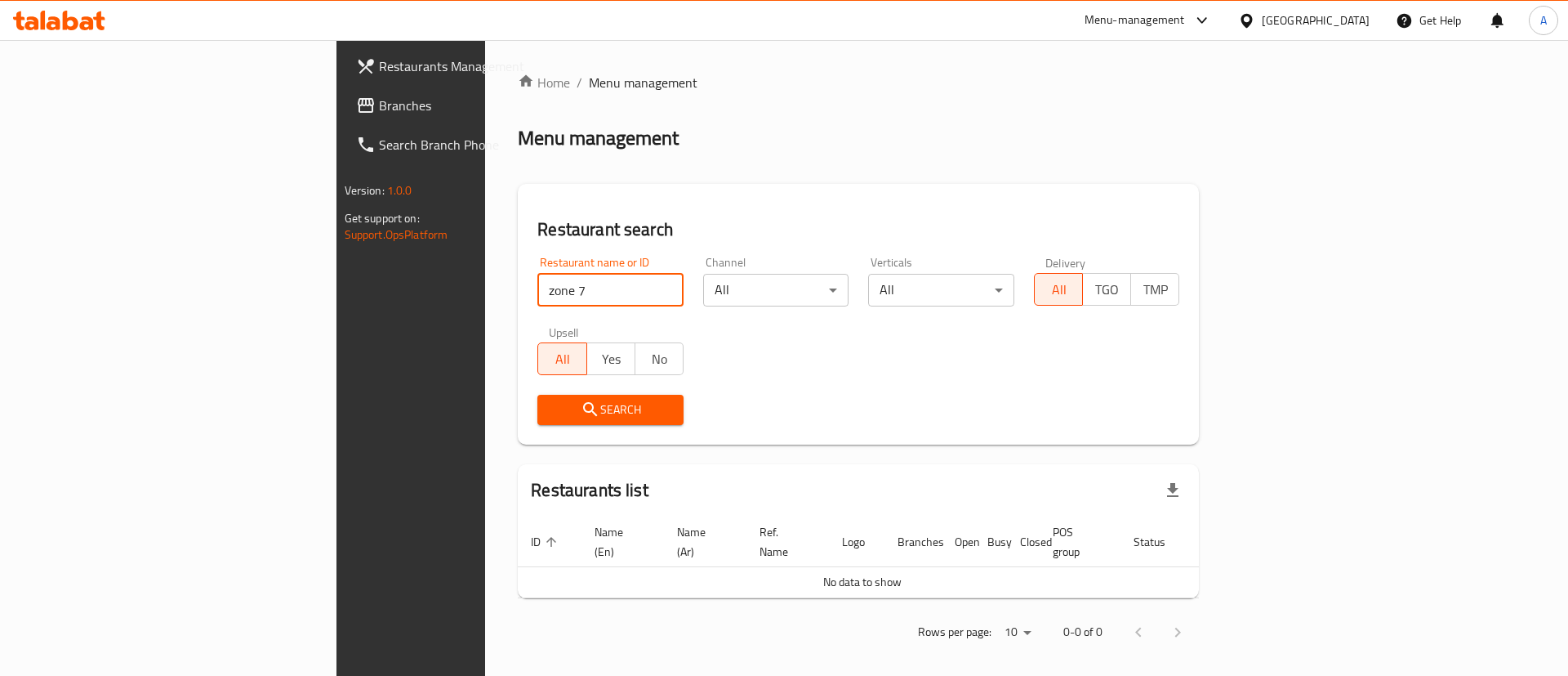
type input "zone 7"
click button "Search" at bounding box center [611, 410] width 146 height 30
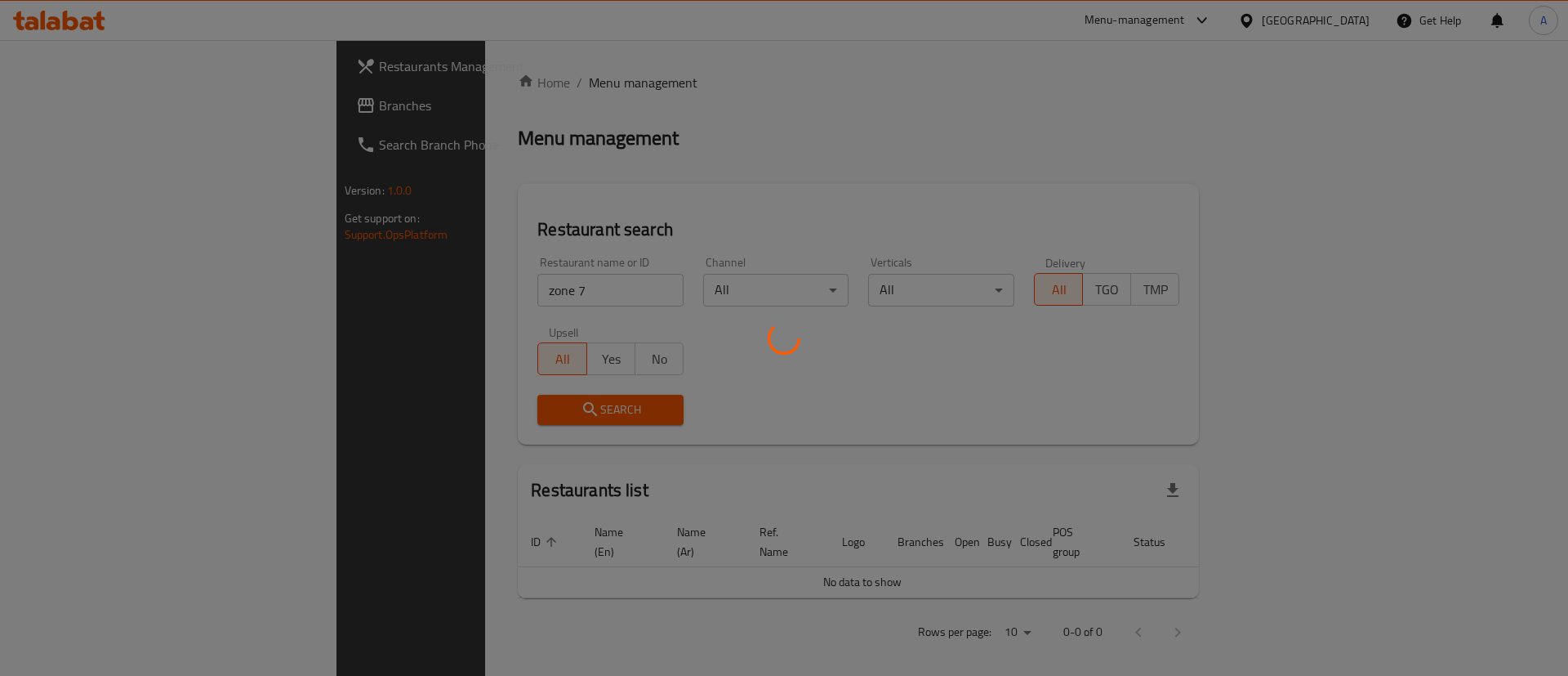
click at [821, 486] on div at bounding box center [784, 338] width 1568 height 676
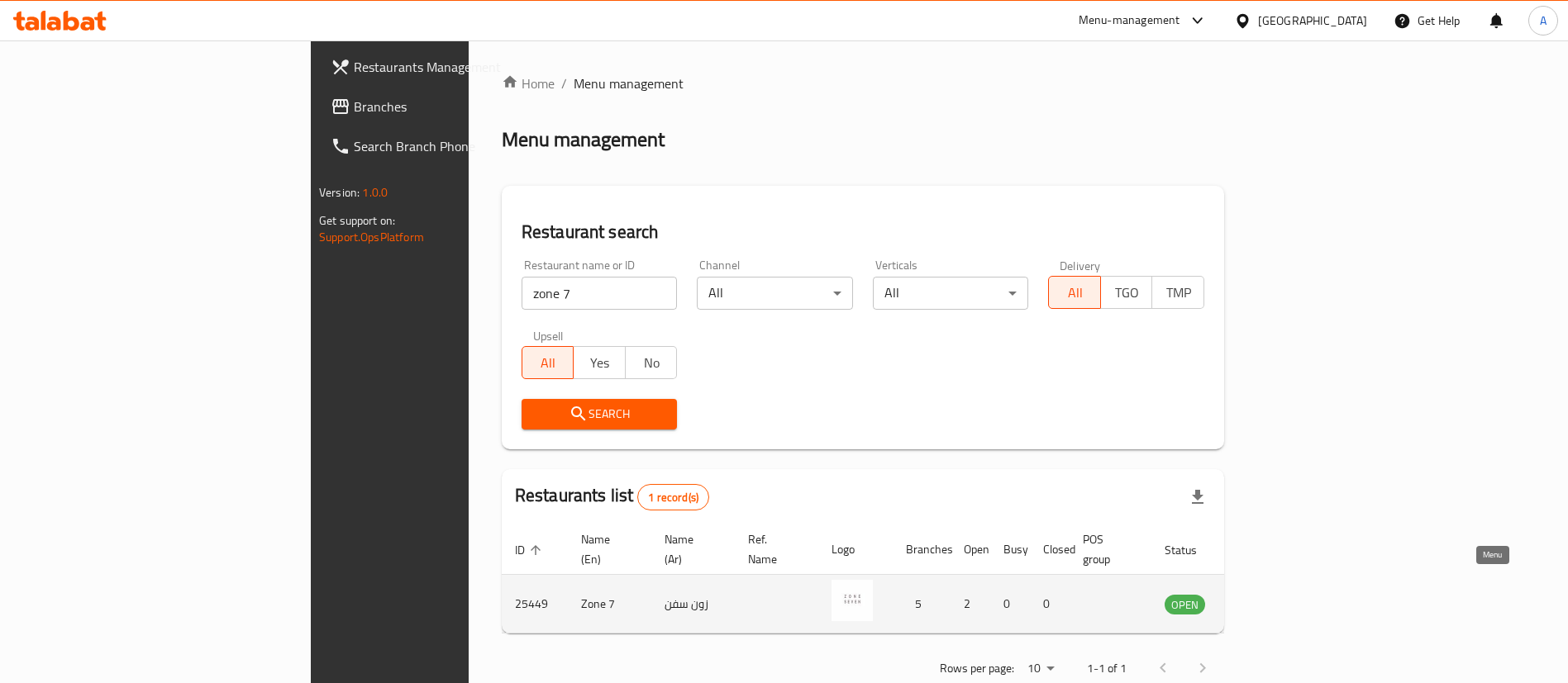
click at [1271, 594] on icon "enhanced table" at bounding box center [1261, 604] width 20 height 20
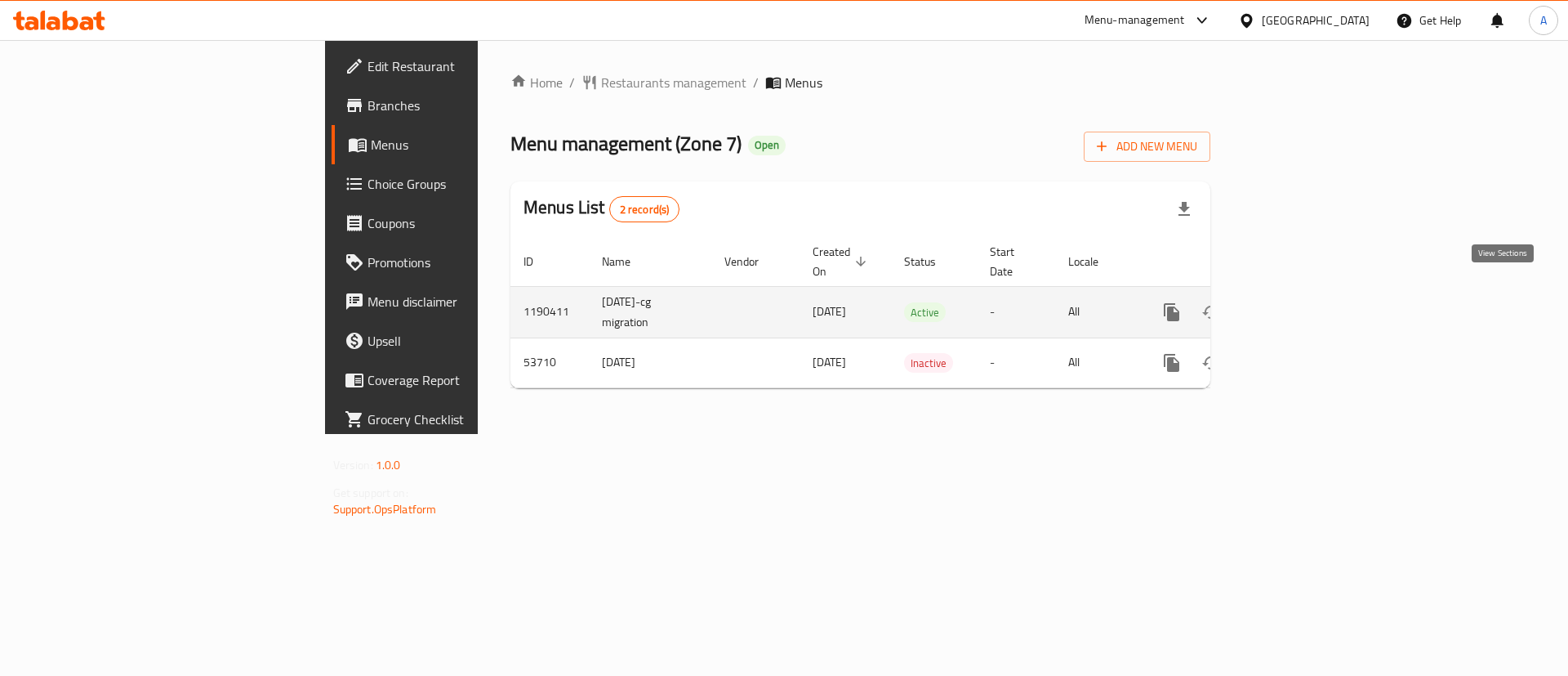
click at [1299, 303] on icon "enhanced table" at bounding box center [1290, 313] width 20 height 20
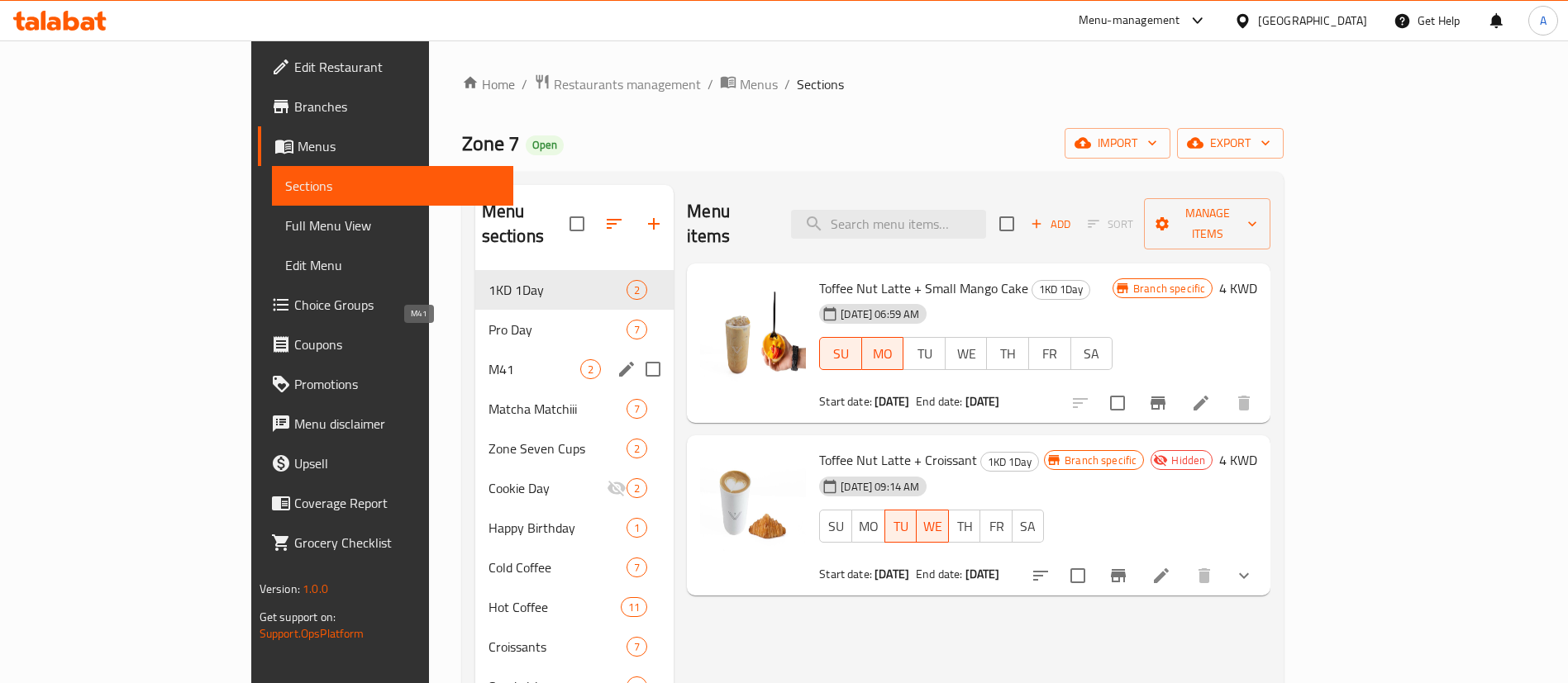
click at [488, 359] on span "M41" at bounding box center [534, 369] width 92 height 20
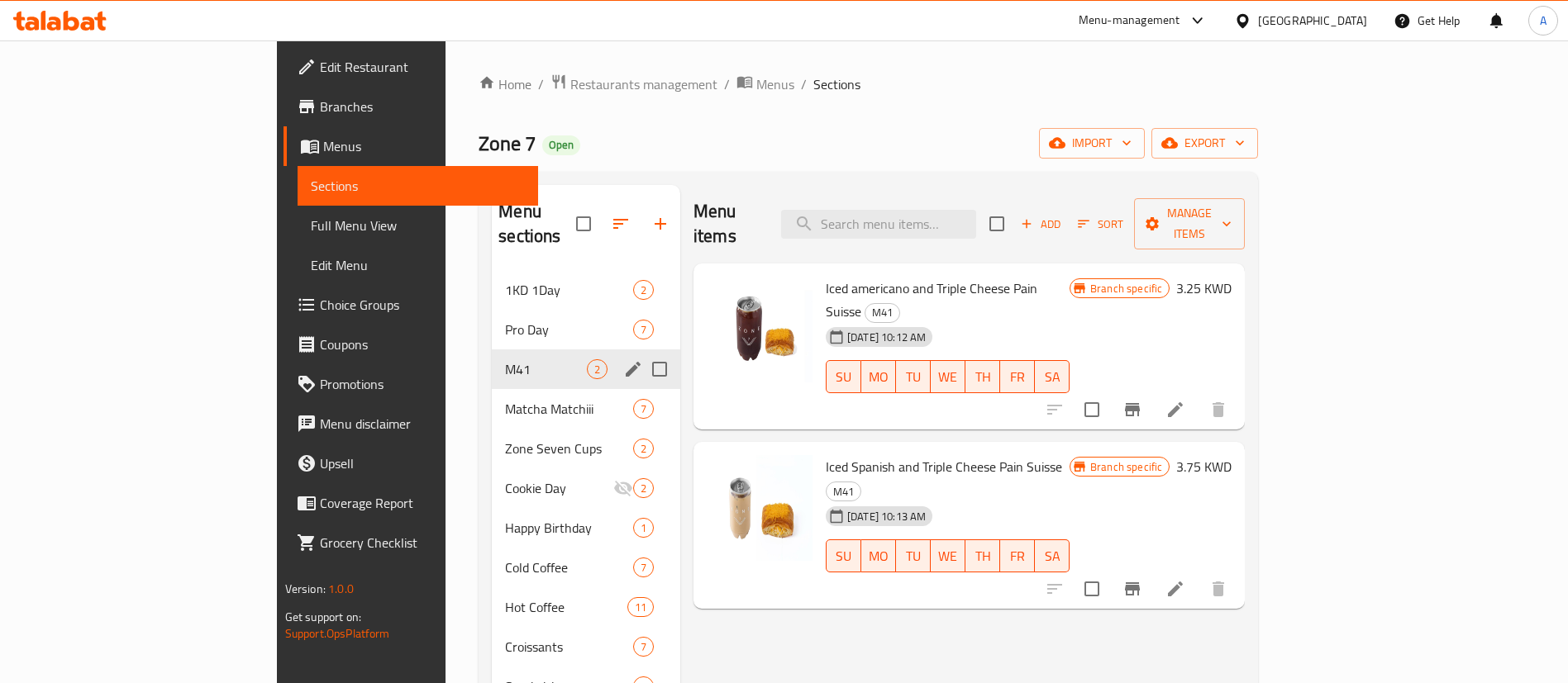
click at [491, 349] on div "M41 2" at bounding box center [585, 369] width 189 height 40
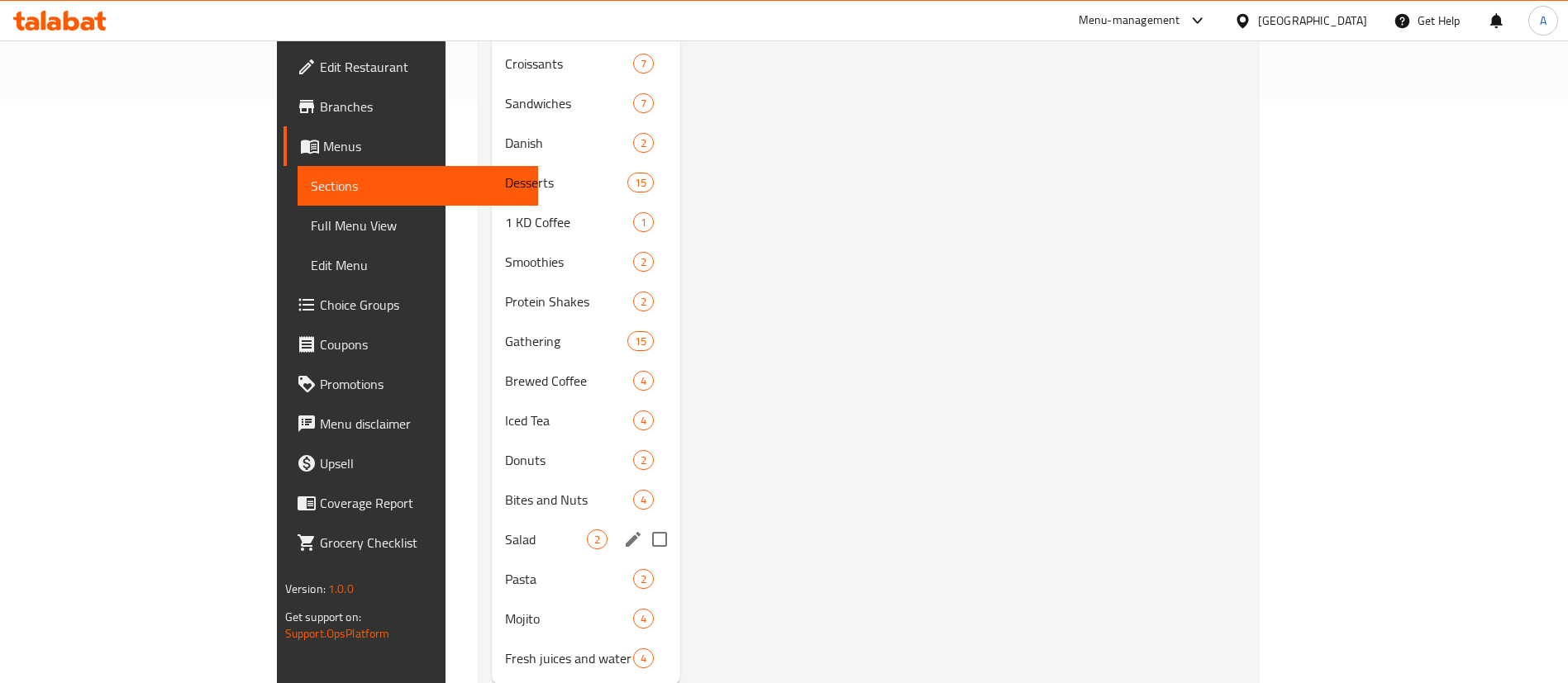
scroll to position [607, 0]
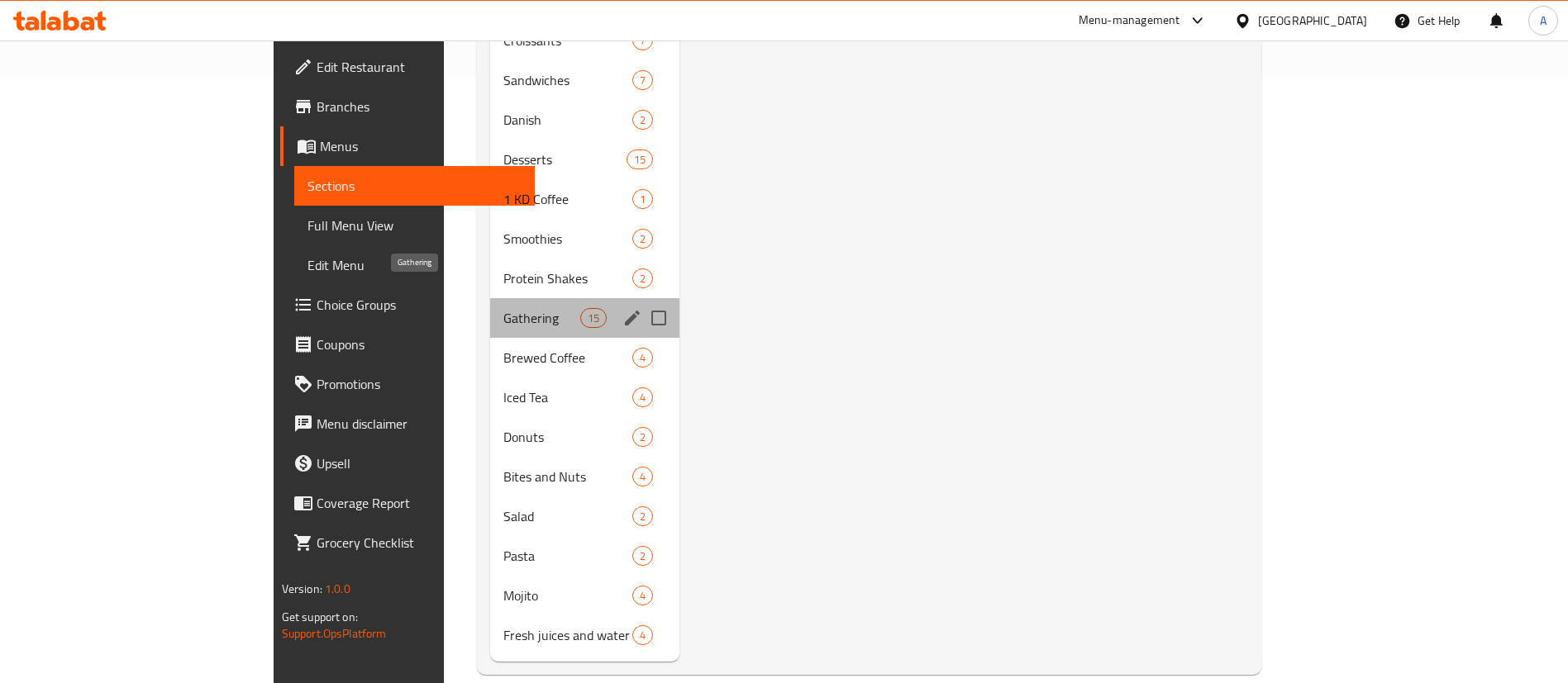
click at [503, 308] on span "Gathering" at bounding box center [541, 318] width 76 height 20
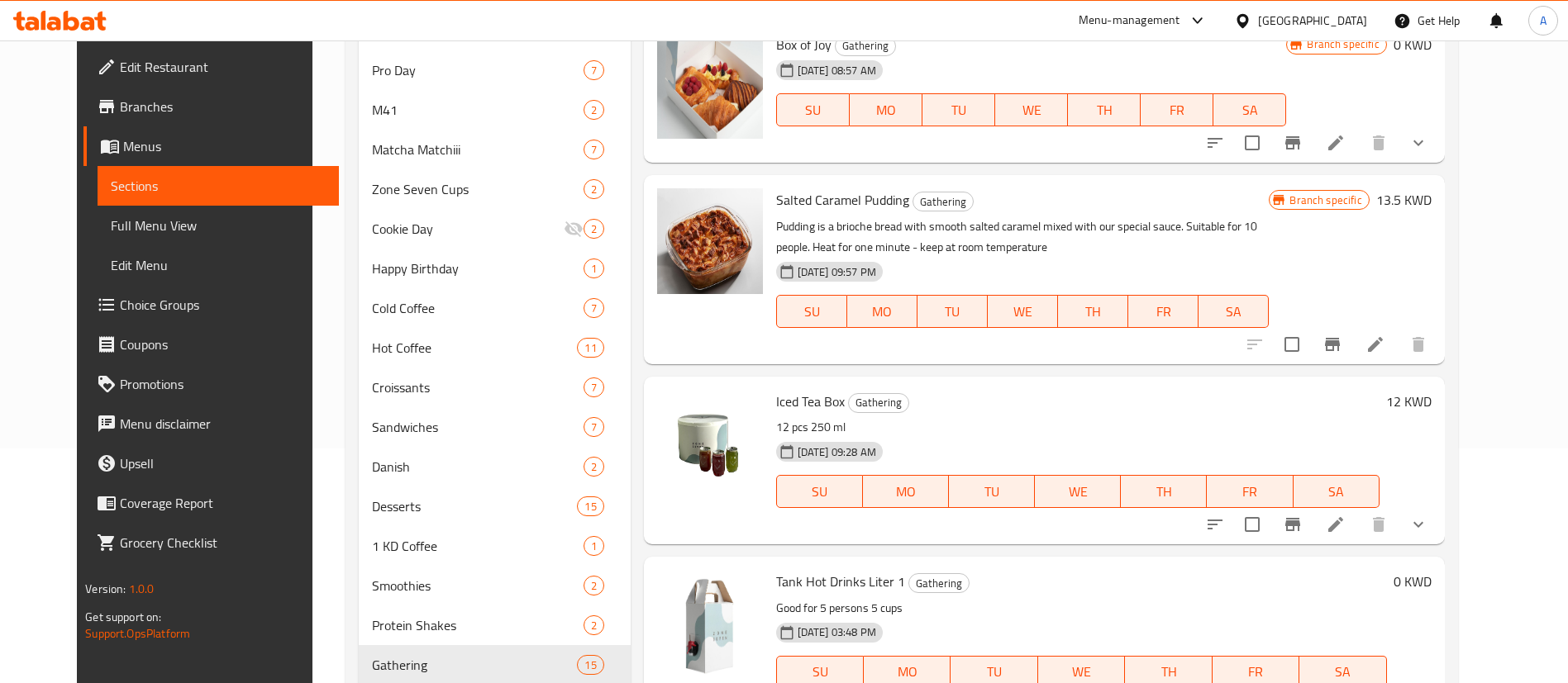
scroll to position [199, 0]
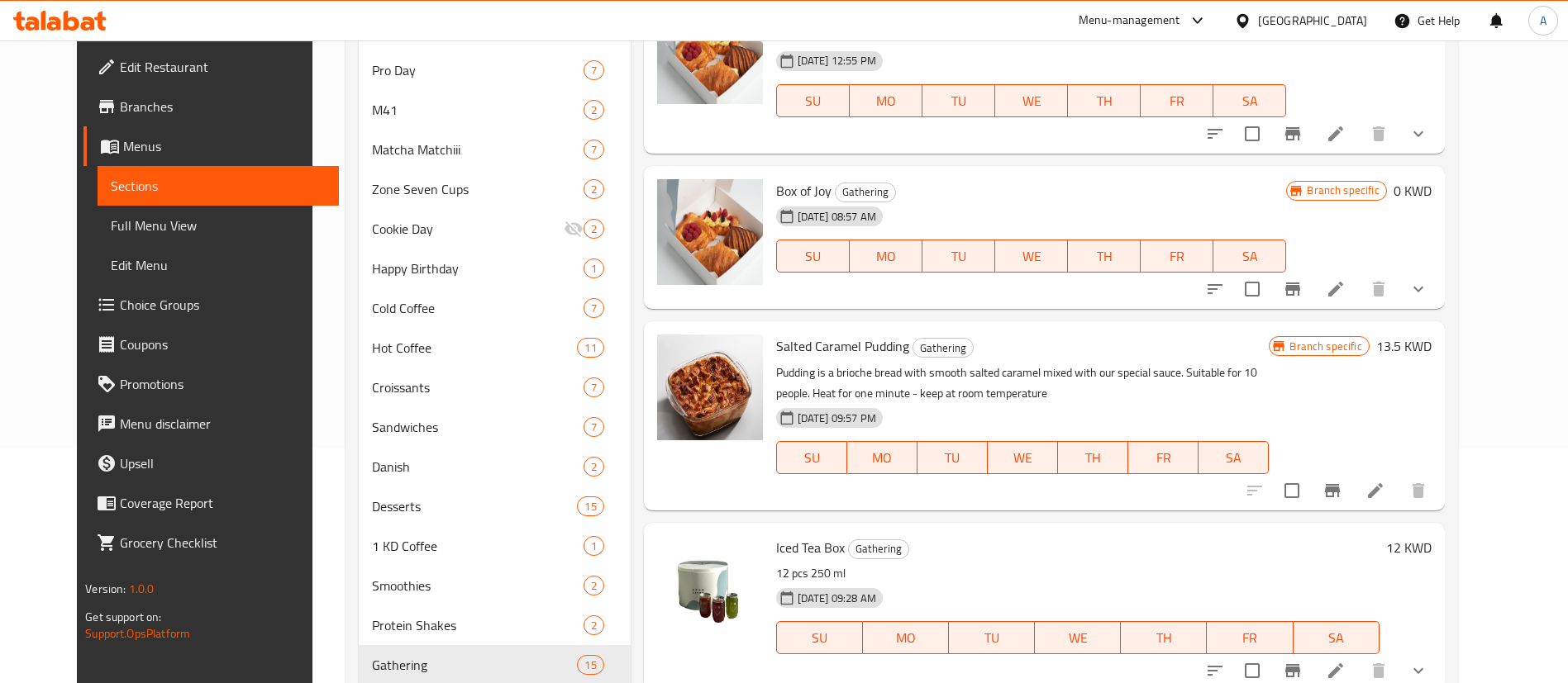
click at [806, 542] on span "Iced Tea Box" at bounding box center [810, 548] width 68 height 25
copy h6 "Iced Tea Box"
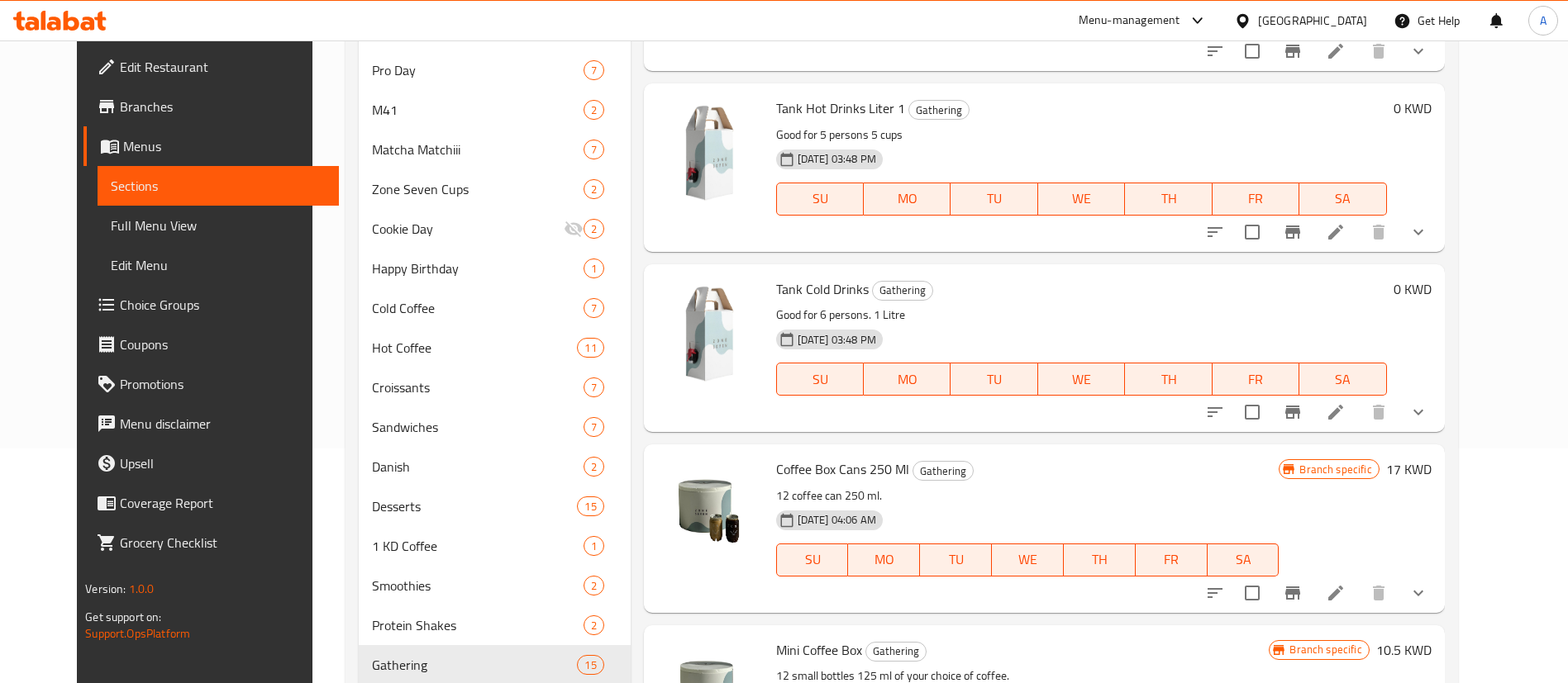
scroll to position [942, 0]
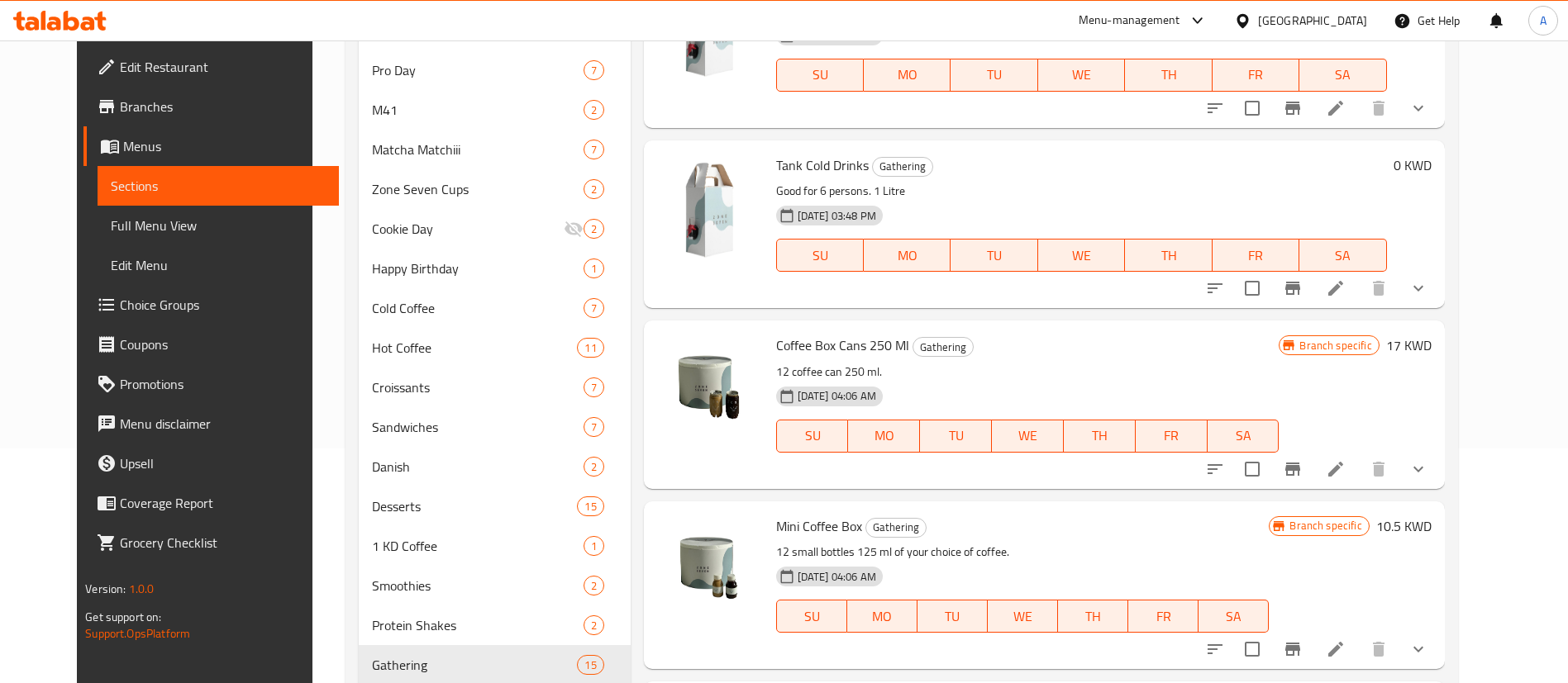
click at [810, 355] on span "Coffee Box Cans 250 Ml" at bounding box center [842, 346] width 133 height 25
copy h6 "Coffee Box Cans 250 Ml"
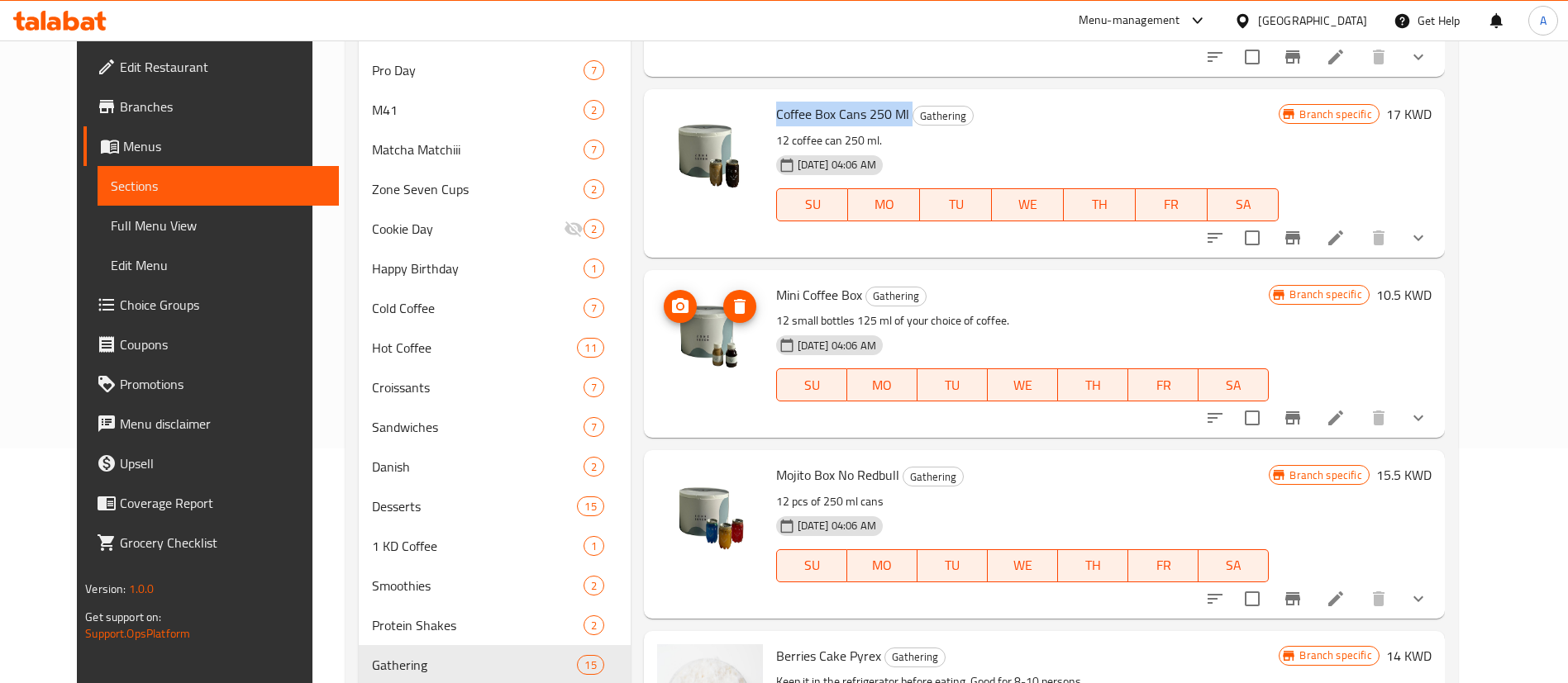
scroll to position [1190, 0]
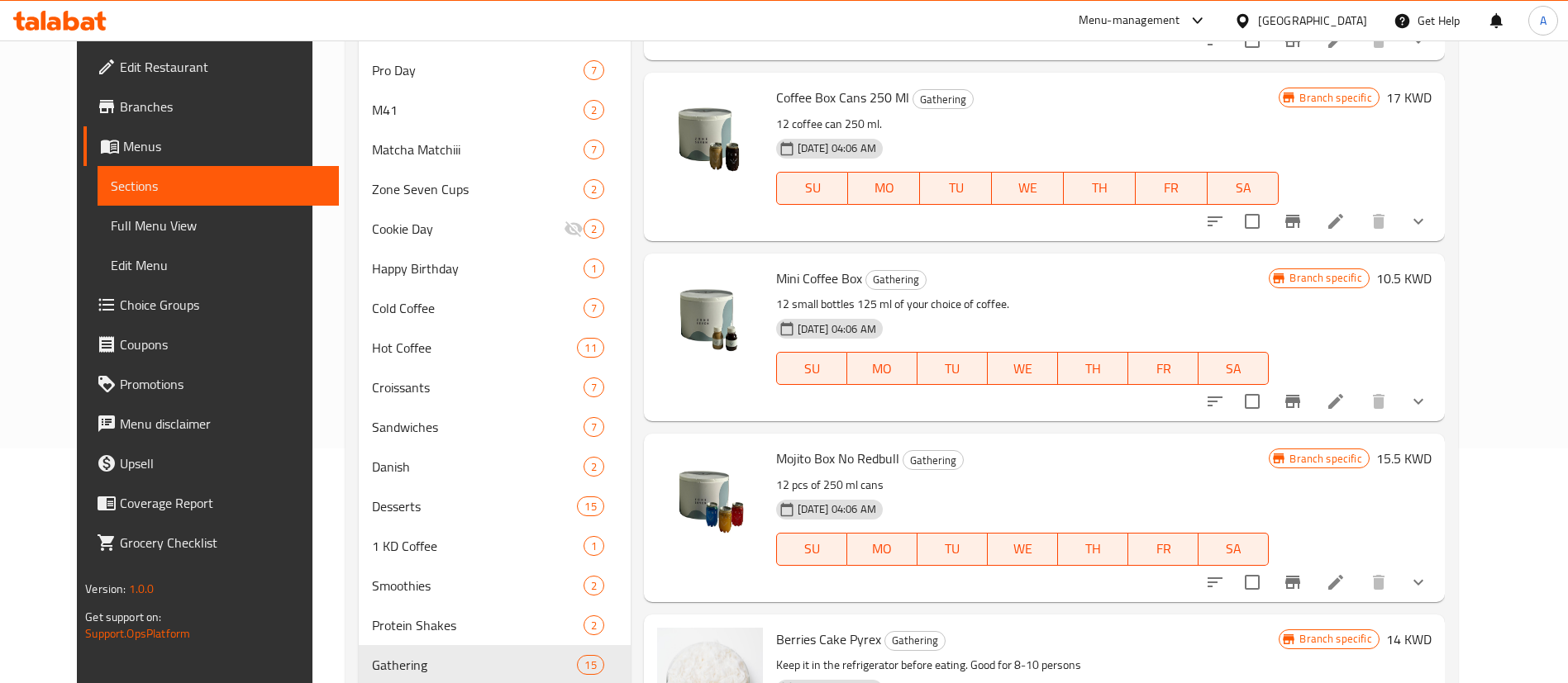
click at [788, 456] on span "Mojito Box No Redbull" at bounding box center [837, 459] width 123 height 25
click at [787, 456] on span "Mojito Box No Redbull" at bounding box center [837, 459] width 123 height 25
copy h6 "Mojito Box No Redbull"
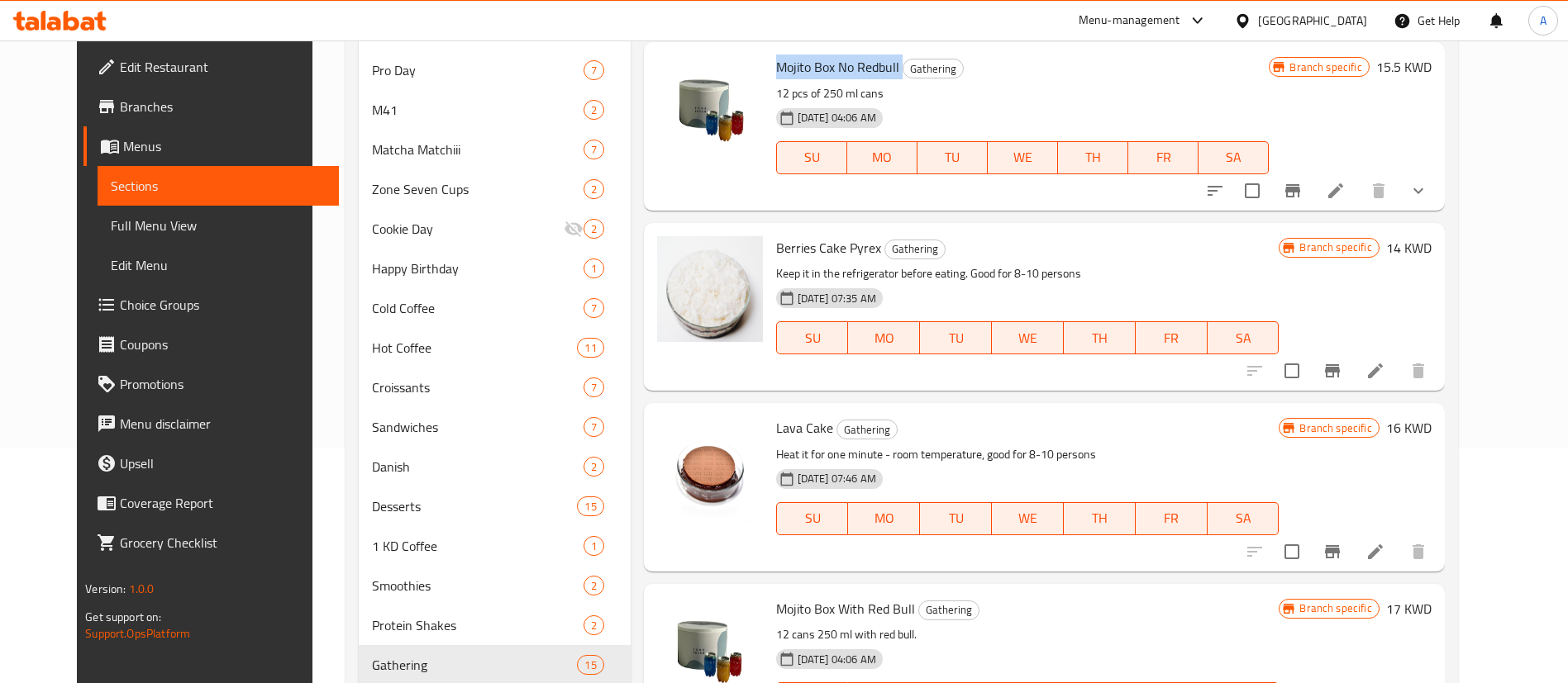
scroll to position [1686, 0]
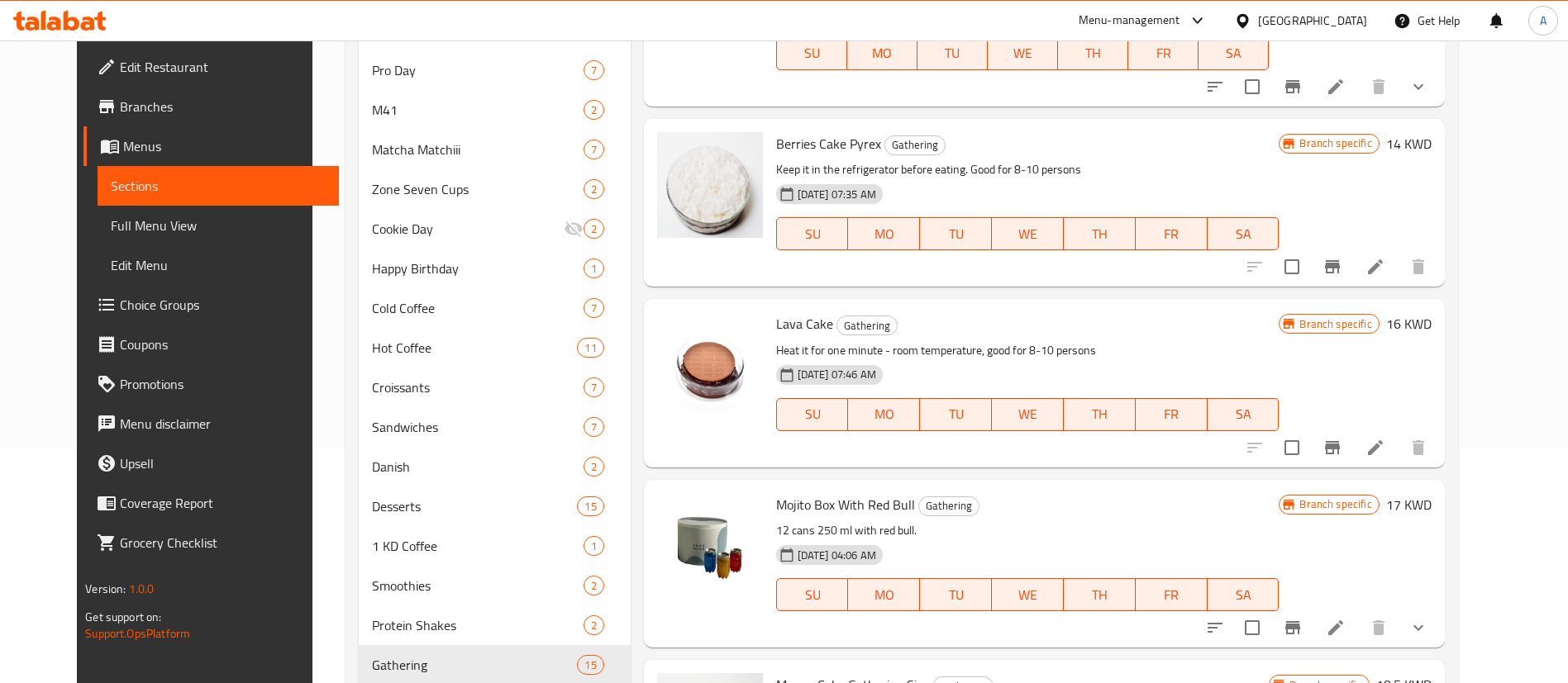
click at [820, 499] on span "Mojito Box With Red Bull" at bounding box center [845, 504] width 139 height 25
copy h6 "Mojito Box With Red Bull"
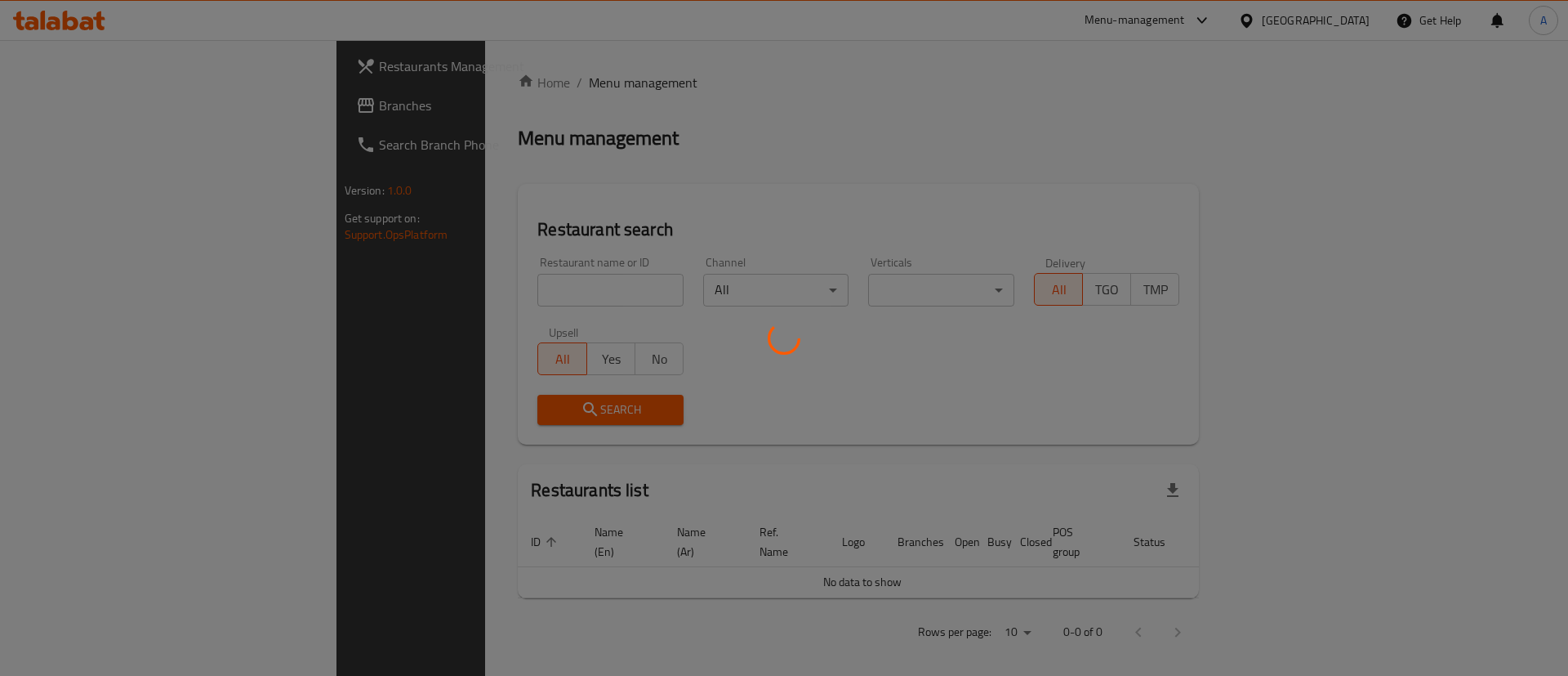
click at [554, 290] on div at bounding box center [784, 338] width 1568 height 676
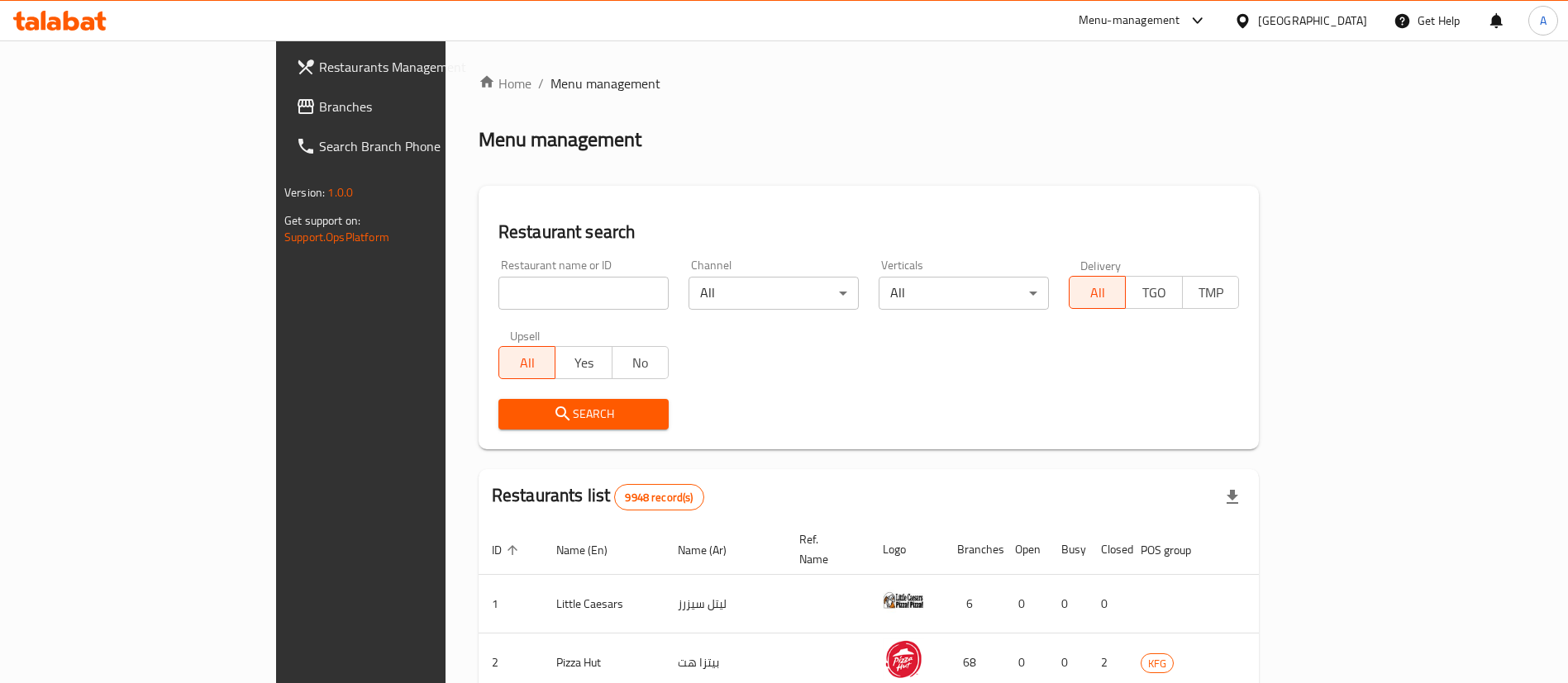
click at [548, 293] on input "search" at bounding box center [583, 293] width 170 height 33
type input "barid yesarsih"
click button "Search" at bounding box center [583, 414] width 170 height 31
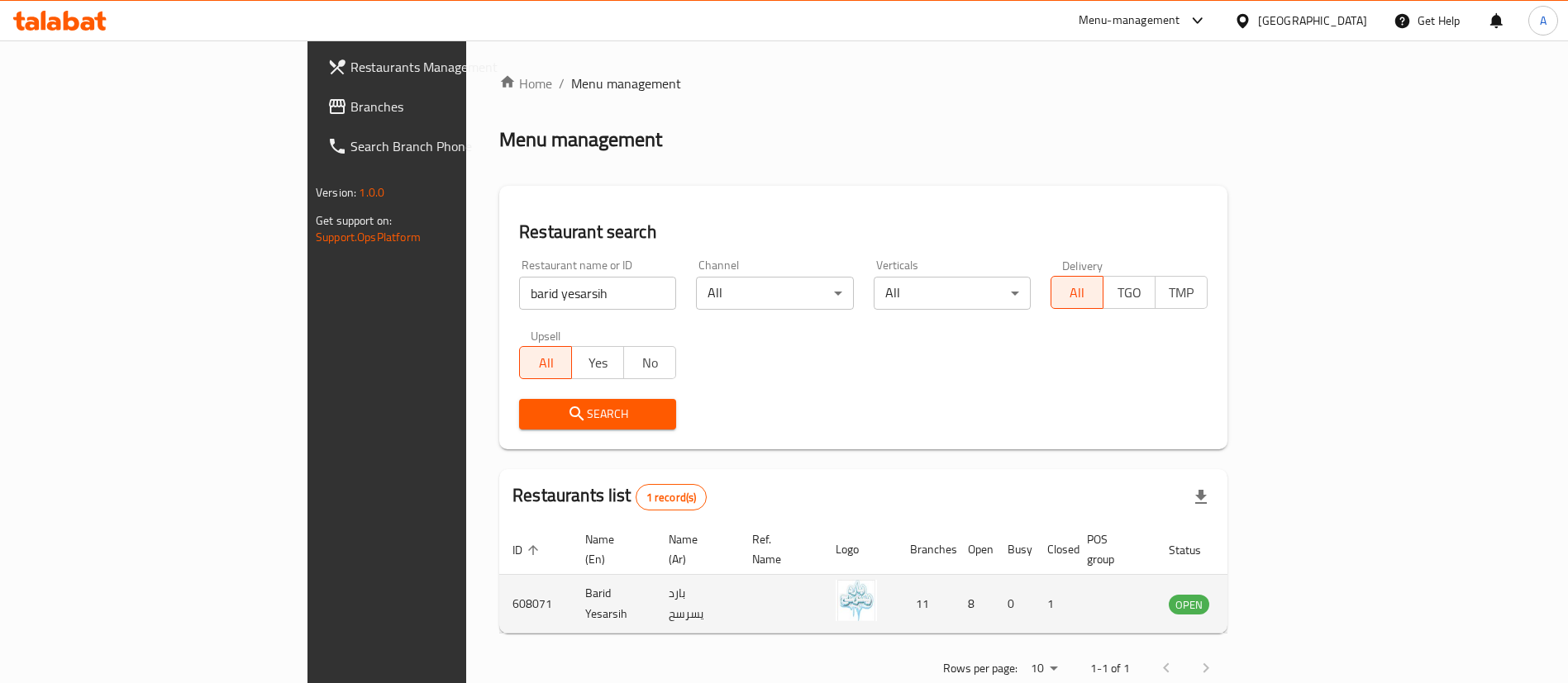
click at [1275, 594] on icon "enhanced table" at bounding box center [1265, 604] width 20 height 20
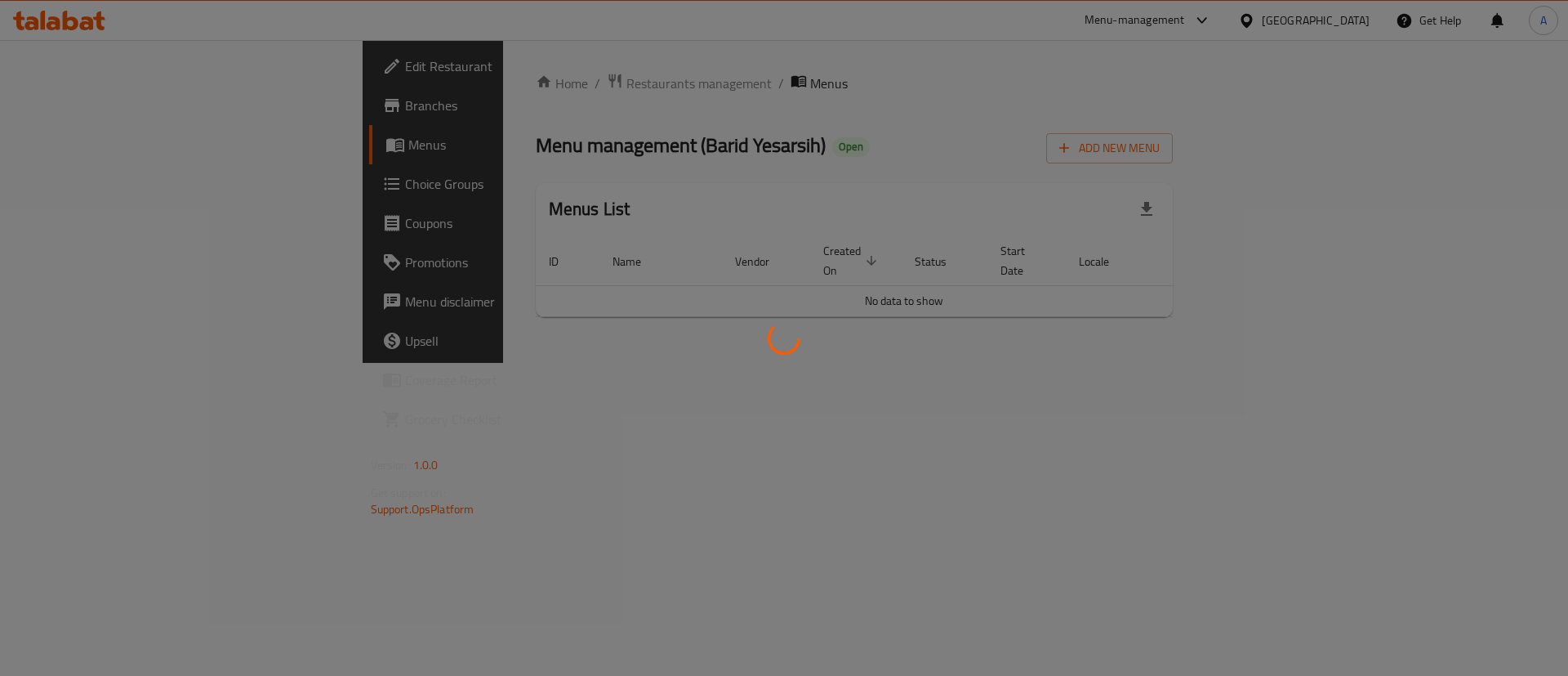
click at [1501, 291] on div at bounding box center [784, 338] width 1568 height 676
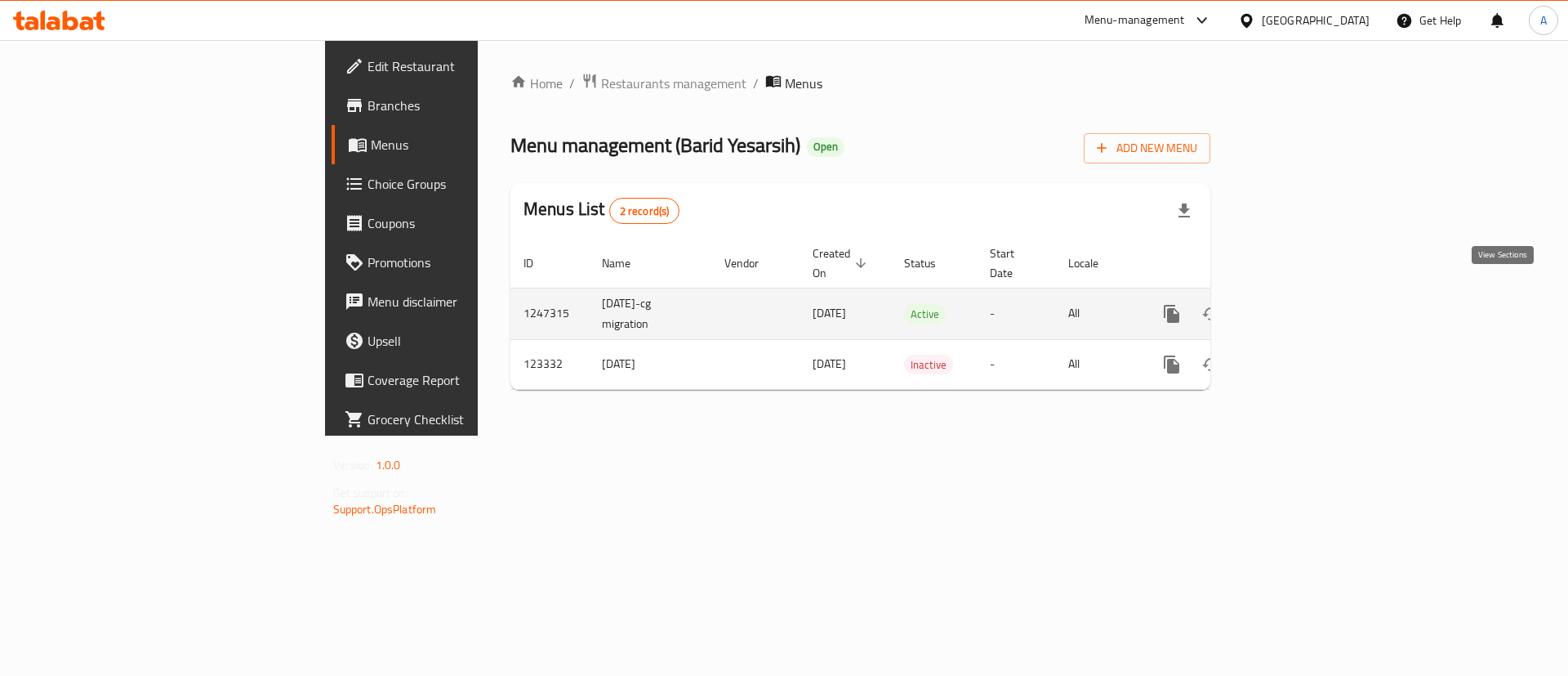
click at [1299, 304] on icon "enhanced table" at bounding box center [1290, 314] width 20 height 20
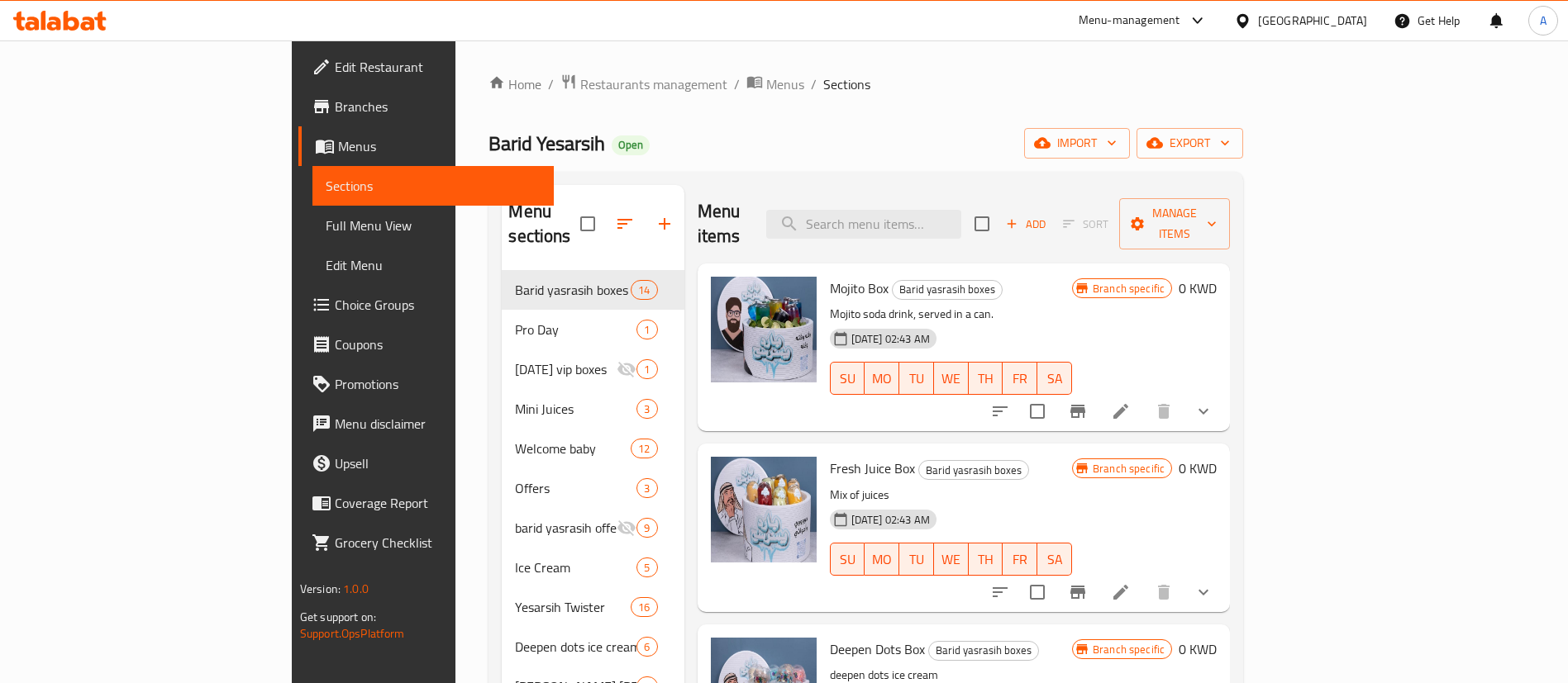
click at [113, 25] on div at bounding box center [60, 21] width 120 height 33
click at [109, 23] on div at bounding box center [60, 21] width 120 height 33
click at [91, 24] on icon at bounding box center [87, 23] width 14 height 14
